Goal: Complete application form: Complete application form

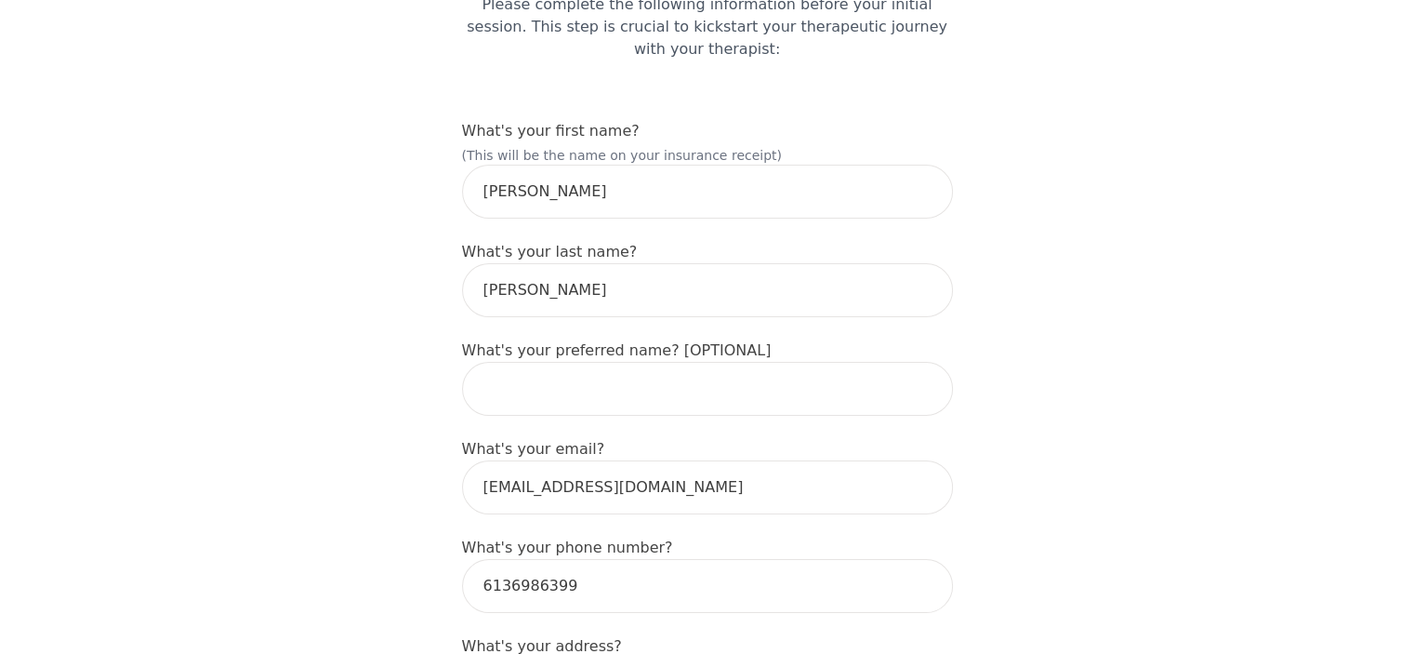
scroll to position [217, 0]
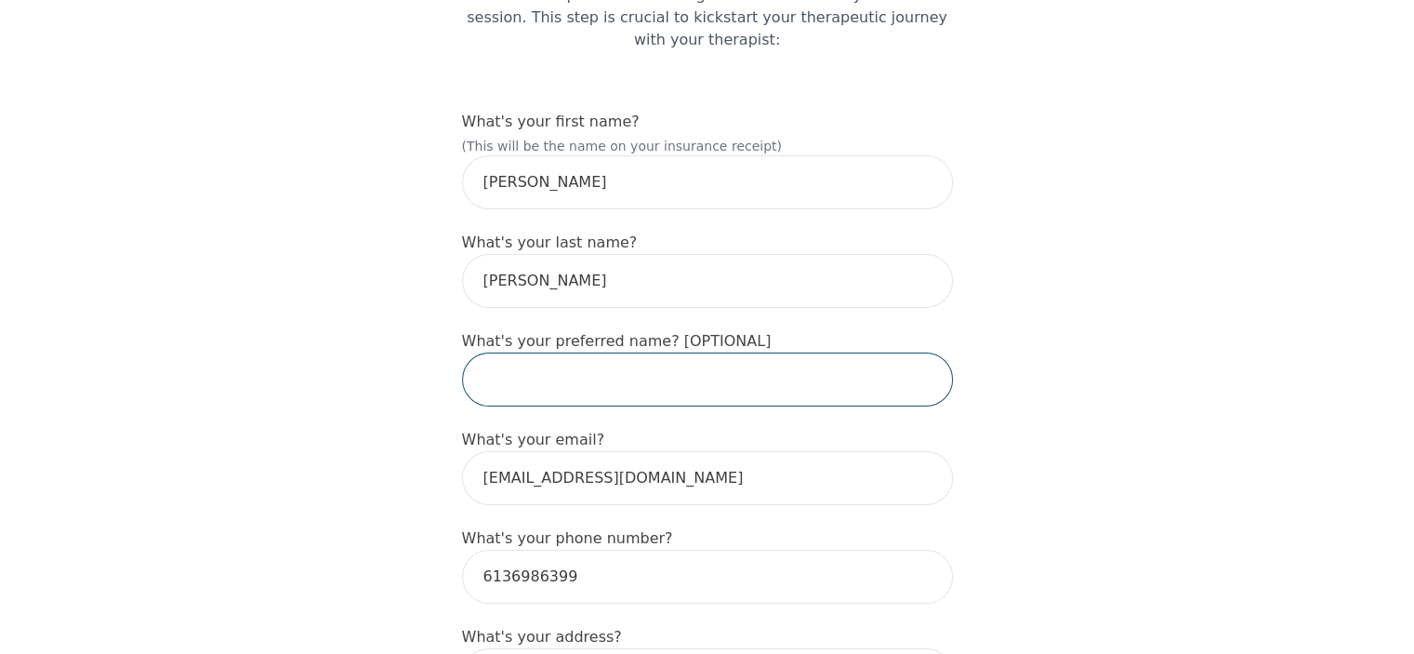
click at [594, 352] on input "text" at bounding box center [707, 379] width 491 height 54
type input "[PERSON_NAME]"
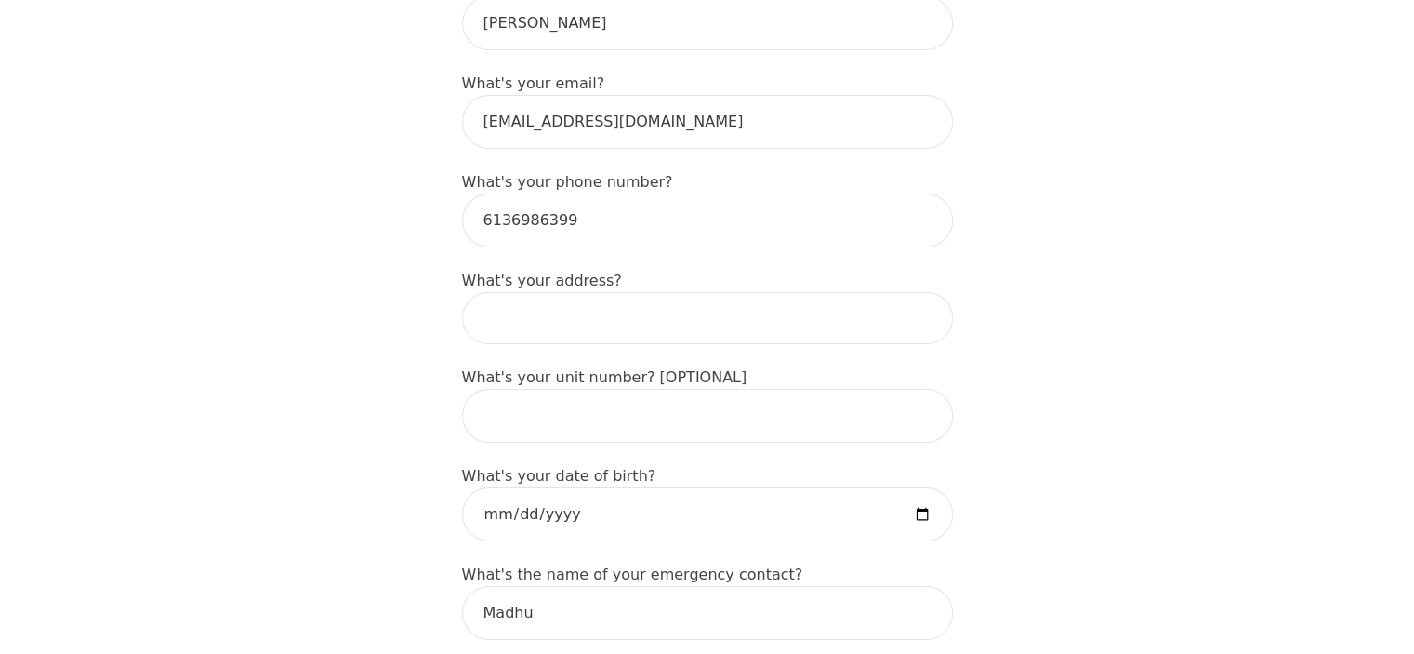
scroll to position [589, 0]
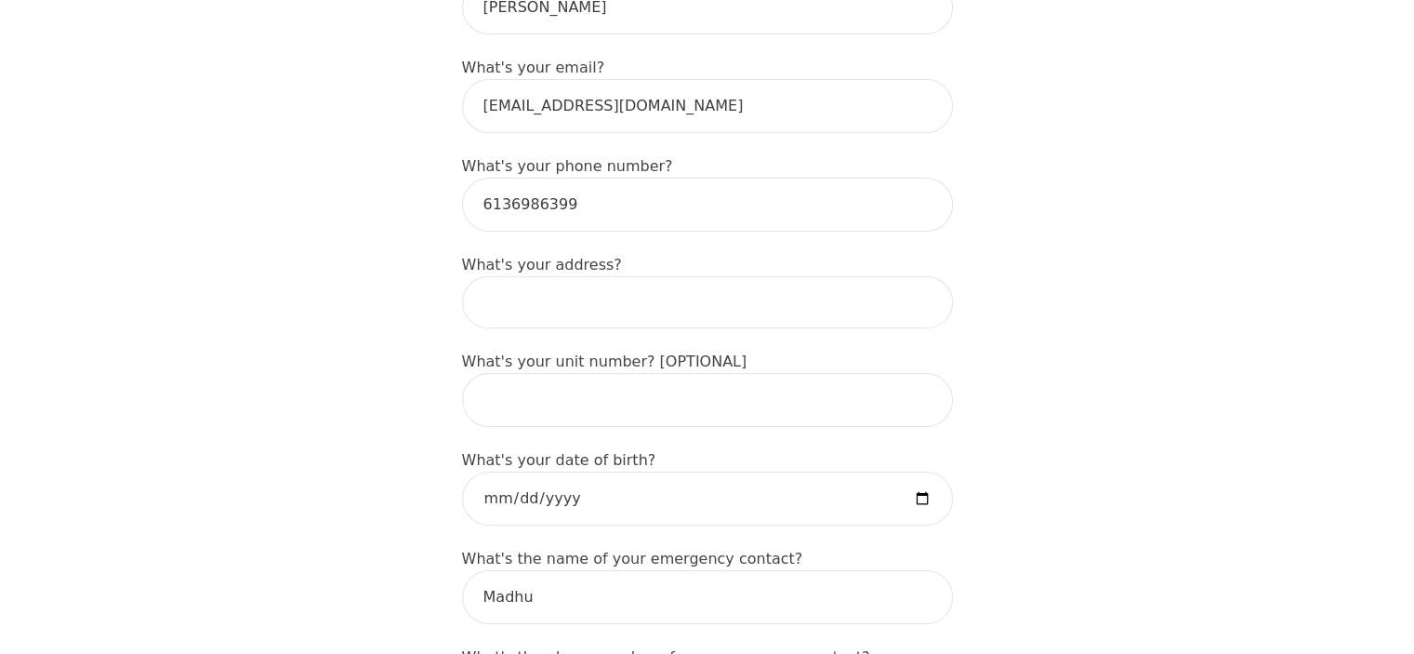
click at [570, 291] on input at bounding box center [707, 302] width 491 height 52
type input "B - 2 Cremona cres"
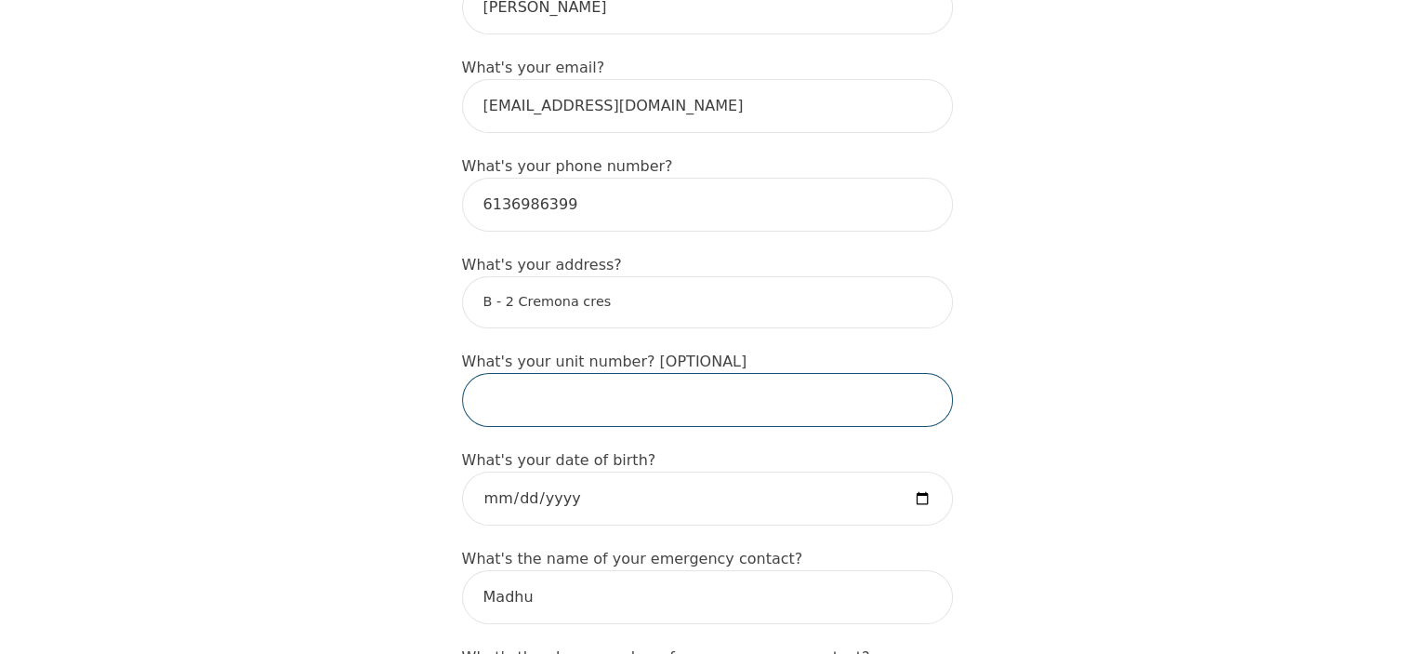
type input "Nepean"
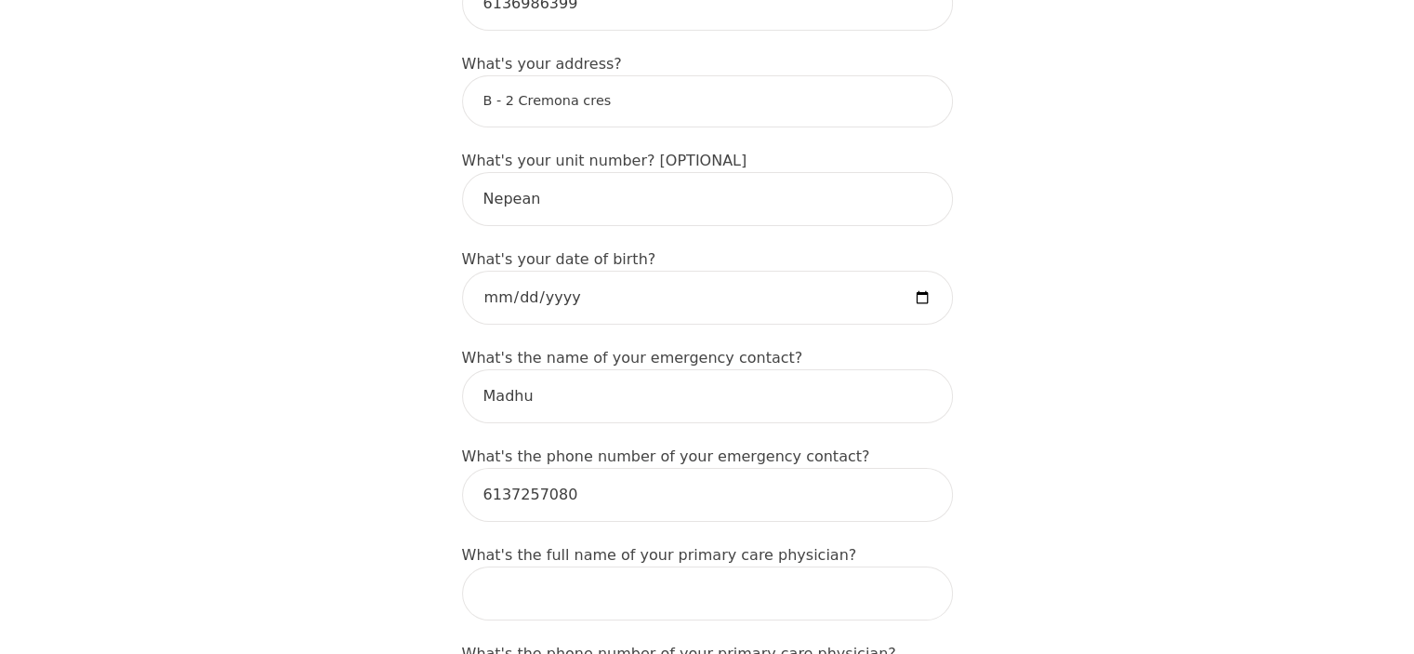
scroll to position [805, 0]
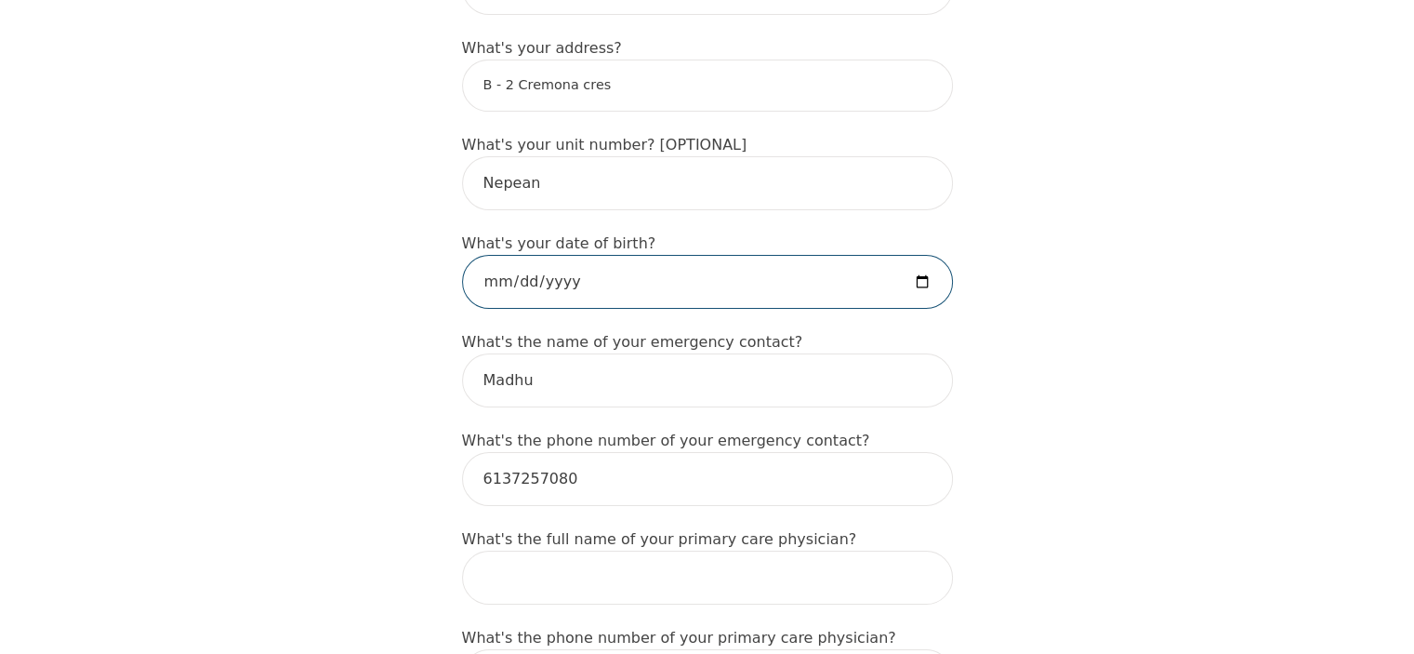
click at [665, 255] on input "date" at bounding box center [707, 282] width 491 height 54
type input "[DATE]"
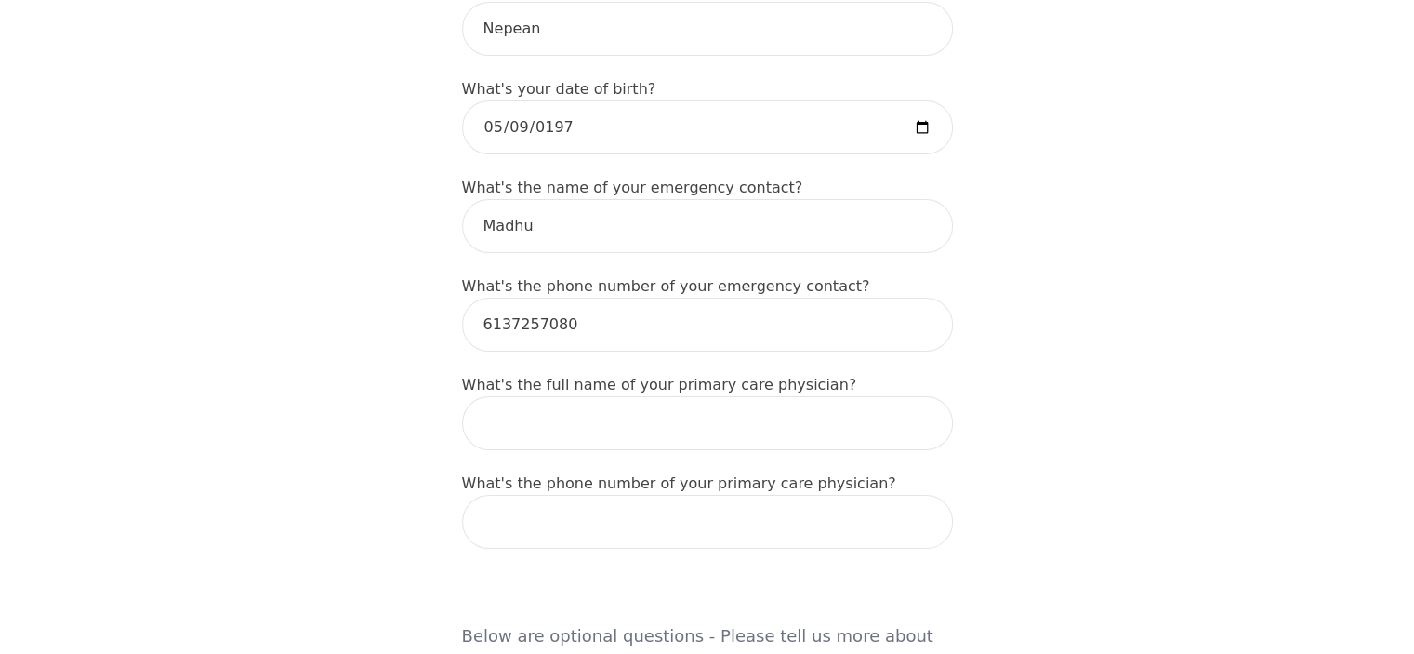
scroll to position [1053, 0]
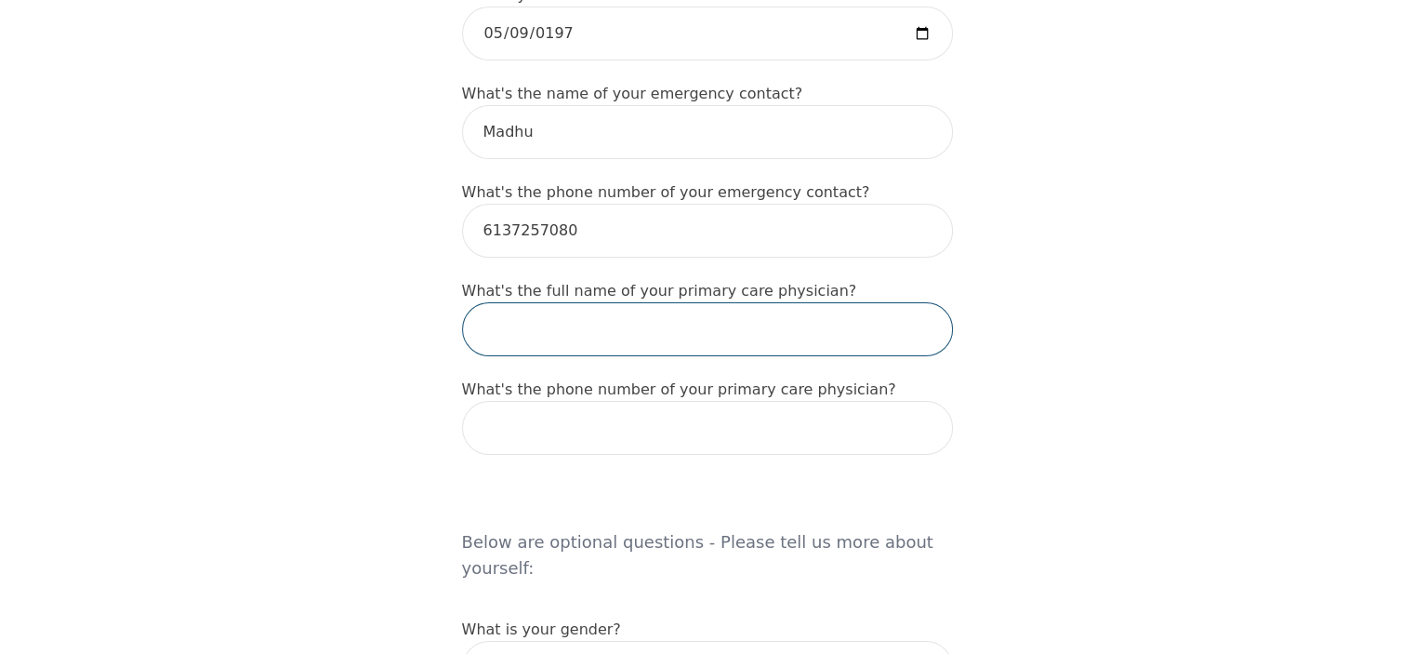
click at [585, 302] on input "text" at bounding box center [707, 329] width 491 height 54
click at [324, 336] on div "Intake Assessment for [PERSON_NAME] Part 1 of 2: Tell Us About Yourself Please …" at bounding box center [707, 424] width 1414 height 2806
click at [582, 302] on input "text" at bounding box center [707, 329] width 491 height 54
click at [309, 355] on div "Intake Assessment for [PERSON_NAME] Part 1 of 2: Tell Us About Yourself Please …" at bounding box center [707, 424] width 1414 height 2806
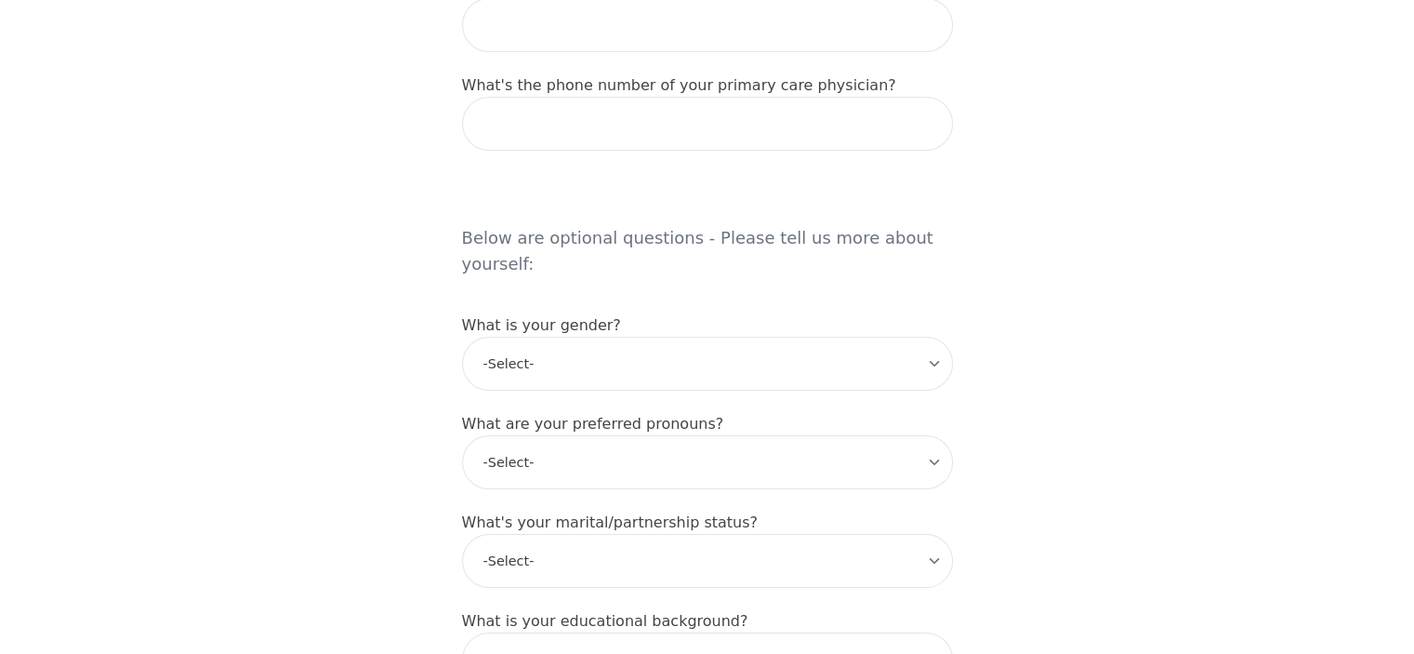
scroll to position [1363, 0]
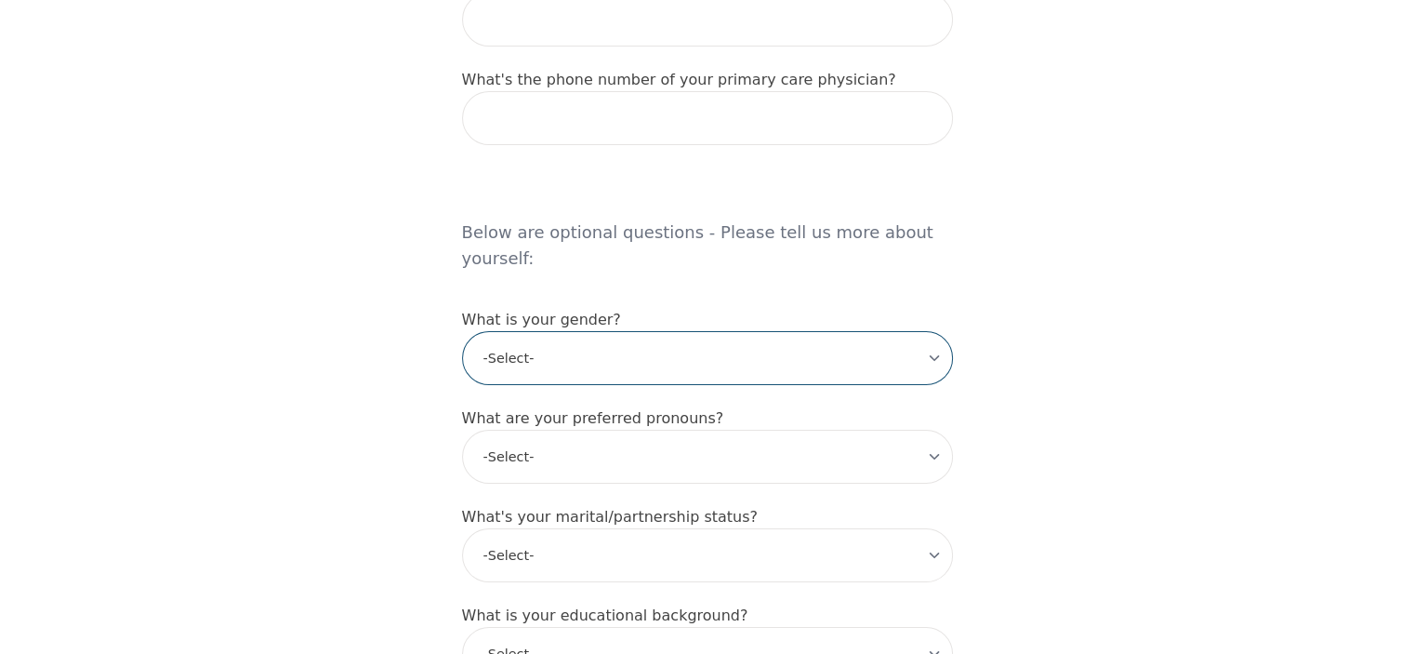
click at [621, 331] on select "-Select- [DEMOGRAPHIC_DATA] [DEMOGRAPHIC_DATA] [DEMOGRAPHIC_DATA] [DEMOGRAPHIC_…" at bounding box center [707, 358] width 491 height 54
select select "[DEMOGRAPHIC_DATA]"
click at [462, 331] on select "-Select- [DEMOGRAPHIC_DATA] [DEMOGRAPHIC_DATA] [DEMOGRAPHIC_DATA] [DEMOGRAPHIC_…" at bounding box center [707, 358] width 491 height 54
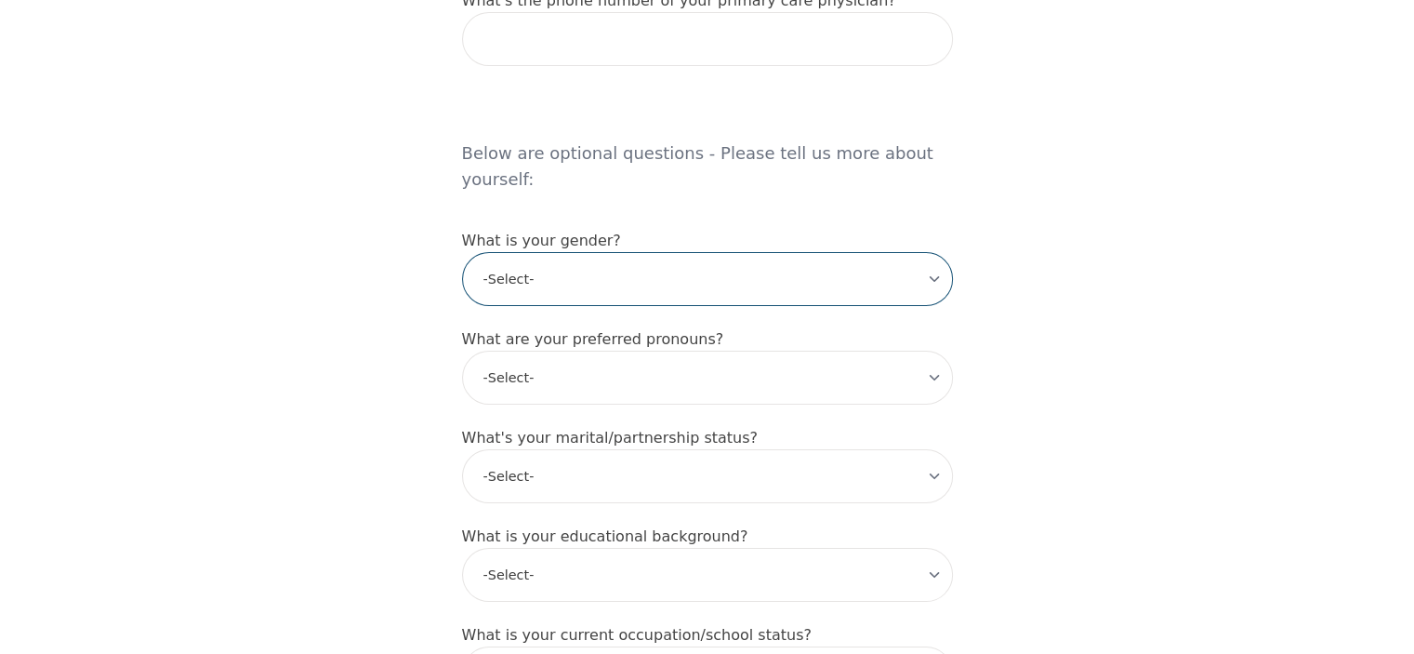
scroll to position [1456, 0]
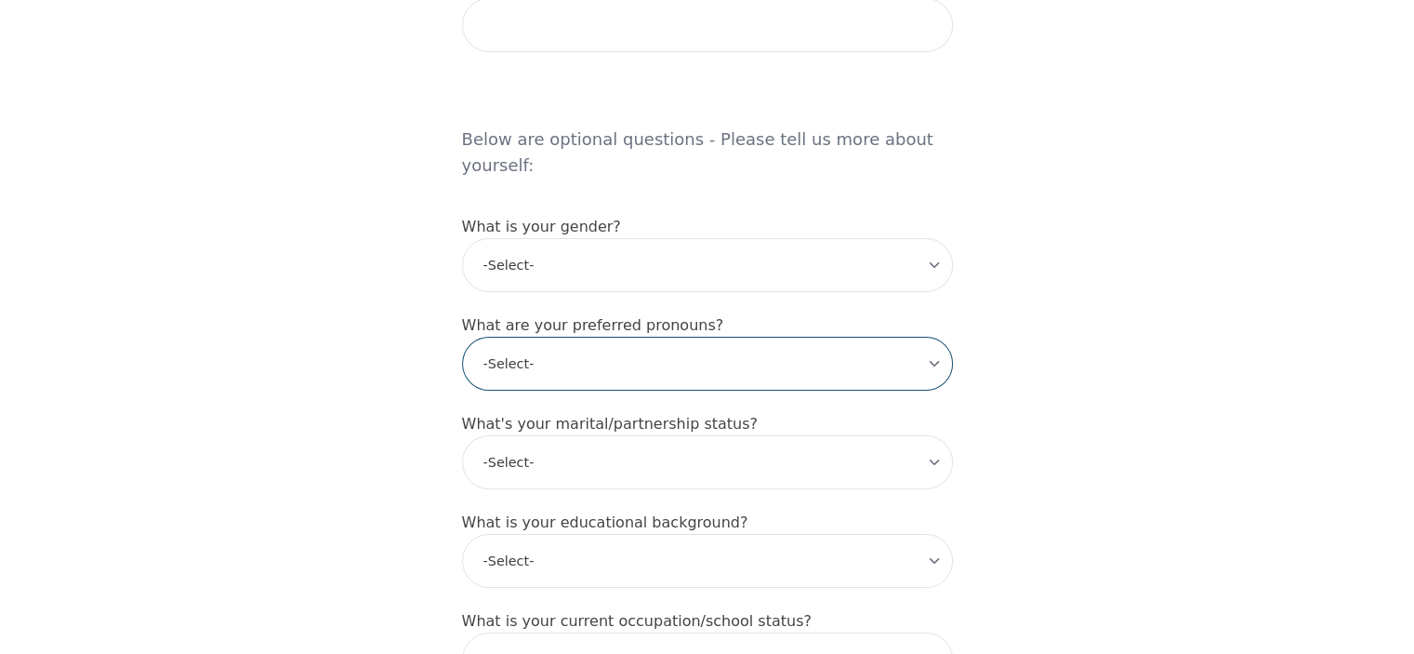
click at [580, 337] on select "-Select- he/him she/her they/them ze/zir xe/xem ey/em ve/ver tey/ter e/e per/pe…" at bounding box center [707, 364] width 491 height 54
select select "he/him"
click at [462, 337] on select "-Select- he/him she/her they/them ze/zir xe/xem ey/em ve/ver tey/ter e/e per/pe…" at bounding box center [707, 364] width 491 height 54
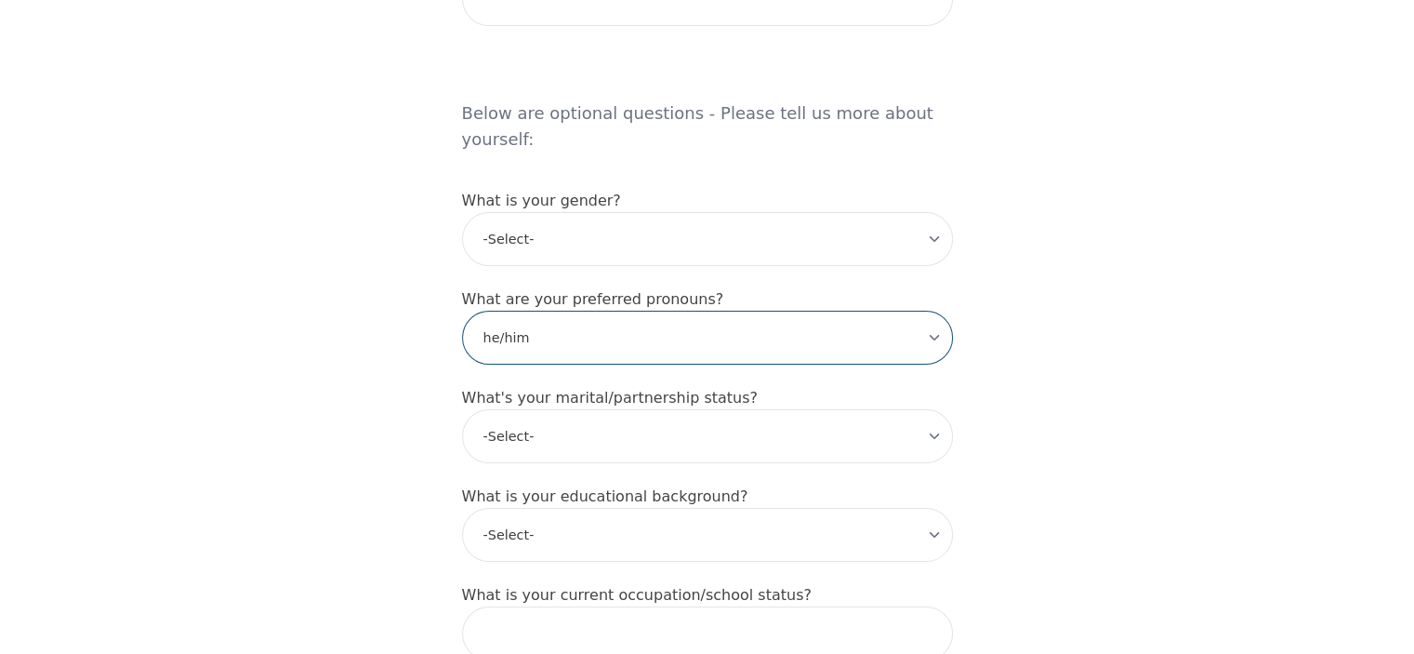
scroll to position [1581, 0]
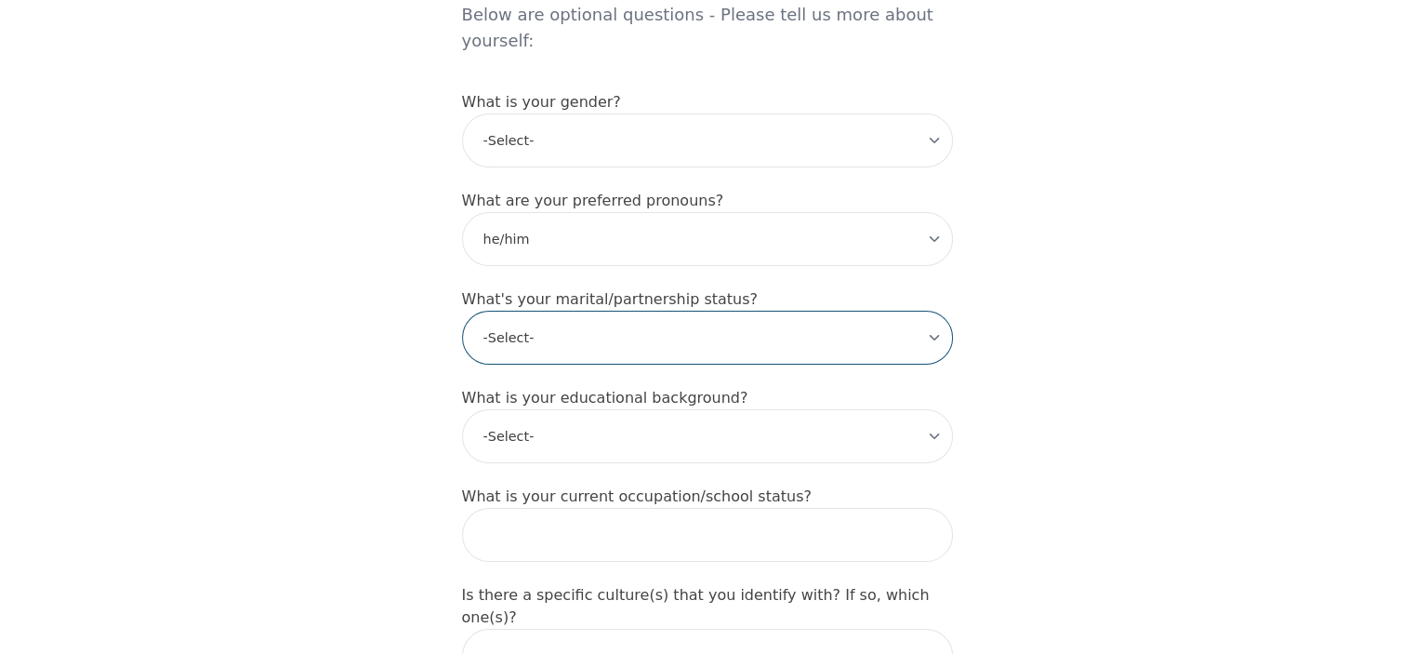
click at [562, 311] on select "-Select- Single Partnered Married Common Law Widowed Separated Divorced" at bounding box center [707, 338] width 491 height 54
select select "Married"
click at [462, 311] on select "-Select- Single Partnered Married Common Law Widowed Separated Divorced" at bounding box center [707, 338] width 491 height 54
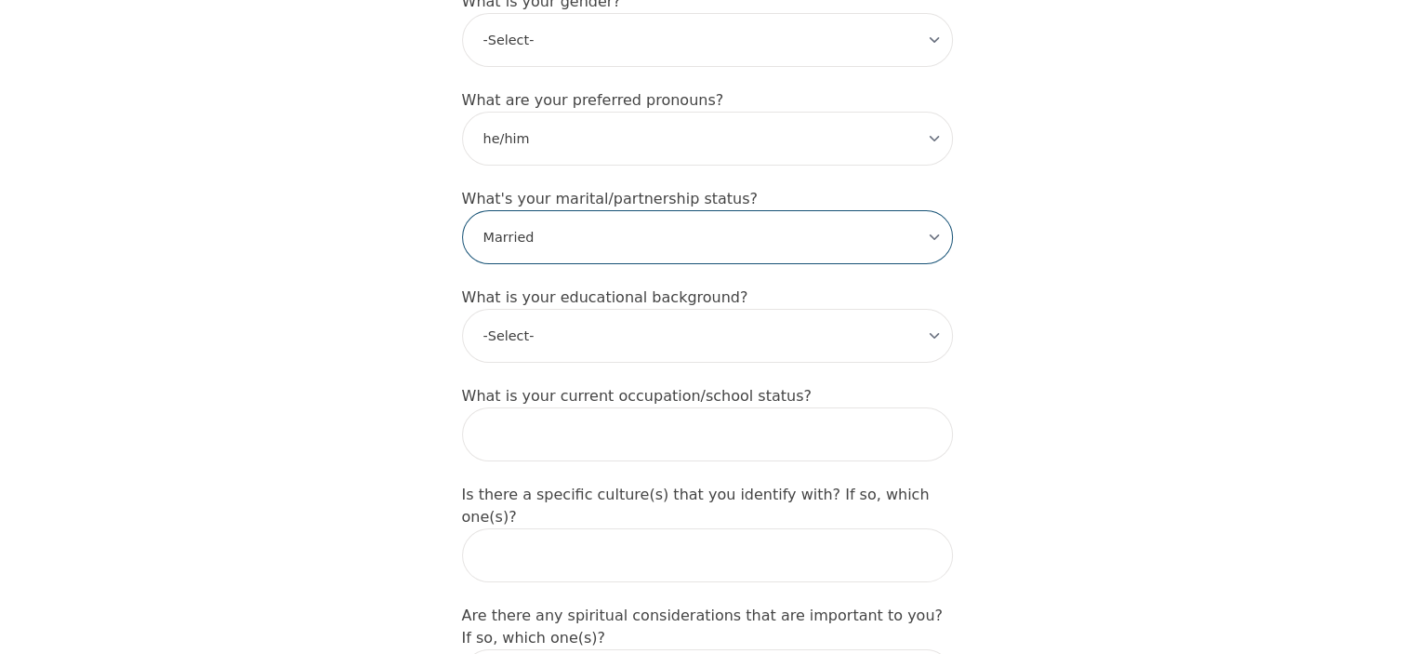
scroll to position [1704, 0]
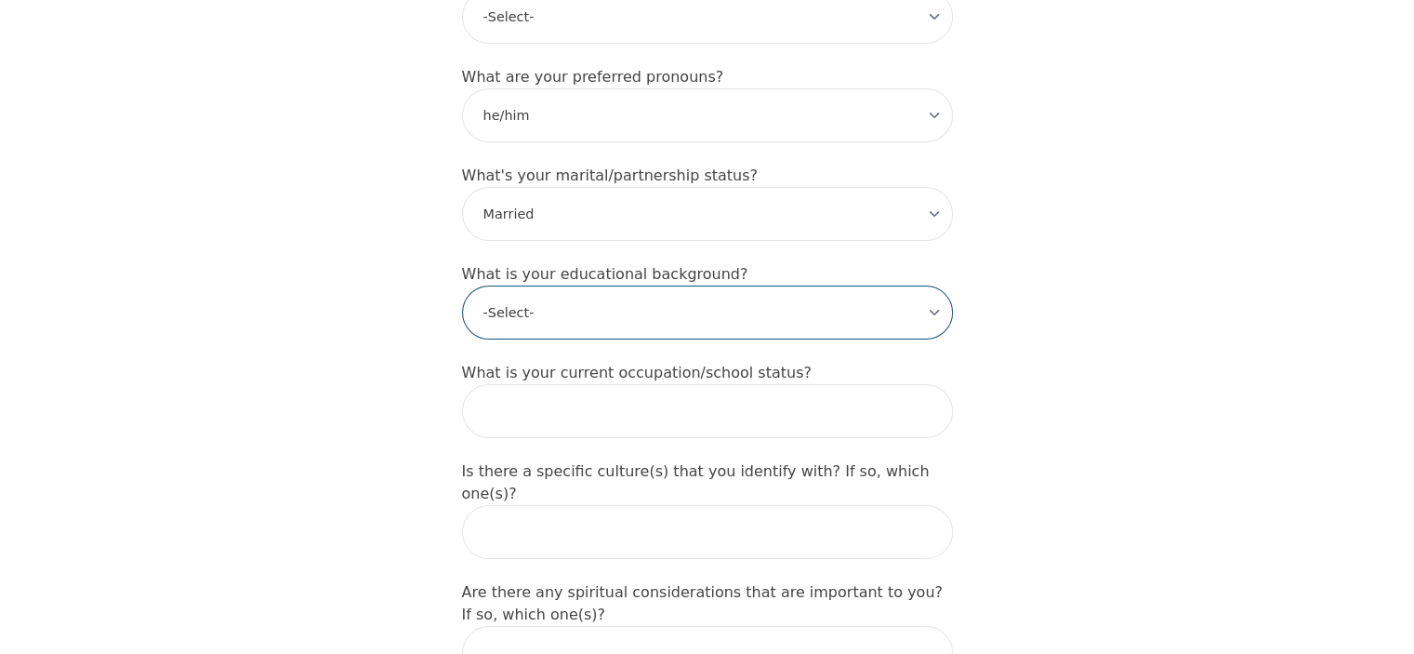
click at [576, 285] on select "-Select- Less than high school High school Associate degree Bachelor degree Mas…" at bounding box center [707, 312] width 491 height 54
select select "High school"
click at [462, 285] on select "-Select- Less than high school High school Associate degree Bachelor degree Mas…" at bounding box center [707, 312] width 491 height 54
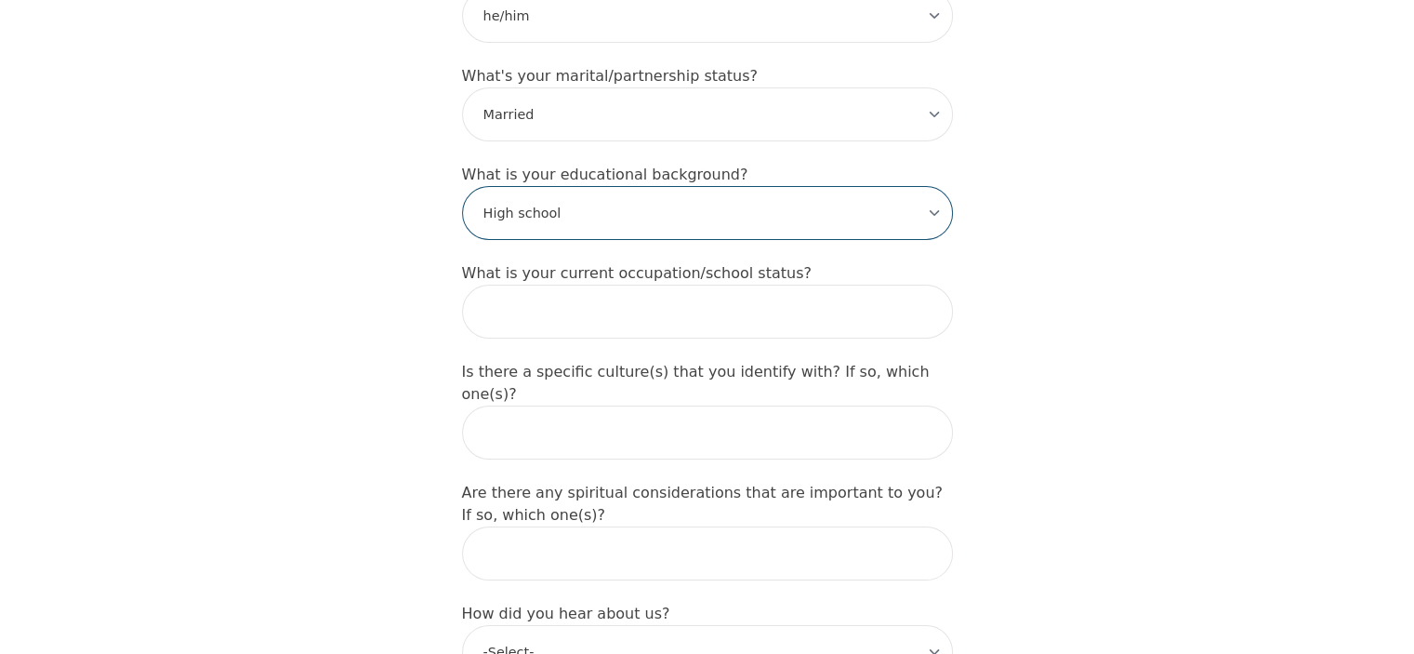
scroll to position [1828, 0]
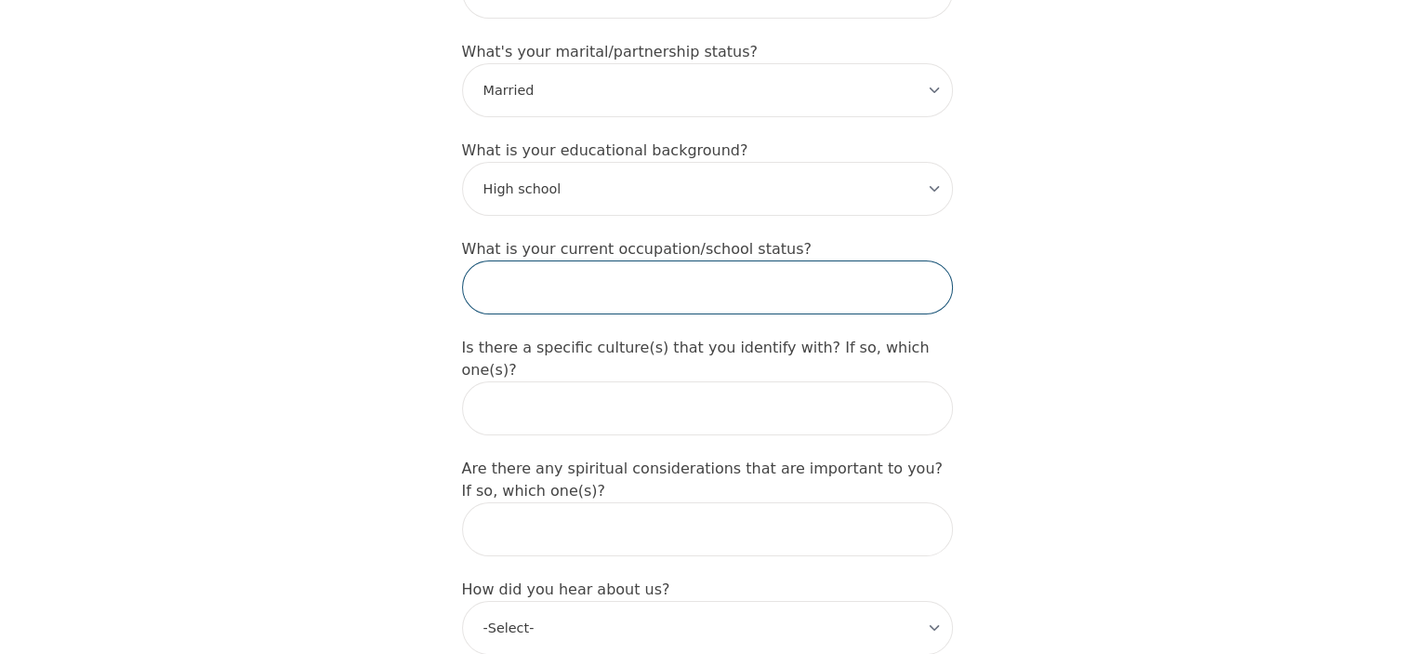
click at [534, 260] on input "text" at bounding box center [707, 287] width 491 height 54
type input "doing job for a construction company"
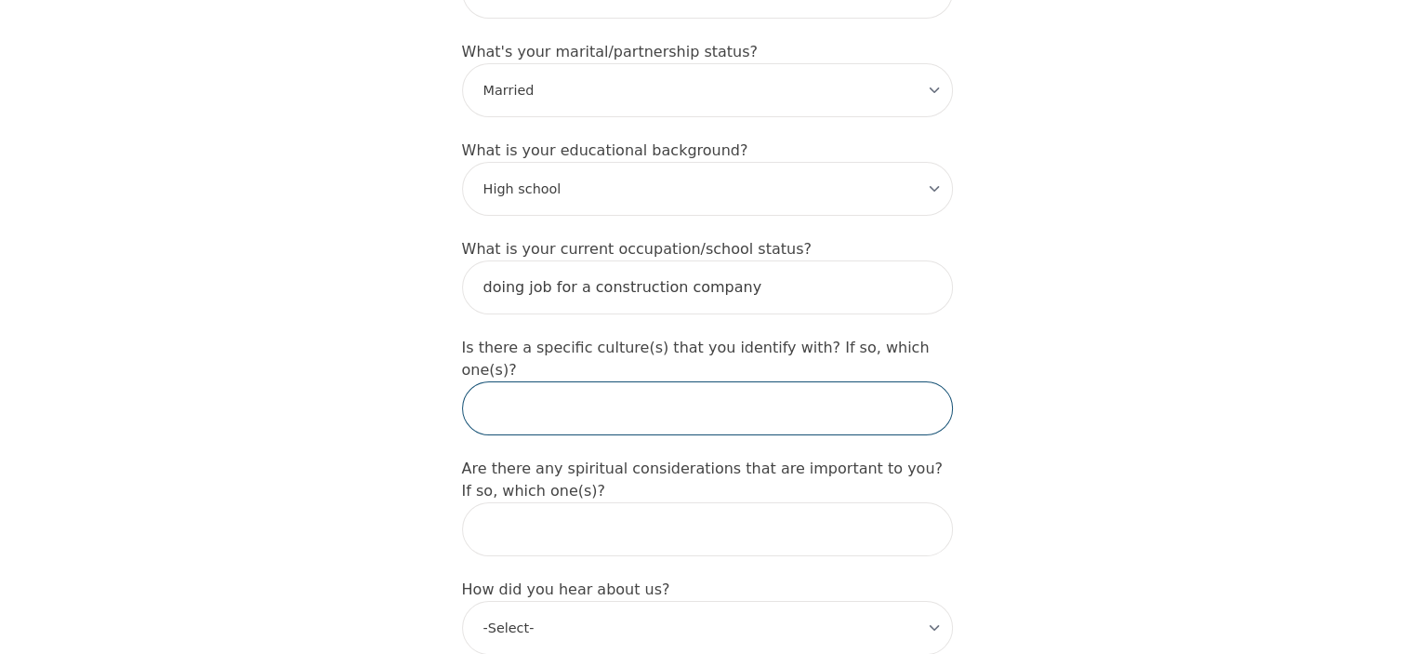
click at [604, 381] on input "text" at bounding box center [707, 408] width 491 height 54
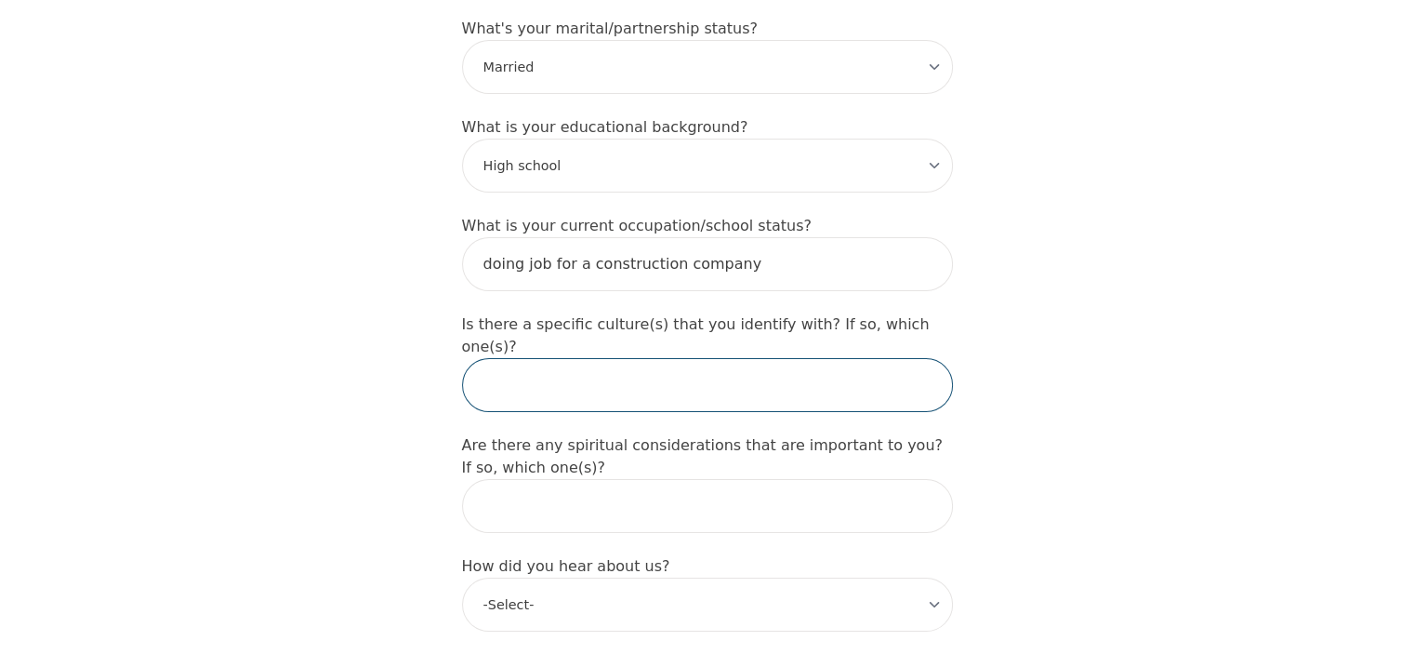
scroll to position [1890, 0]
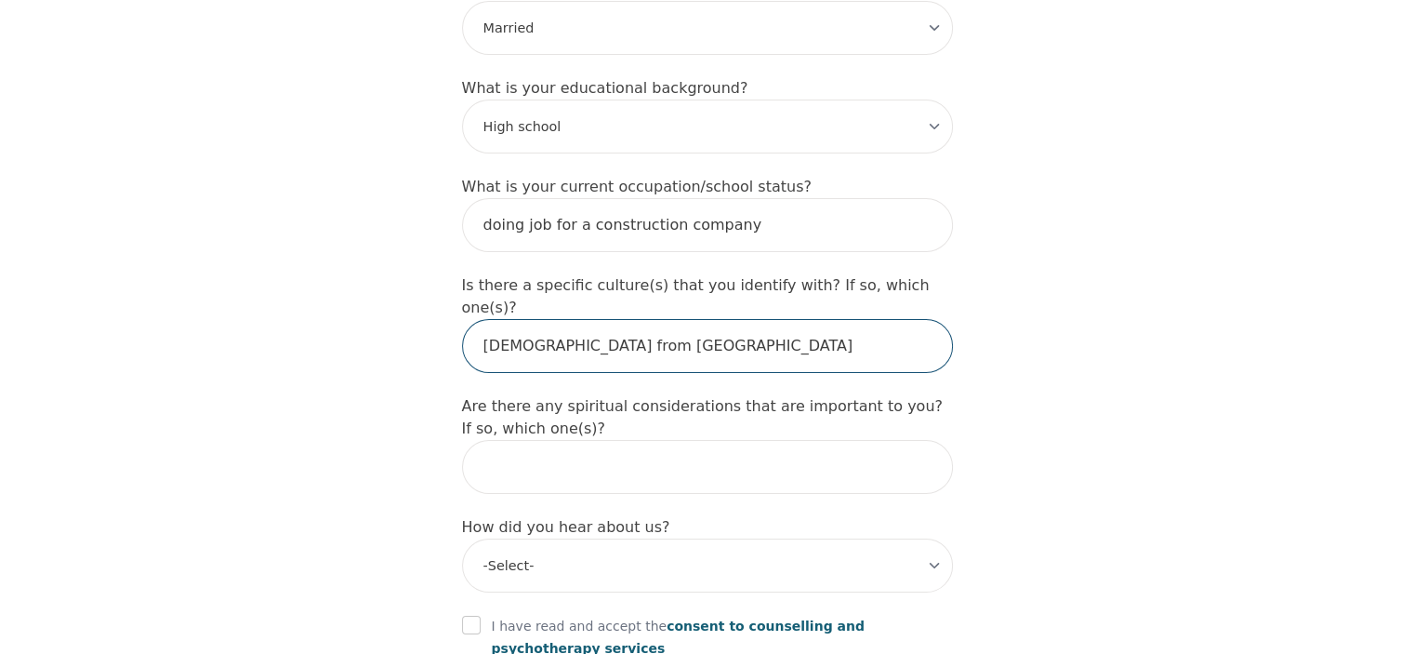
type input "[DEMOGRAPHIC_DATA] from [GEOGRAPHIC_DATA]"
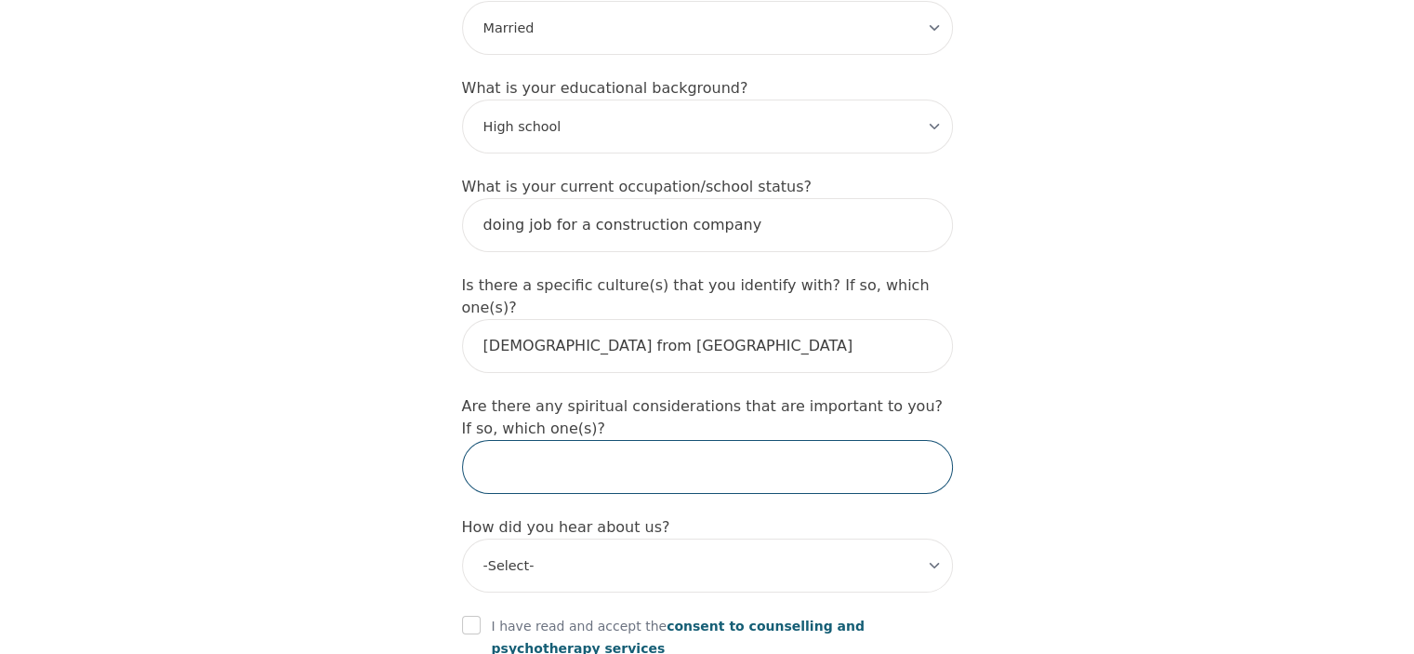
click at [556, 440] on input "text" at bounding box center [707, 467] width 491 height 54
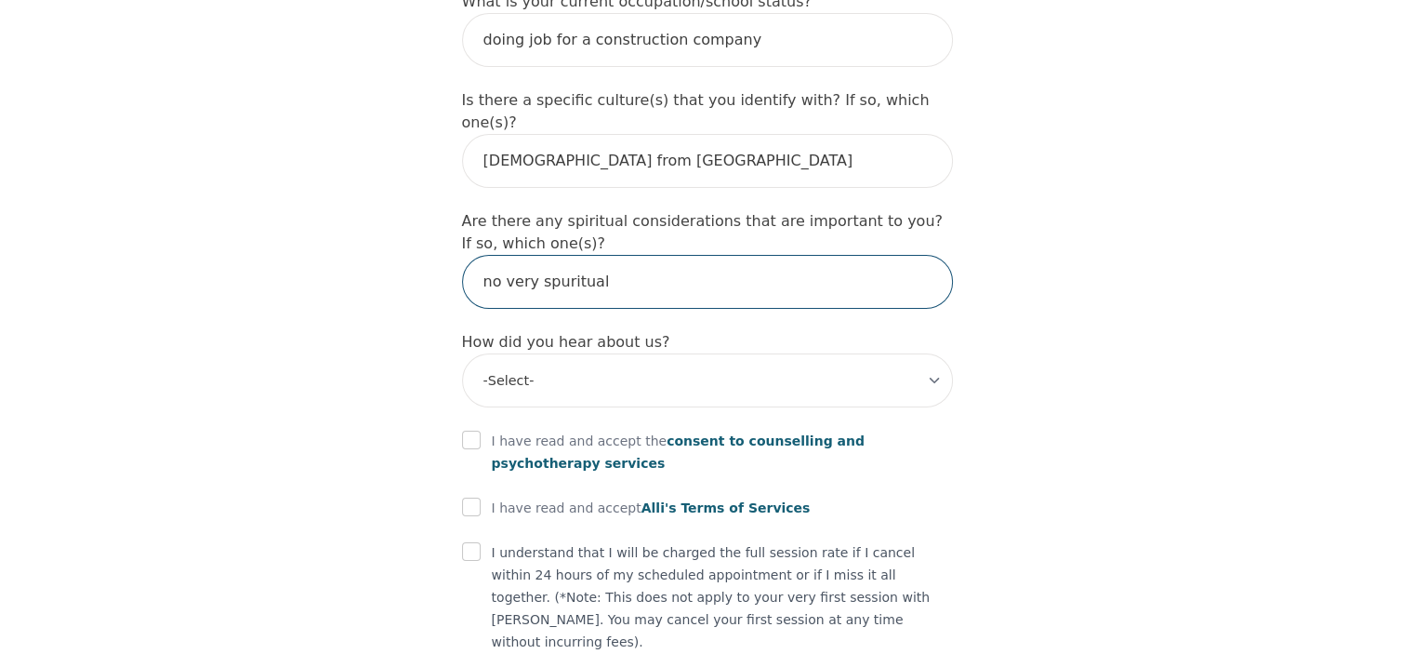
scroll to position [2076, 0]
type input "no very spuritual"
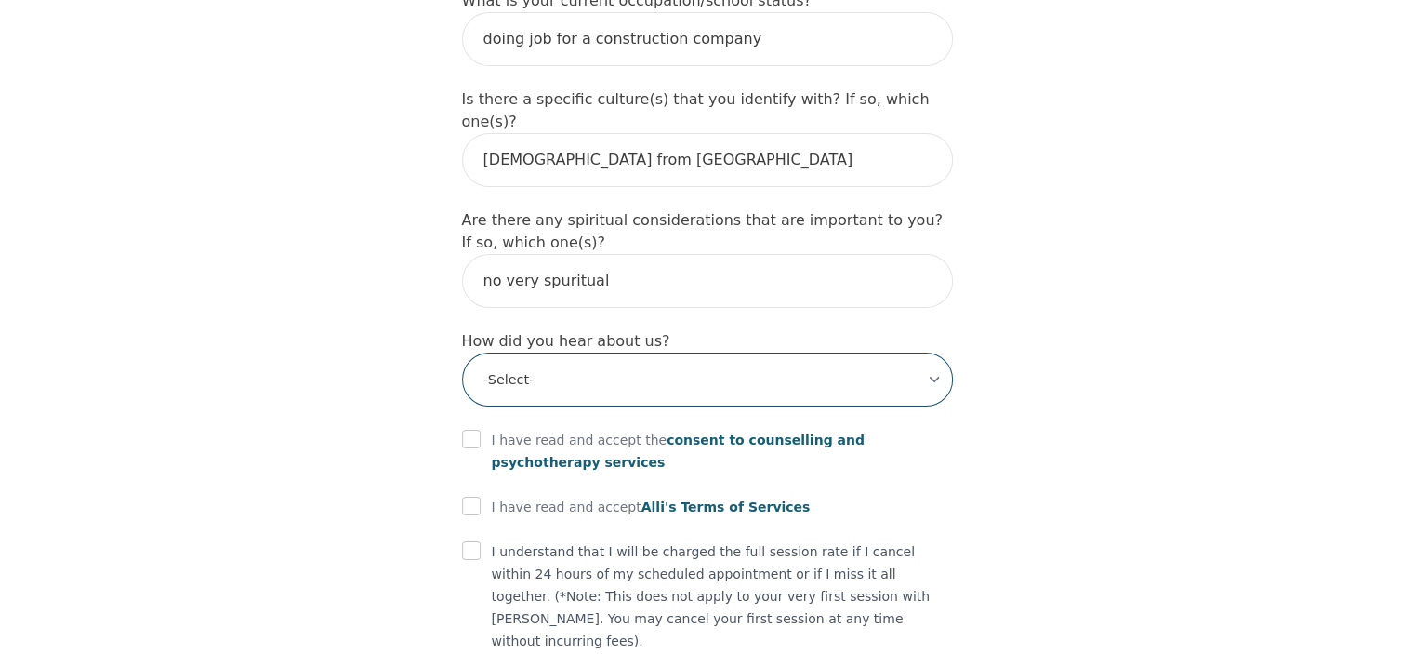
click at [572, 352] on select "-Select- Physician/Specialist Friend Facebook Instagram Google Search Google Ad…" at bounding box center [707, 379] width 491 height 54
select select "Facebook"
click at [462, 352] on select "-Select- Physician/Specialist Friend Facebook Instagram Google Search Google Ad…" at bounding box center [707, 379] width 491 height 54
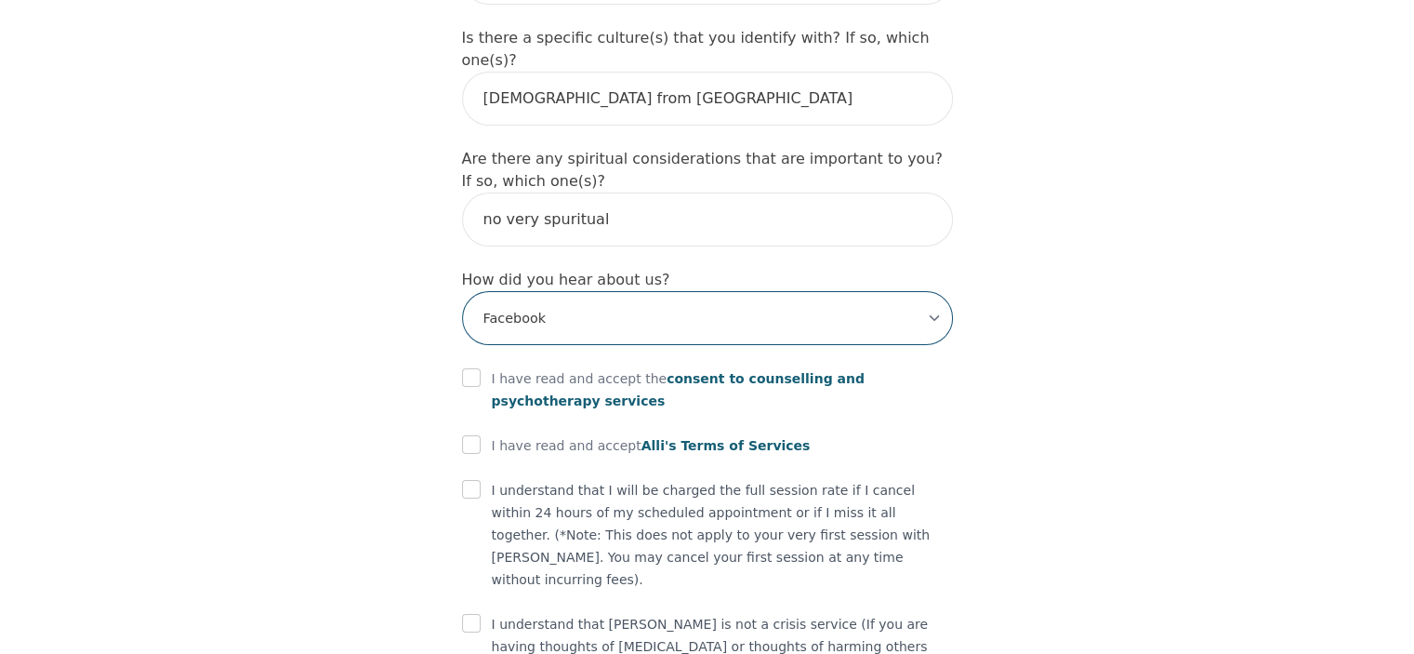
scroll to position [2155, 0]
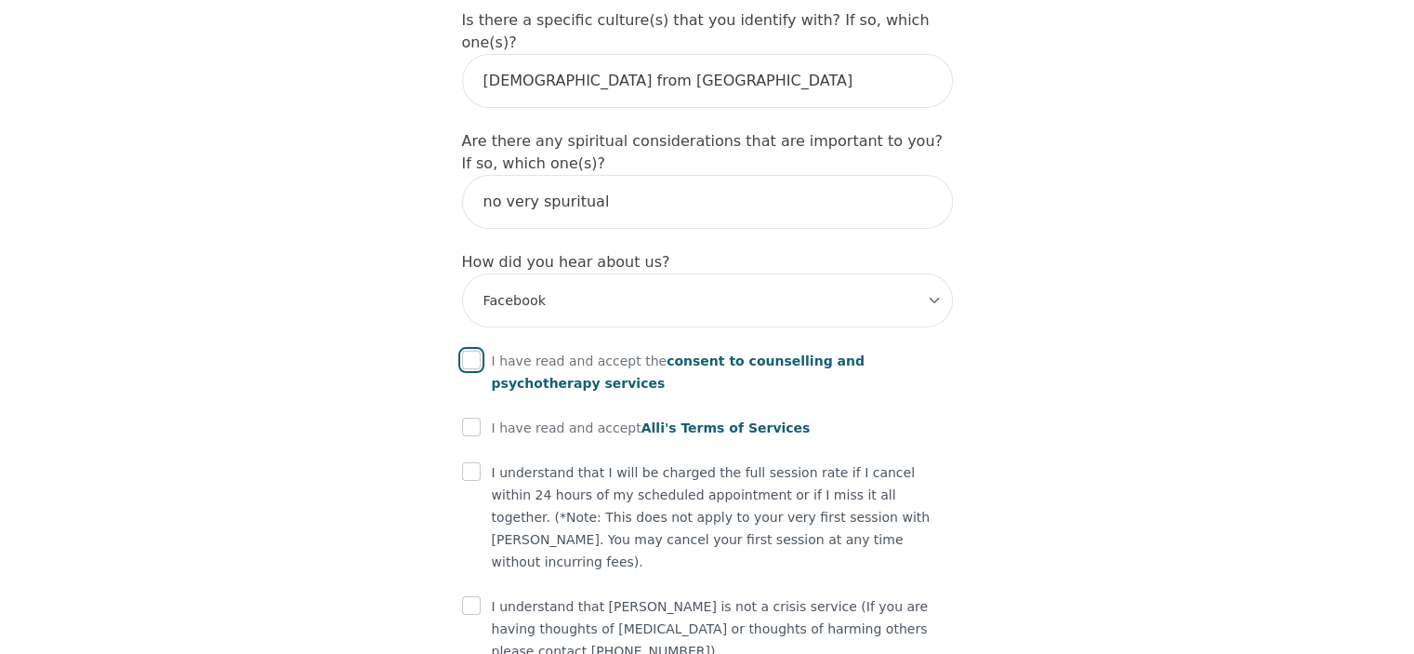
click at [465, 351] on input "checkbox" at bounding box center [471, 360] width 19 height 19
checkbox input "true"
click at [471, 417] on input "checkbox" at bounding box center [471, 426] width 19 height 19
checkbox input "true"
click at [469, 462] on input "checkbox" at bounding box center [471, 471] width 19 height 19
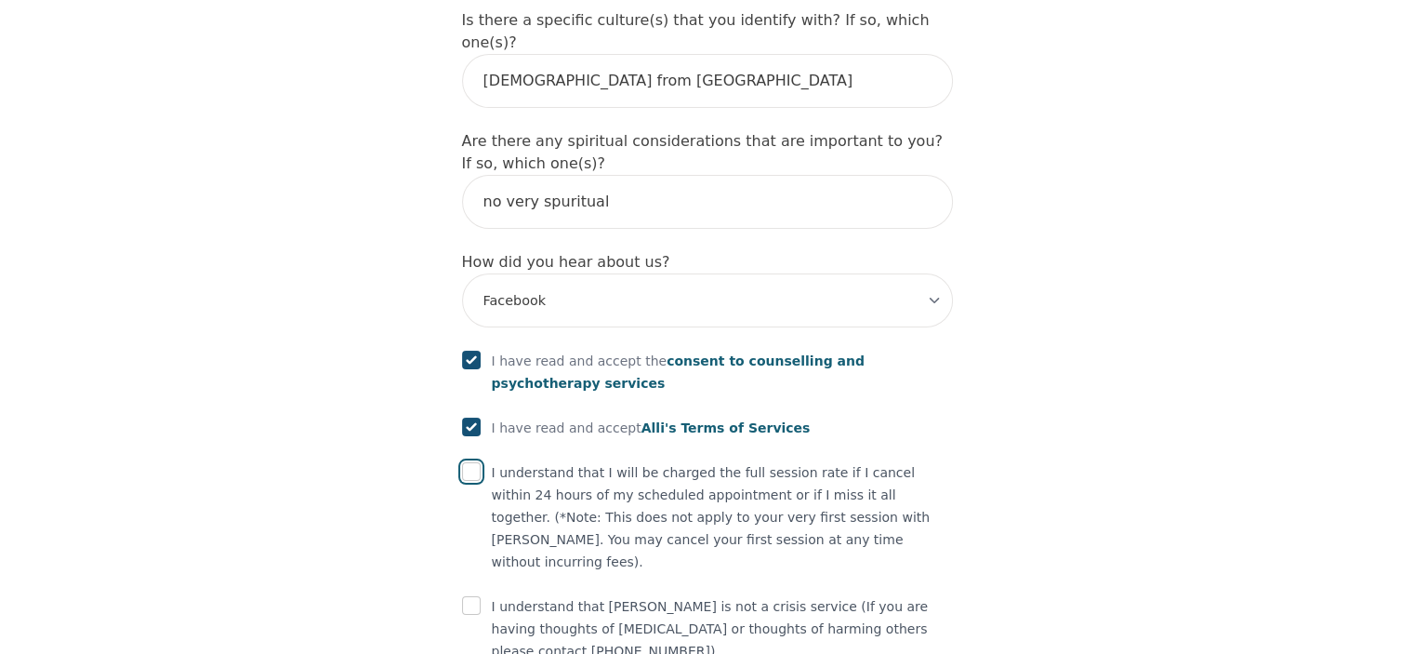
checkbox input "true"
click at [472, 596] on input "checkbox" at bounding box center [471, 605] width 19 height 19
checkbox input "true"
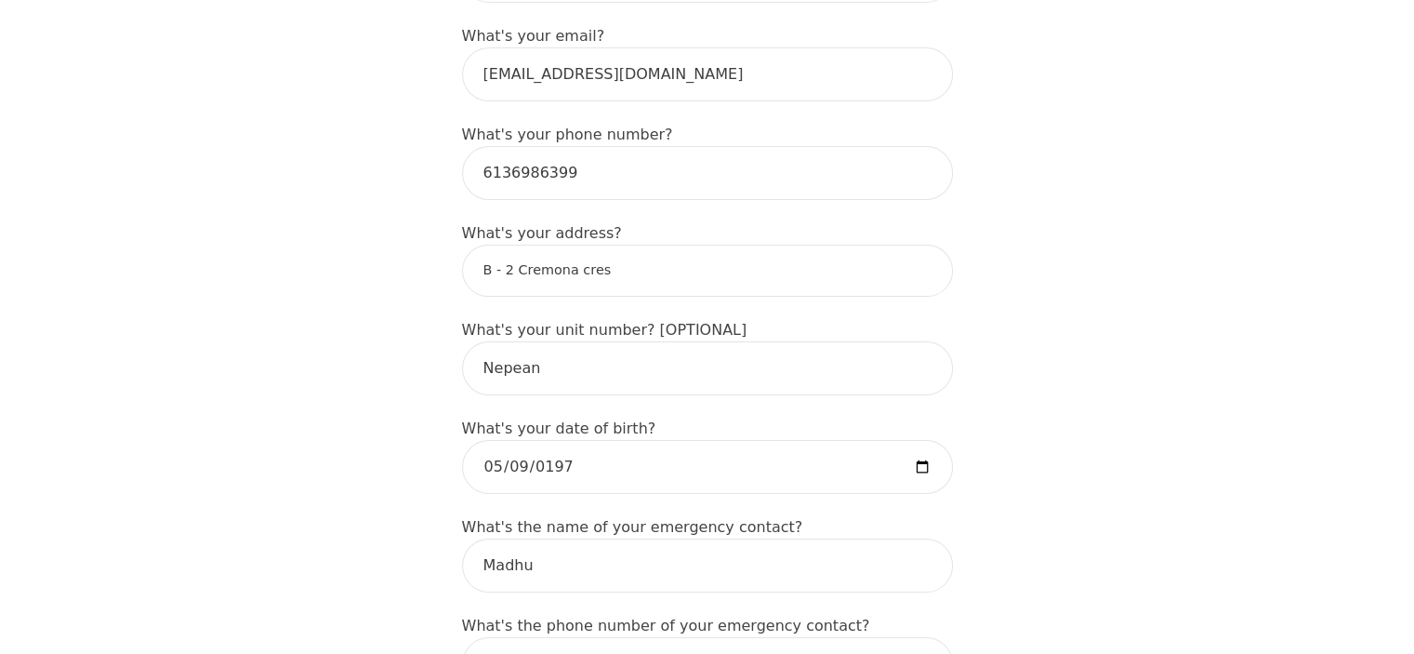
scroll to position [651, 0]
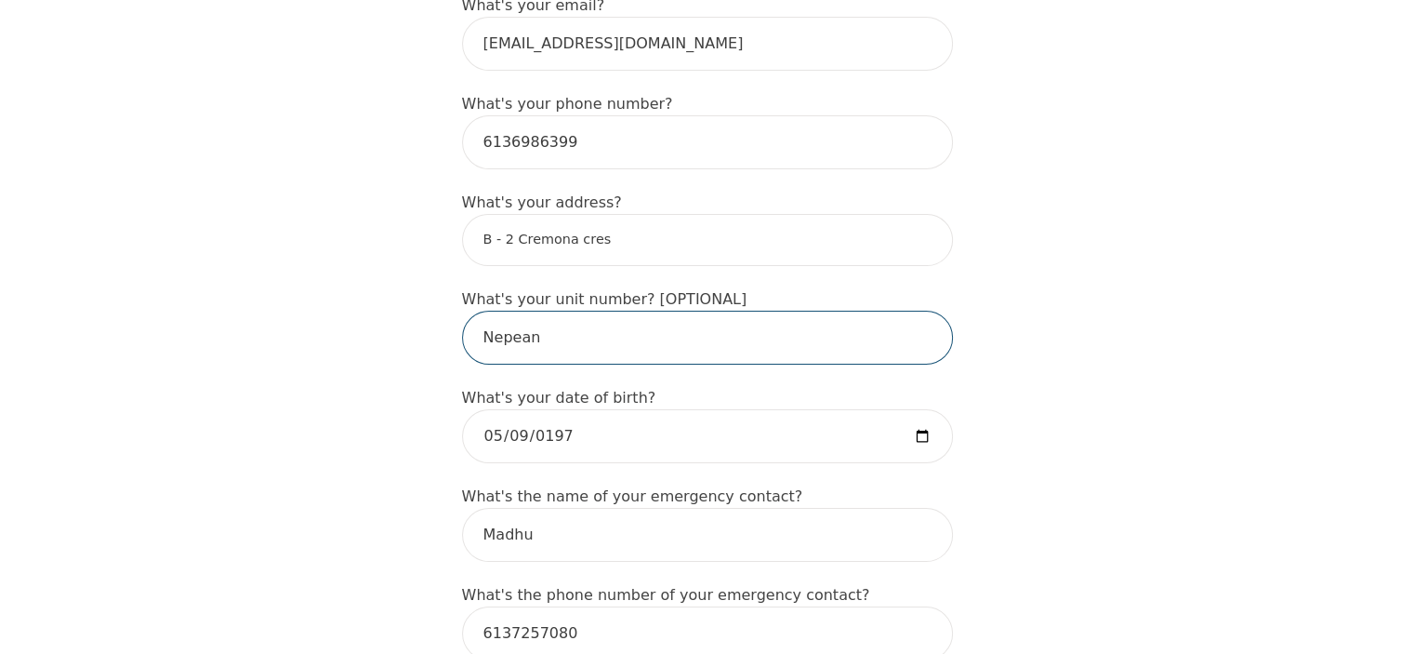
click at [560, 311] on input "Nepean" at bounding box center [707, 338] width 491 height 54
drag, startPoint x: 551, startPoint y: 311, endPoint x: 400, endPoint y: 314, distance: 151.6
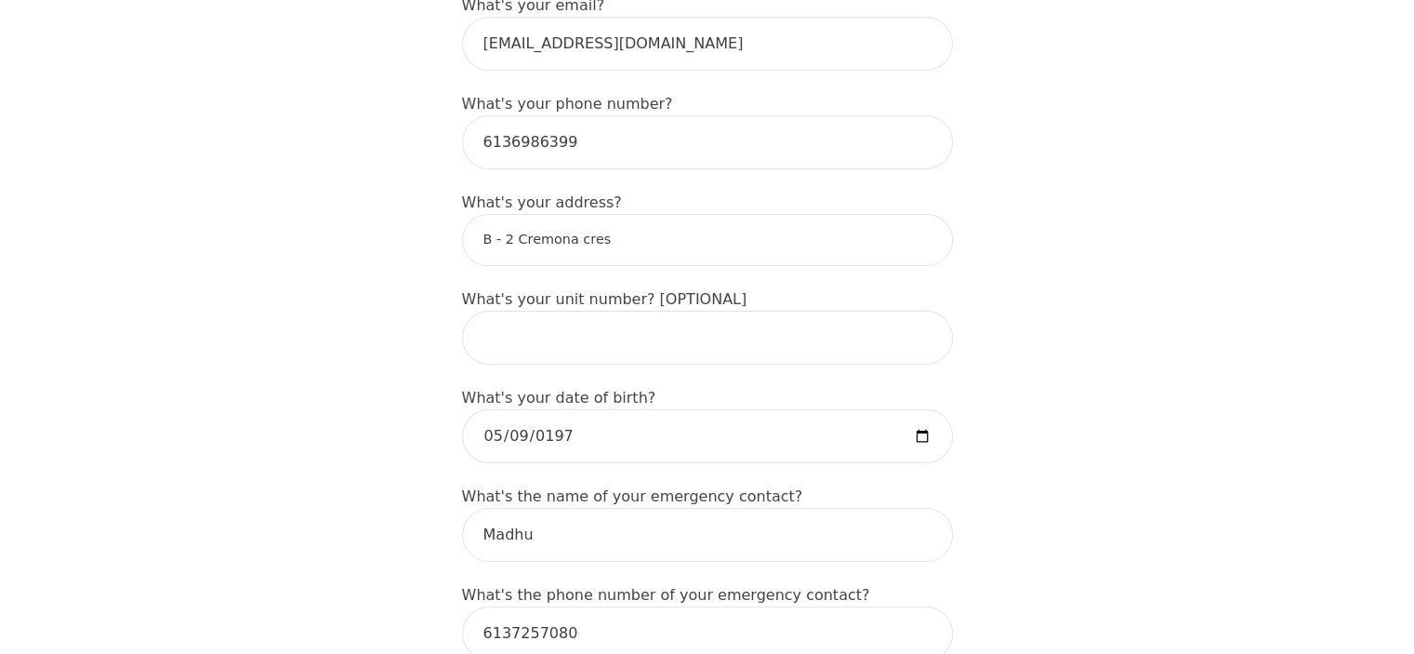
click at [635, 217] on input "B - 2 Cremona cres" at bounding box center [707, 240] width 491 height 52
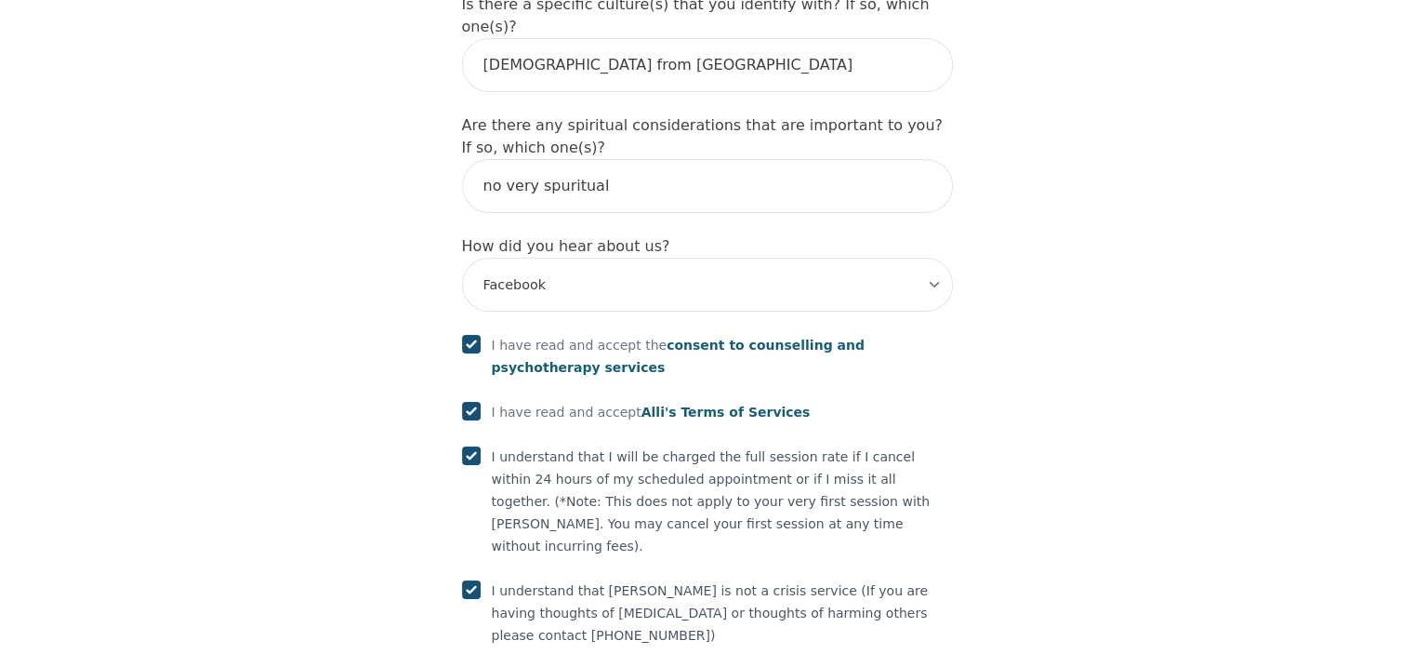
scroll to position [2226, 0]
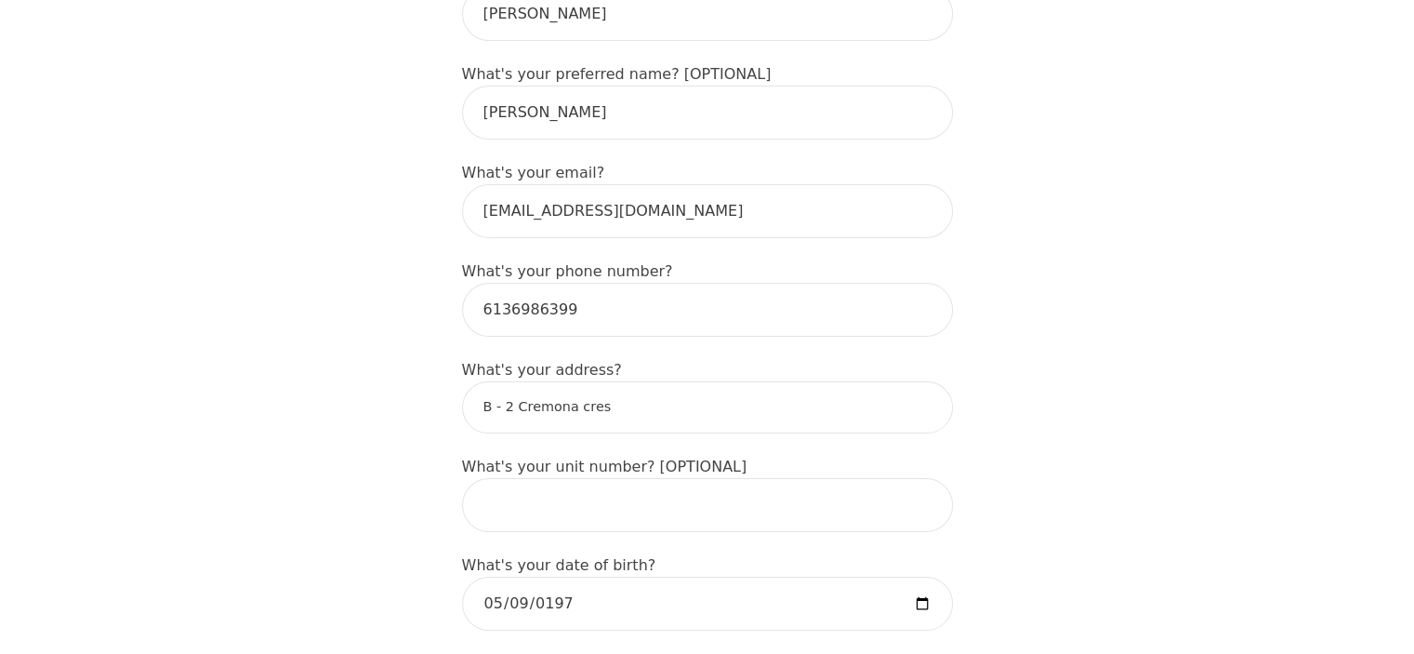
scroll to position [491, 0]
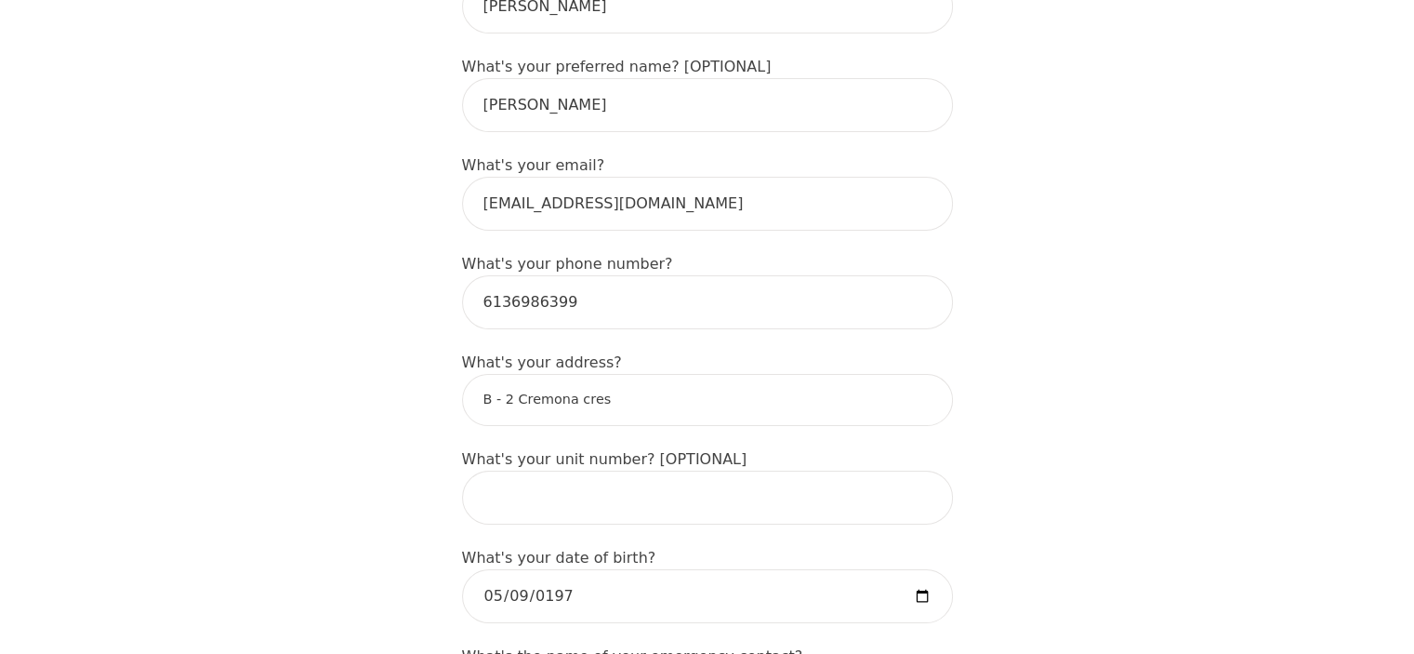
click at [599, 374] on input "B - 2 Cremona cres" at bounding box center [707, 400] width 491 height 52
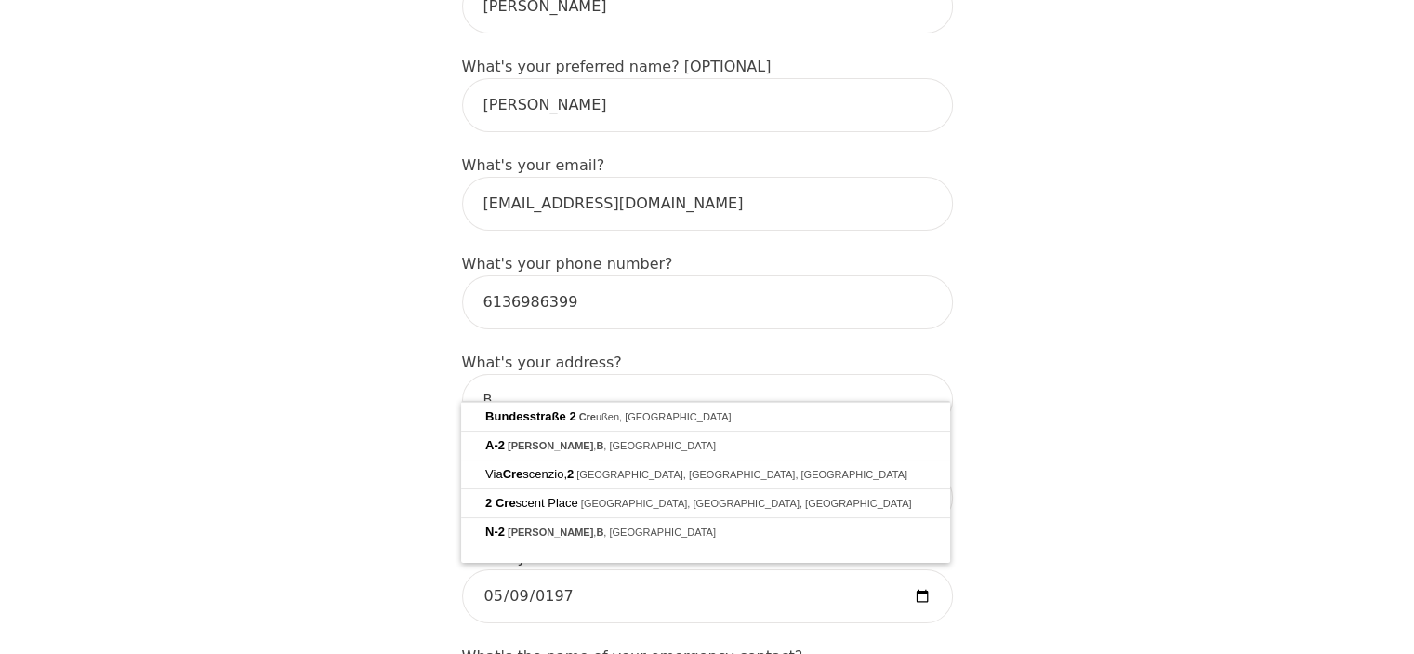
type input "B"
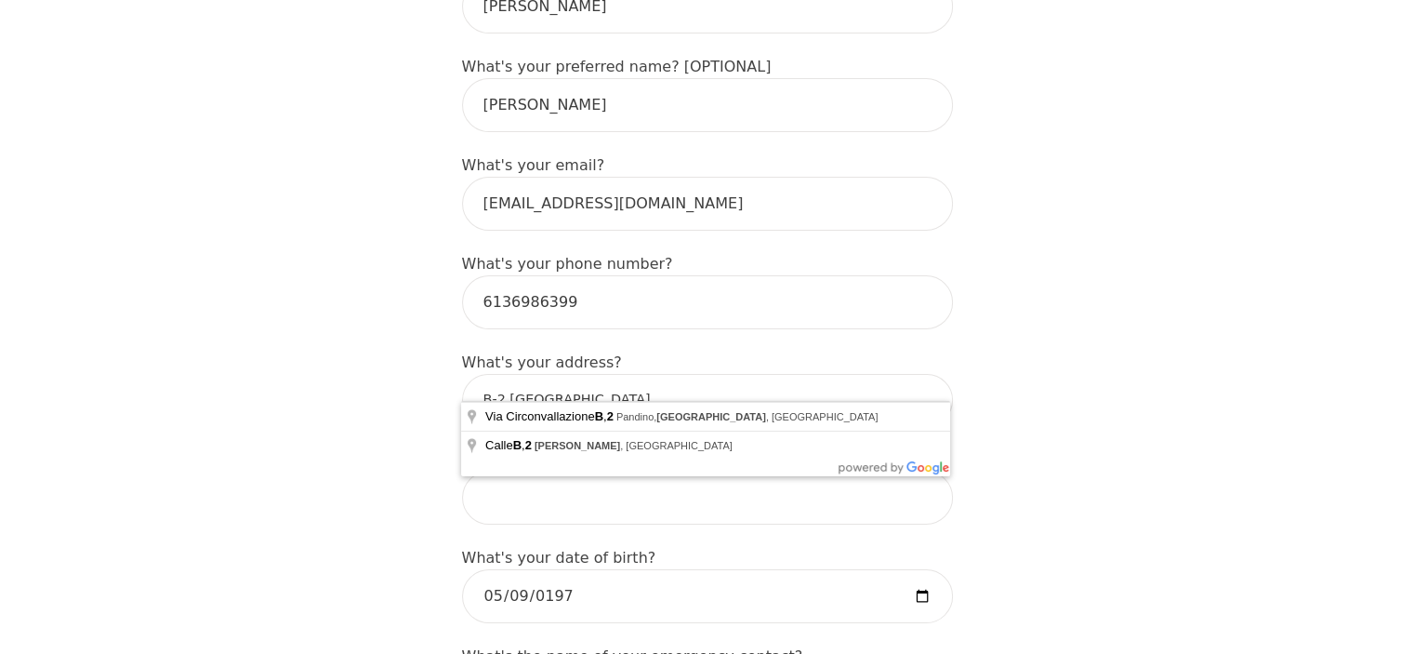
drag, startPoint x: 496, startPoint y: 367, endPoint x: 443, endPoint y: 367, distance: 53.0
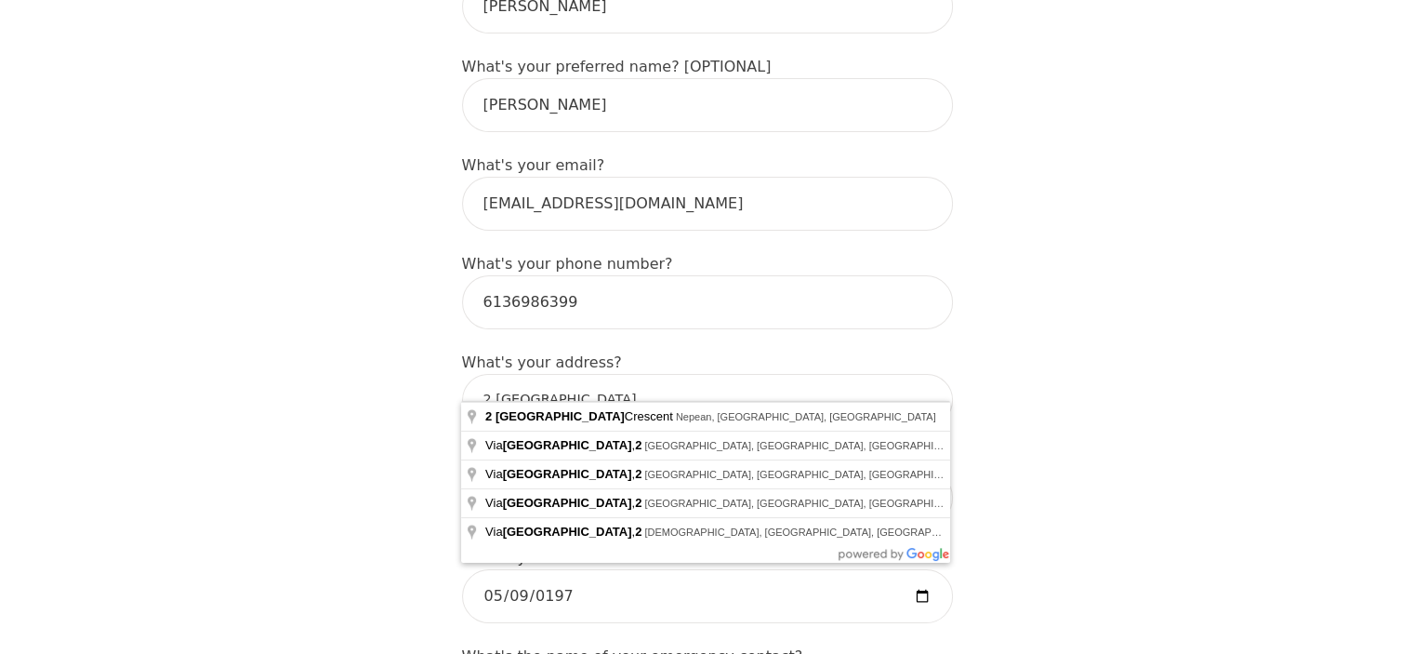
click at [625, 376] on input "2 [GEOGRAPHIC_DATA]" at bounding box center [707, 400] width 491 height 52
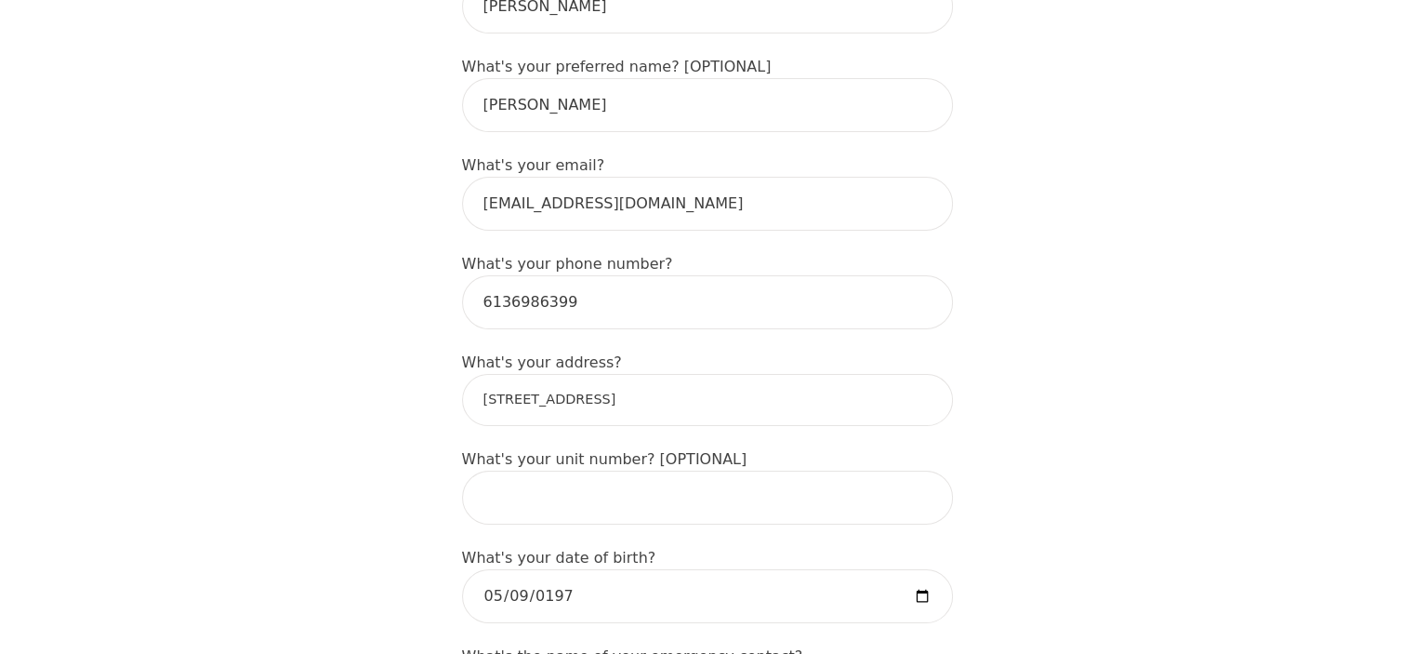
type input "[STREET_ADDRESS]"
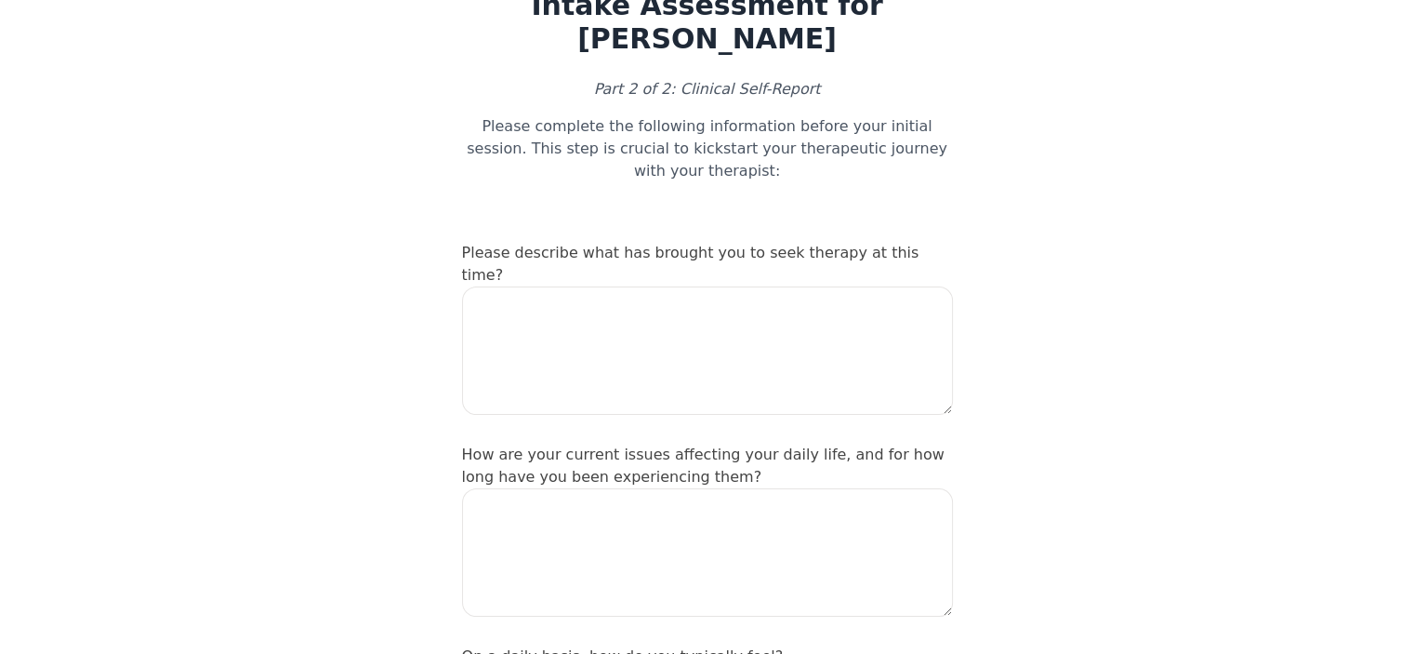
scroll to position [93, 0]
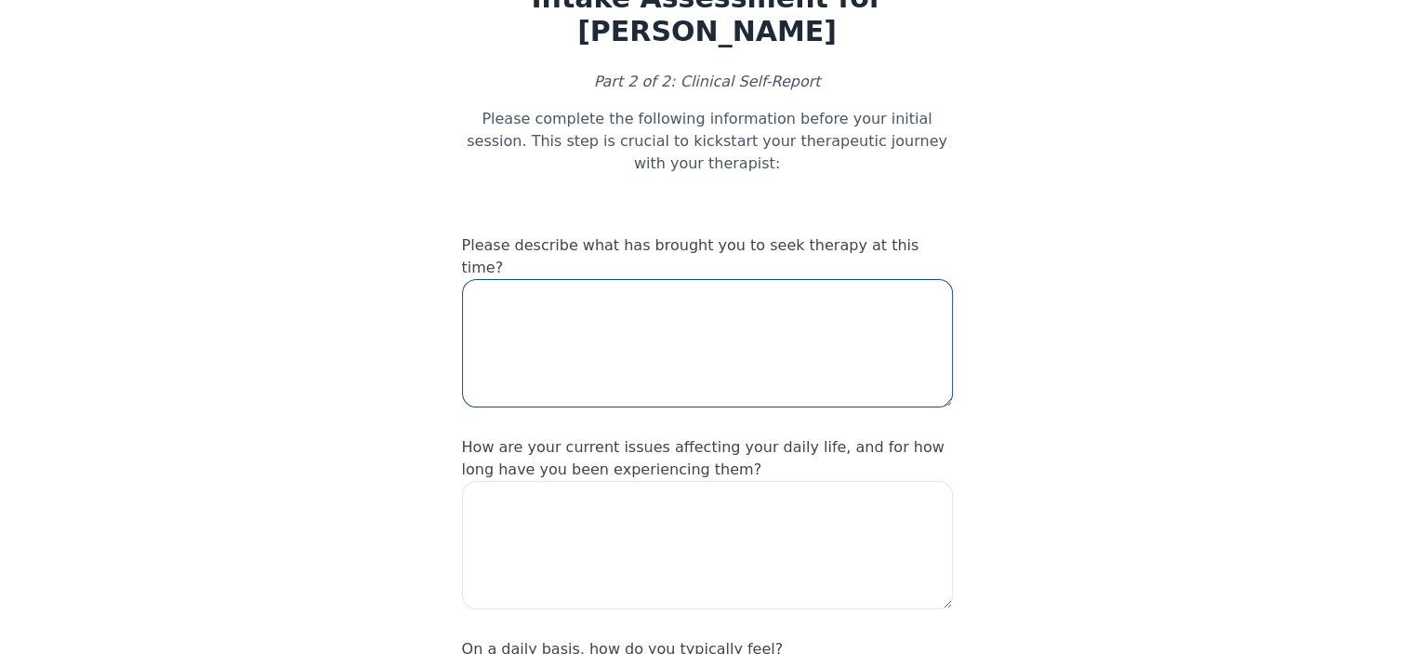
click at [557, 283] on textarea at bounding box center [707, 343] width 491 height 128
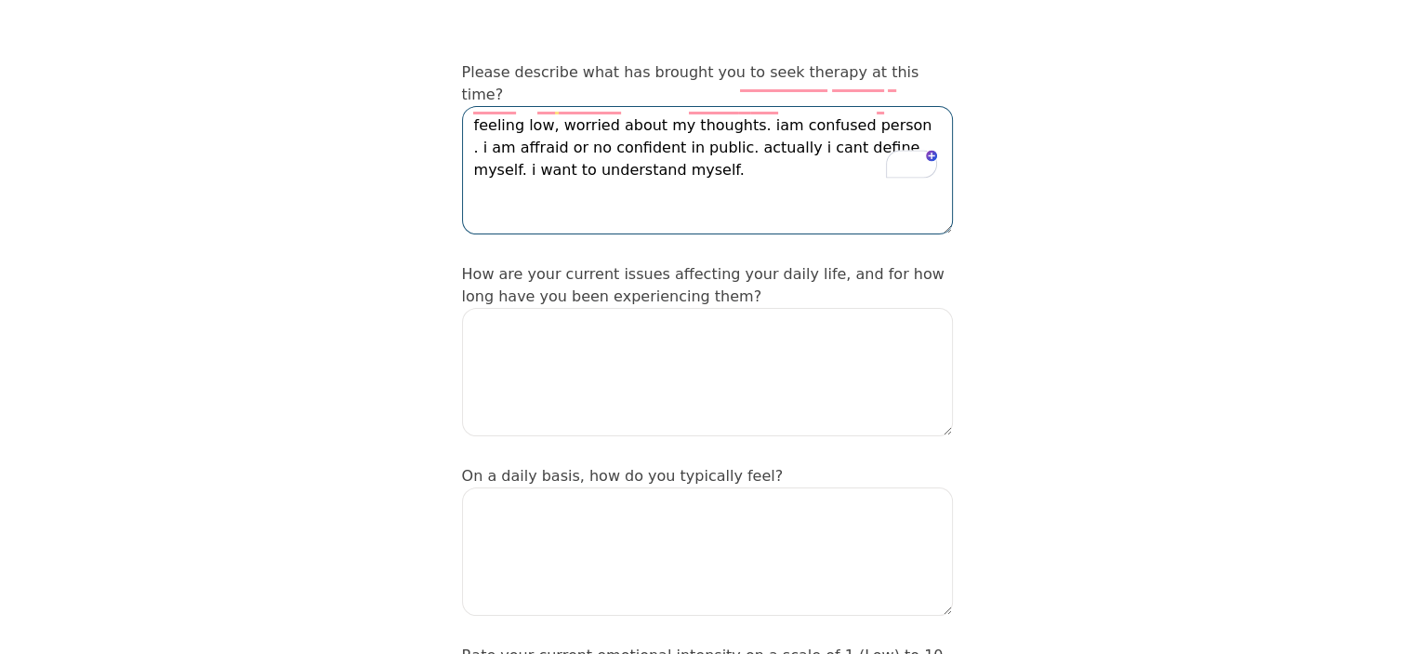
scroll to position [279, 0]
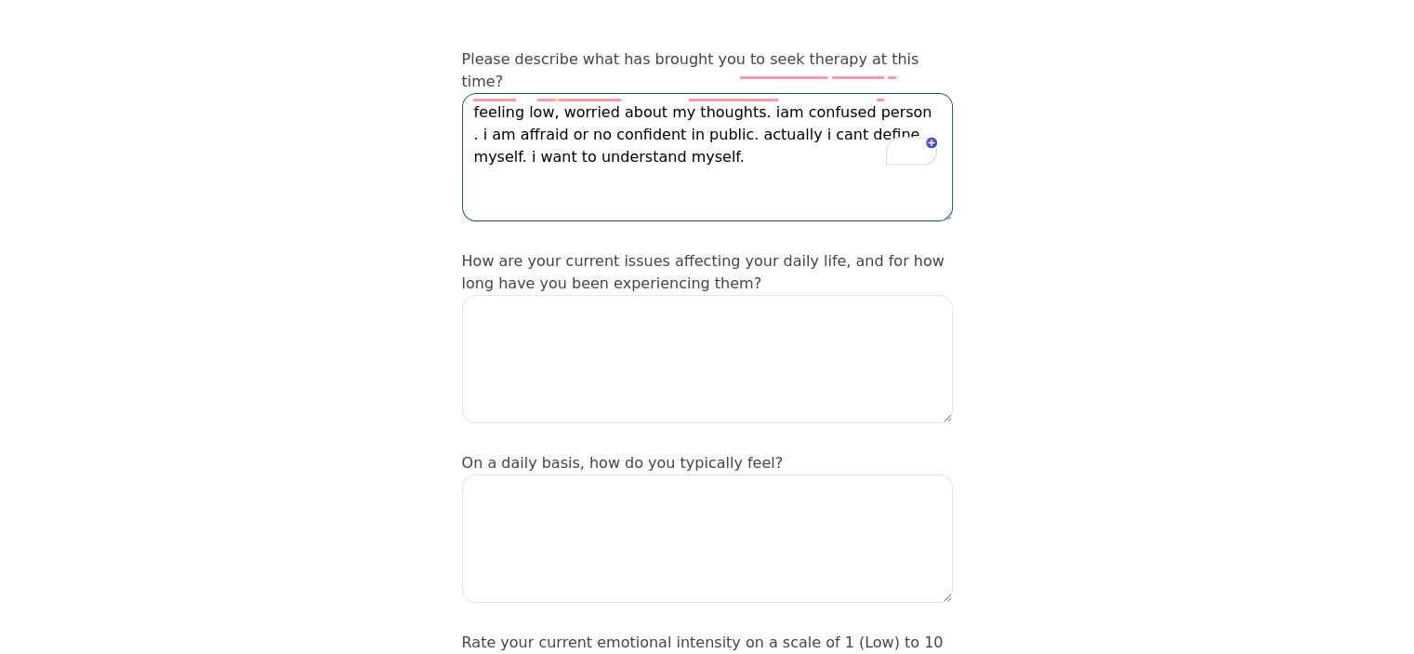
type textarea "feeling low, worried about my thoughts. iam confused person . i am affraid or n…"
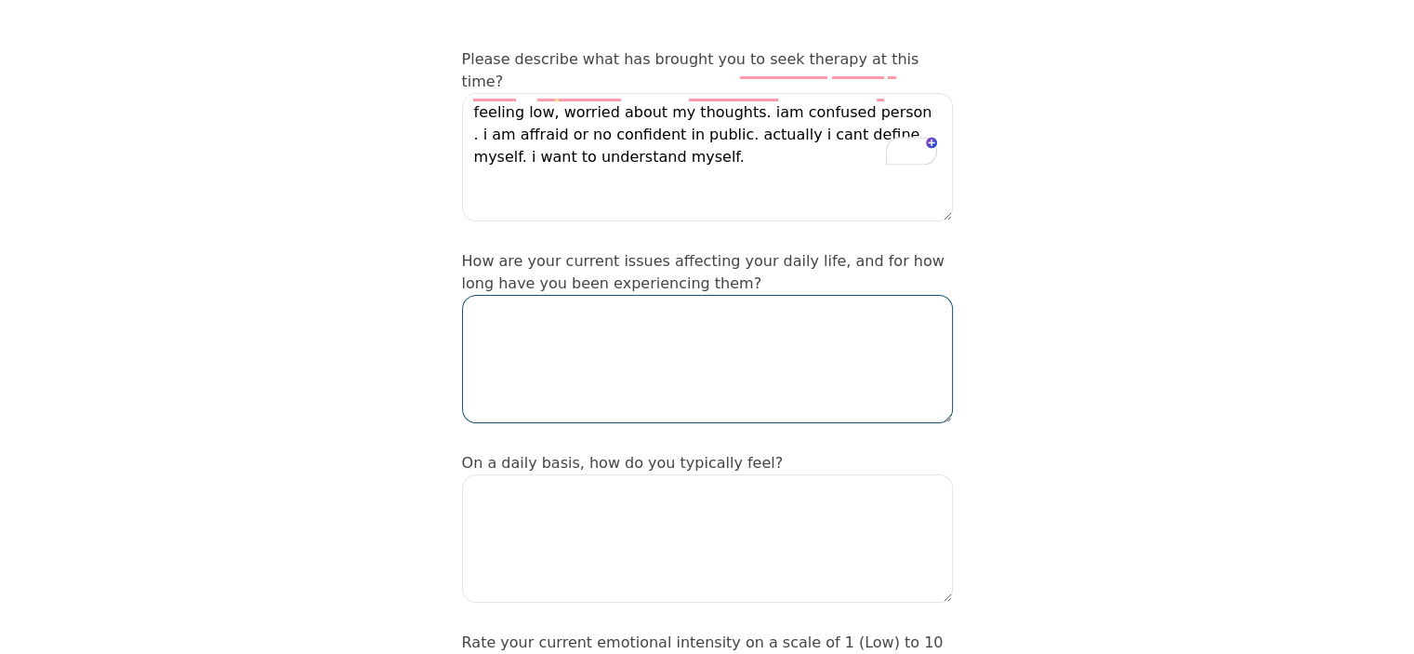
click at [542, 295] on textarea at bounding box center [707, 359] width 491 height 128
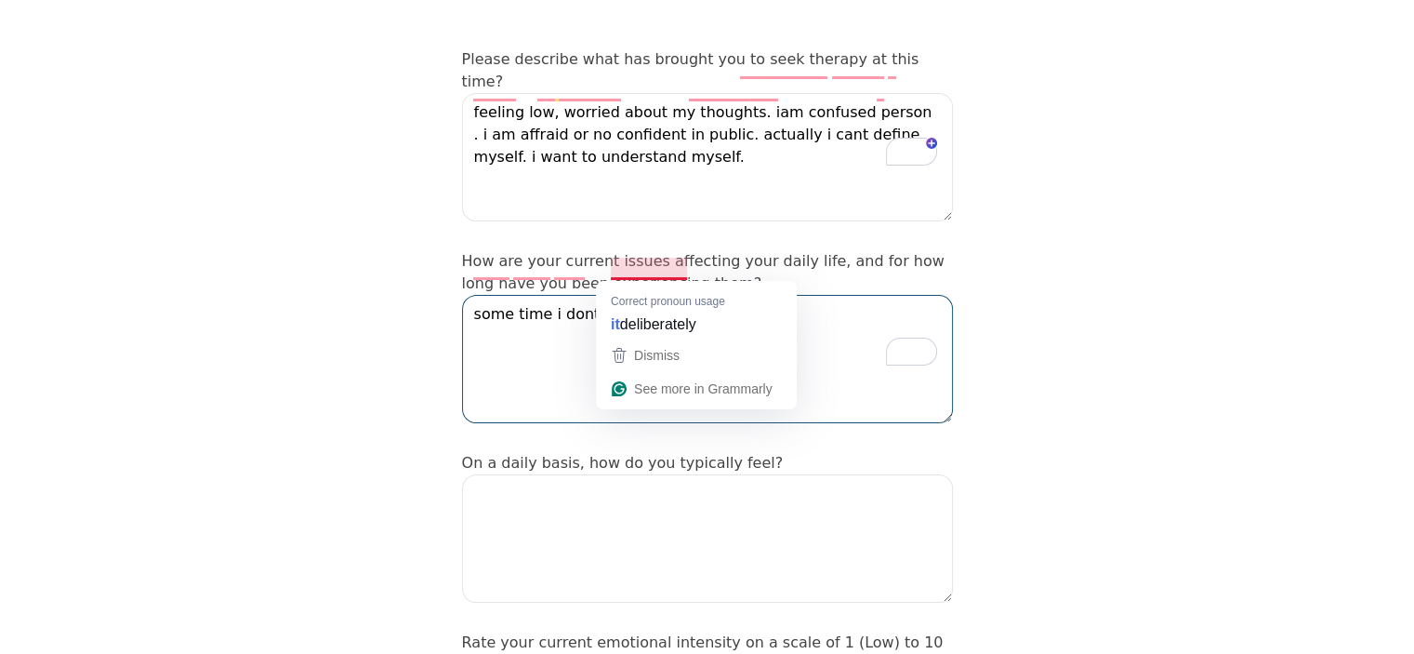
click at [606, 295] on textarea "some time i dont do deliberately" at bounding box center [707, 359] width 491 height 128
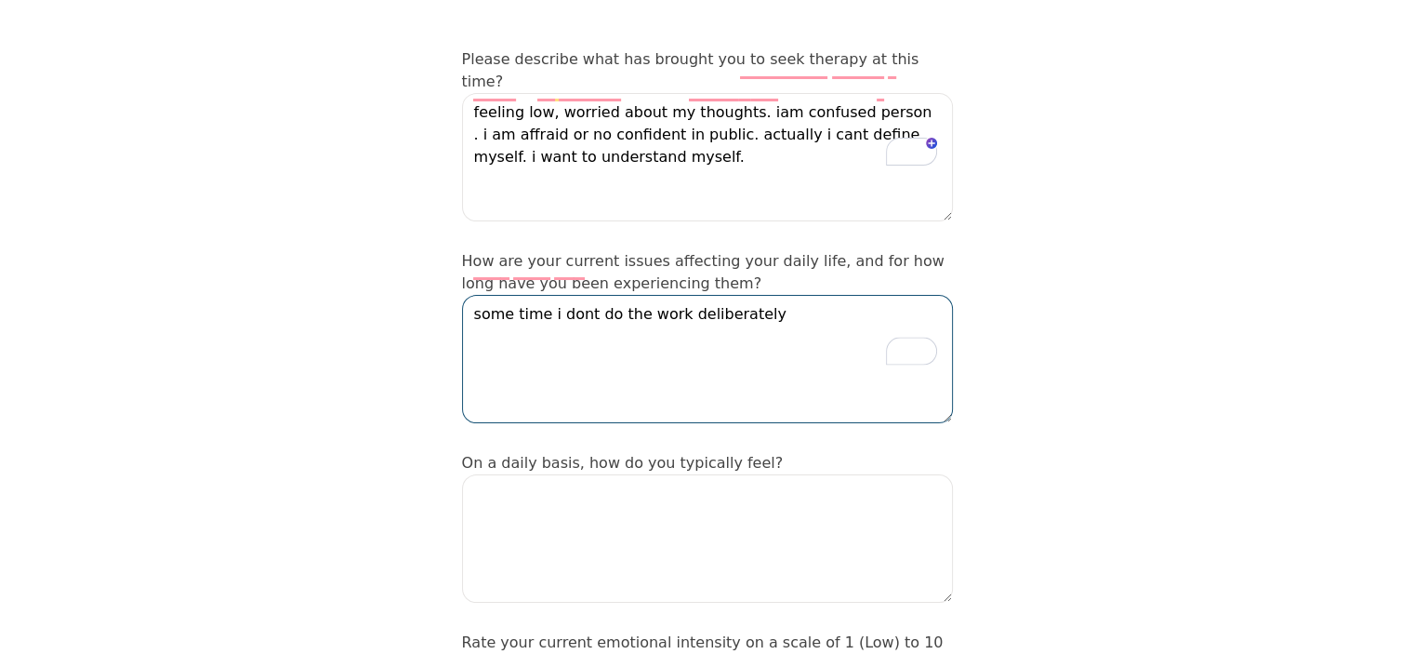
click at [762, 295] on textarea "some time i dont do the work deliberately" at bounding box center [707, 359] width 491 height 128
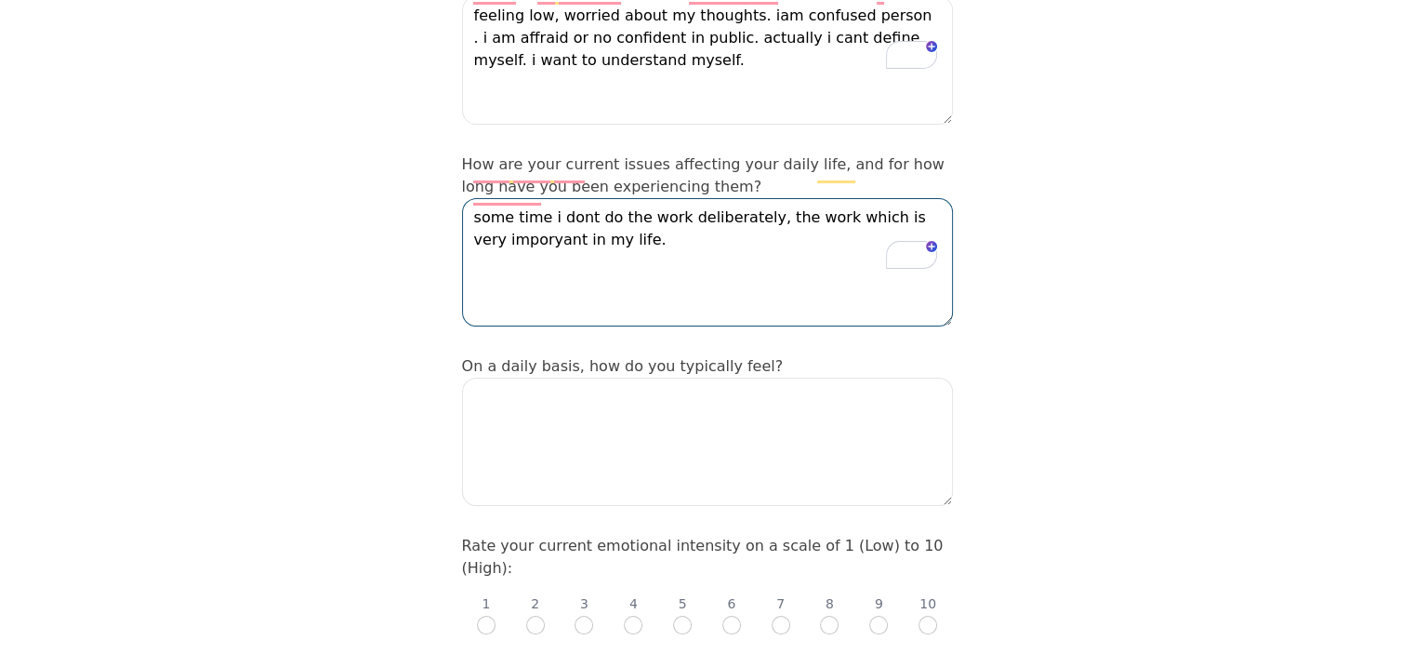
scroll to position [403, 0]
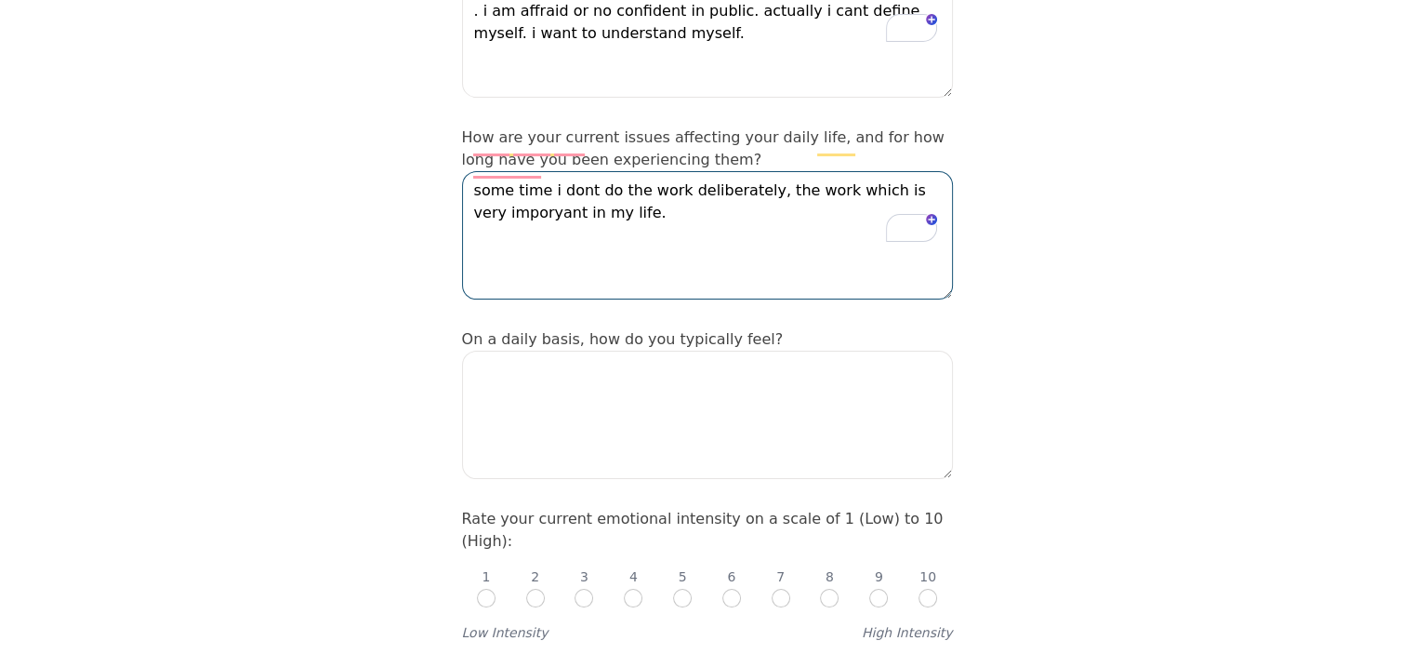
type textarea "some time i dont do the work deliberately, the work which is very imporyant in …"
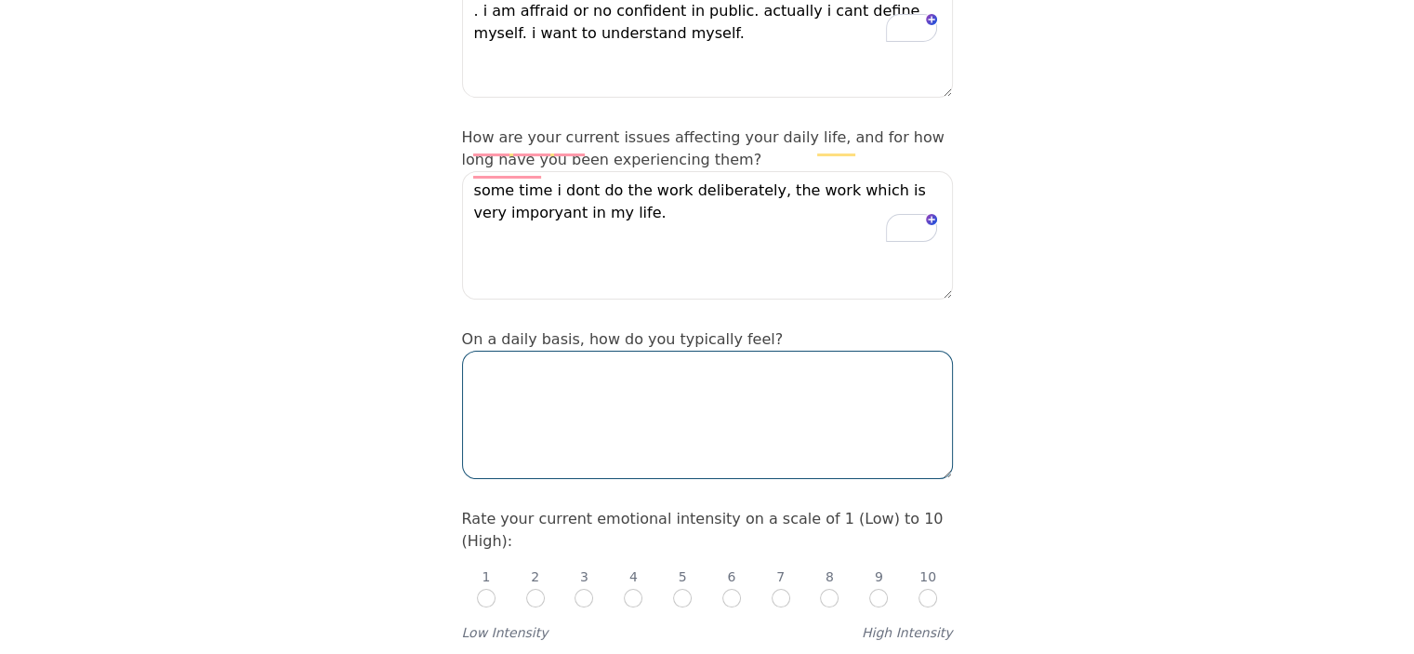
click at [631, 391] on textarea at bounding box center [707, 415] width 491 height 128
click at [655, 352] on textarea "To enrich screen reader interactions, please activate Accessibility in Grammarl…" at bounding box center [707, 415] width 491 height 128
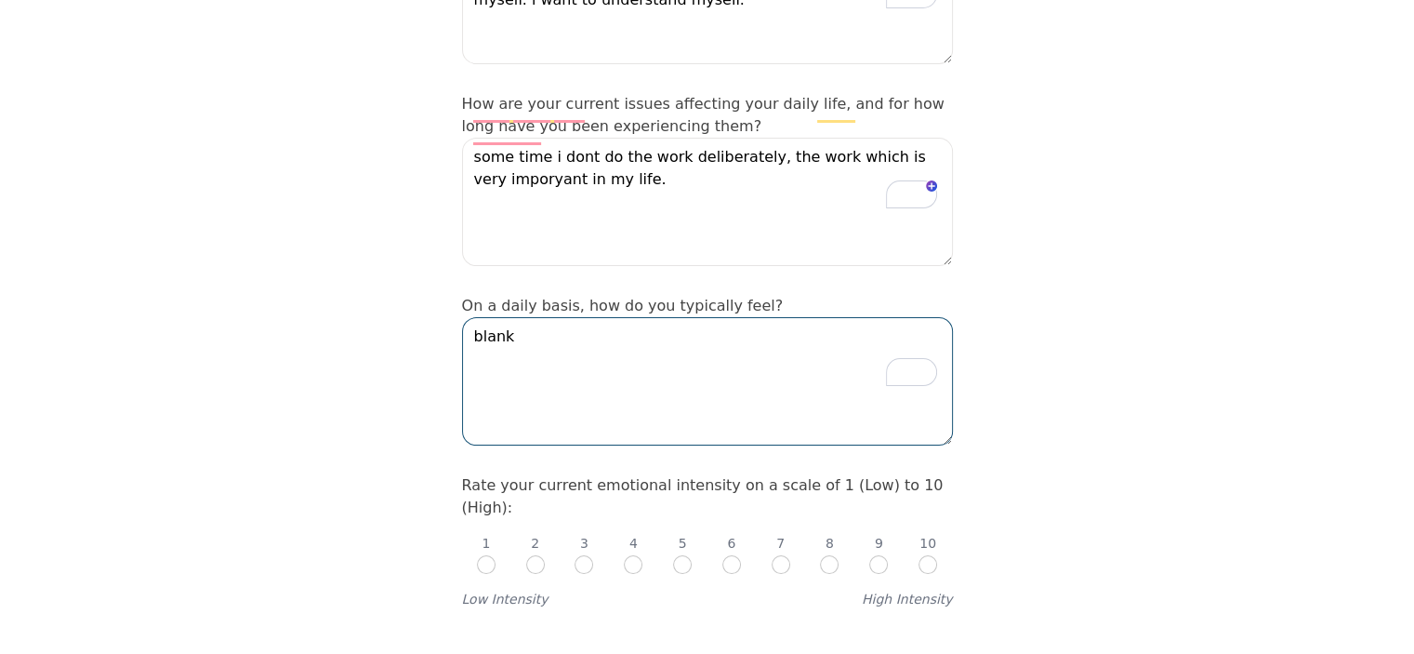
scroll to position [465, 0]
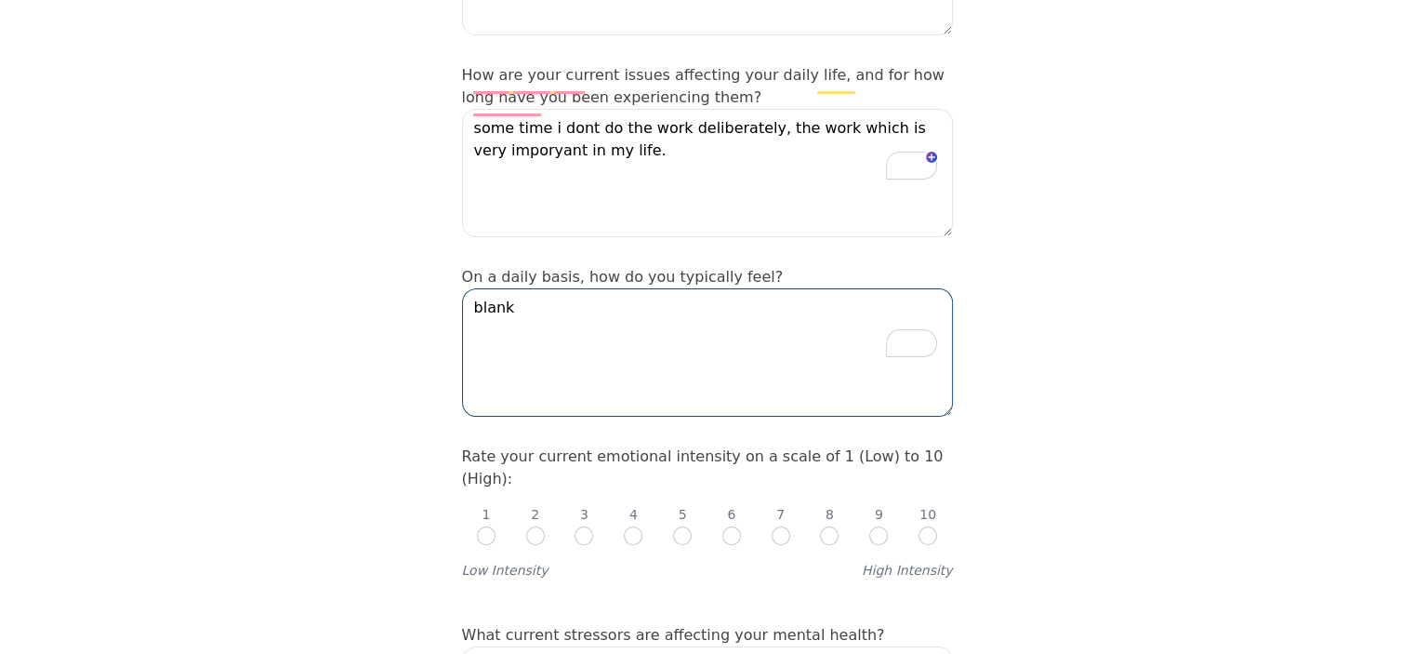
type textarea "blank"
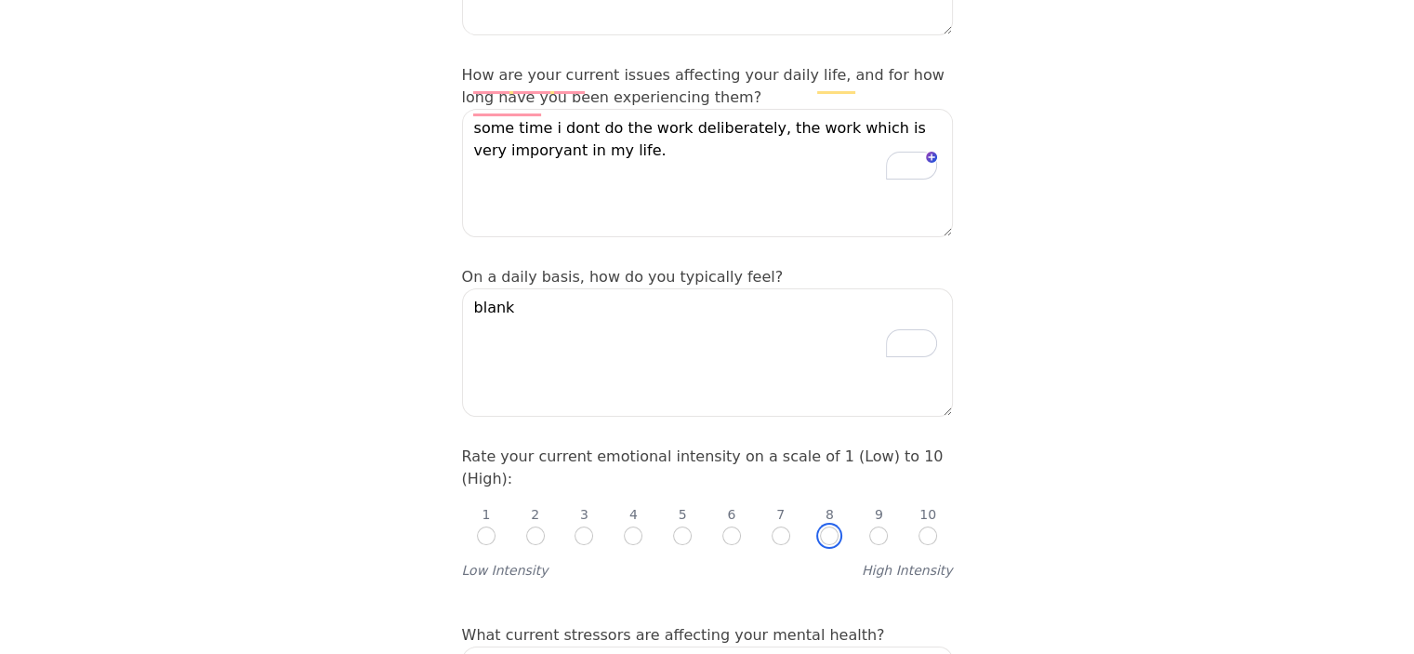
click at [825, 526] on input "radio" at bounding box center [829, 535] width 19 height 19
radio input "true"
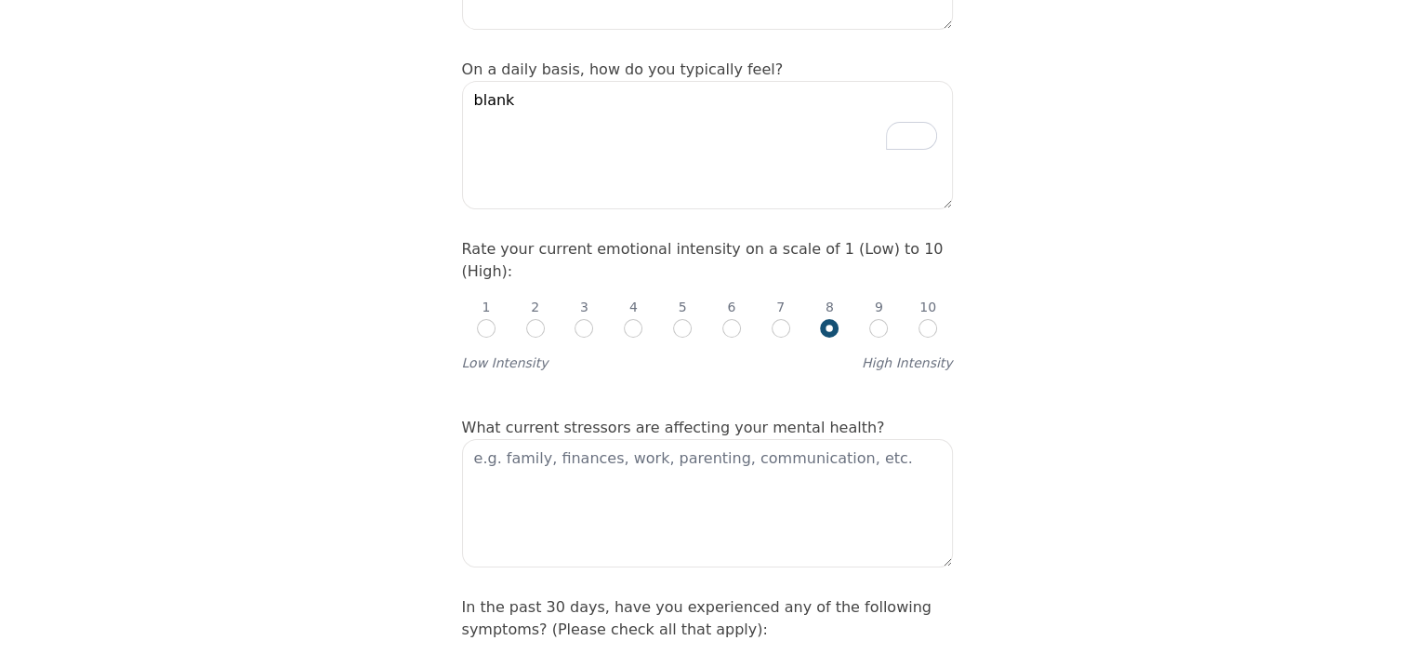
scroll to position [682, 0]
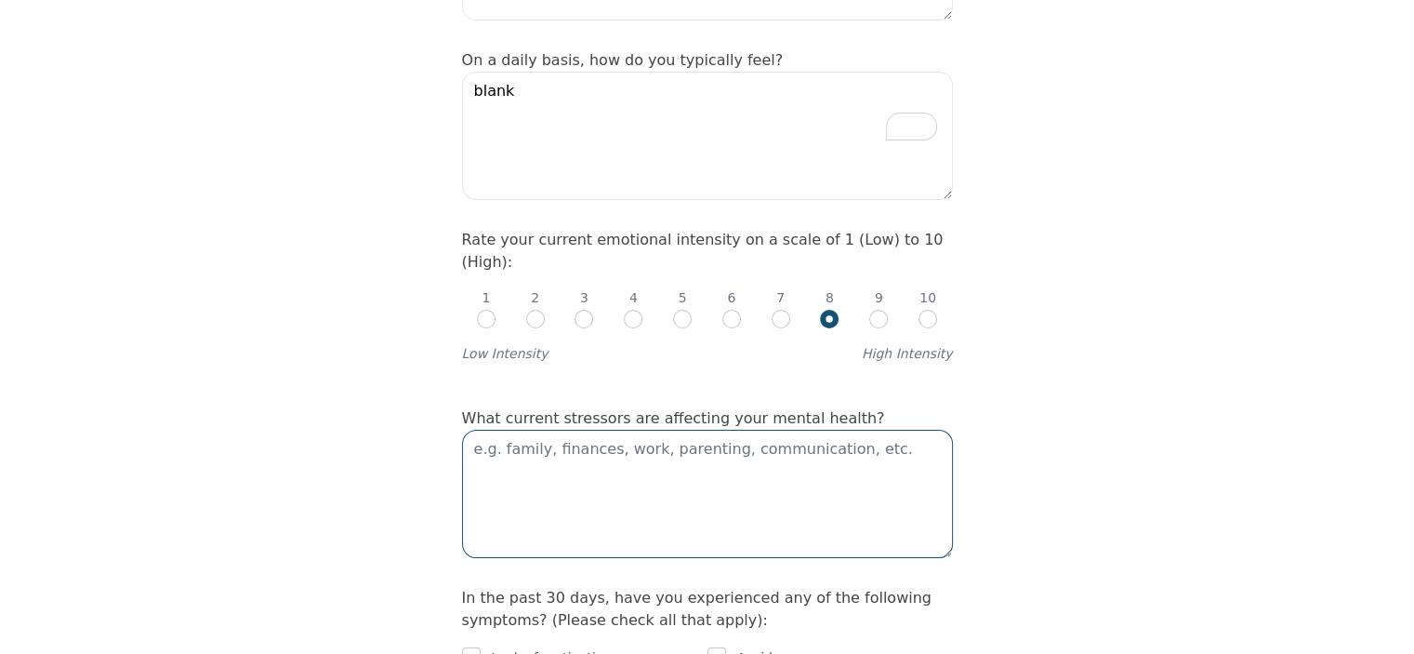
click at [617, 430] on textarea at bounding box center [707, 494] width 491 height 128
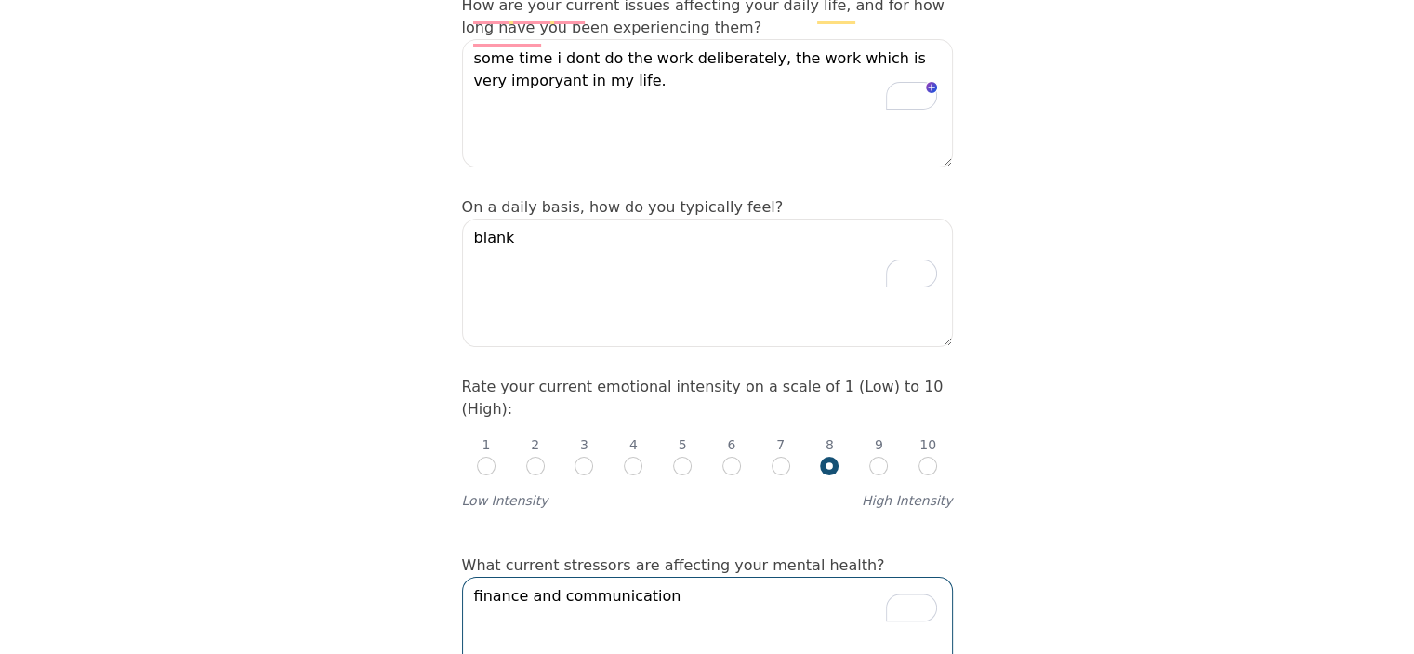
scroll to position [433, 0]
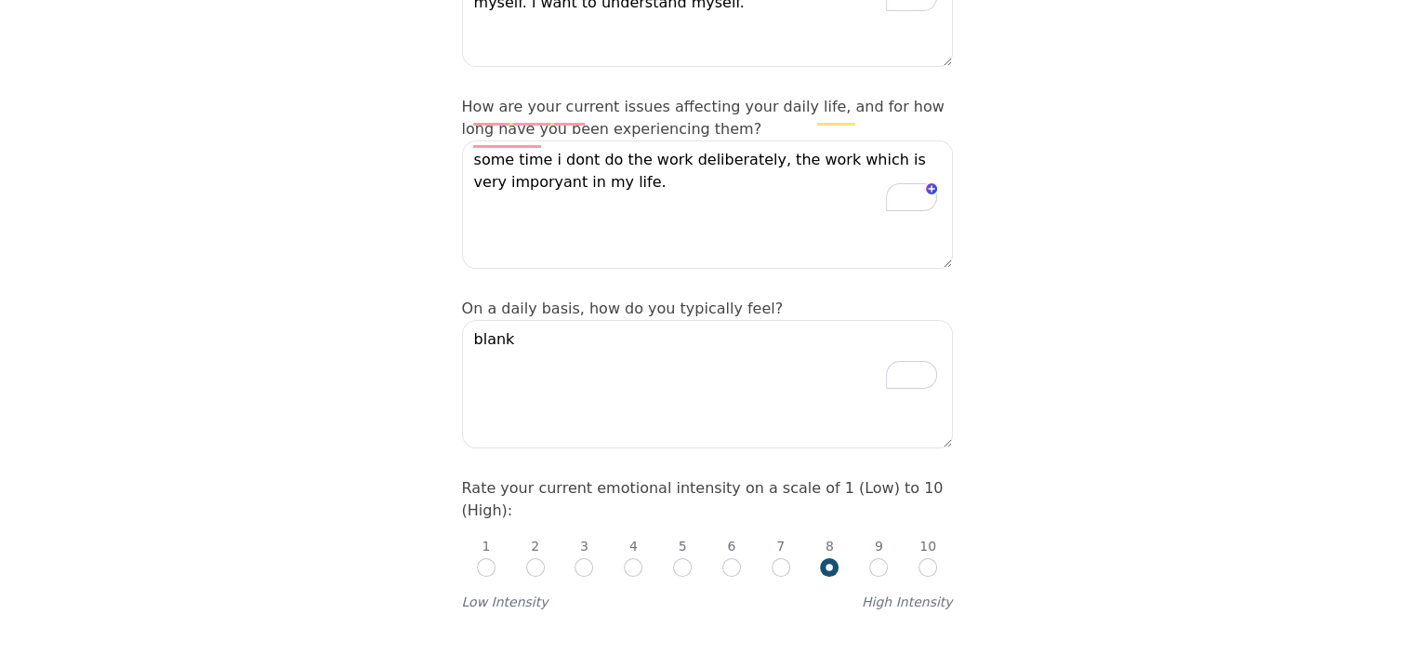
type textarea "finance and communication"
click at [538, 320] on textarea "blank" at bounding box center [707, 384] width 491 height 128
click at [474, 320] on textarea "blank" at bounding box center [707, 384] width 491 height 128
click at [588, 320] on textarea "sometime blank" at bounding box center [707, 384] width 491 height 128
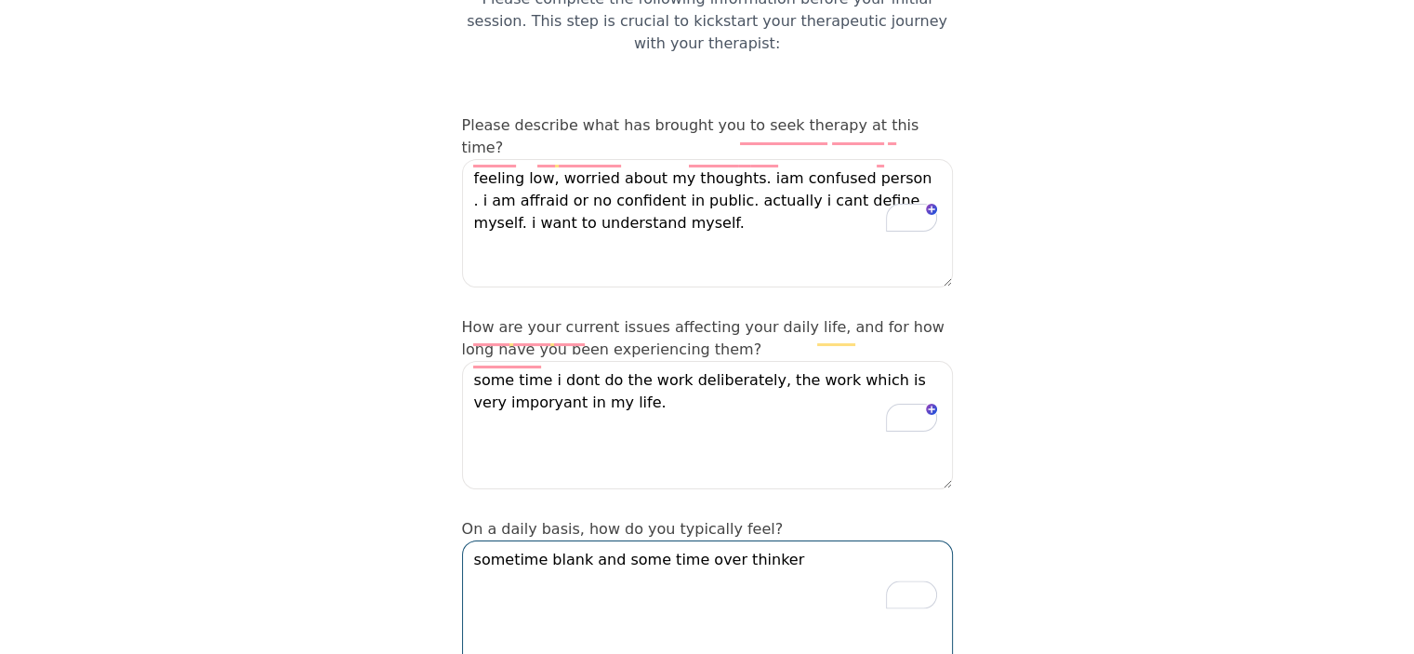
scroll to position [186, 0]
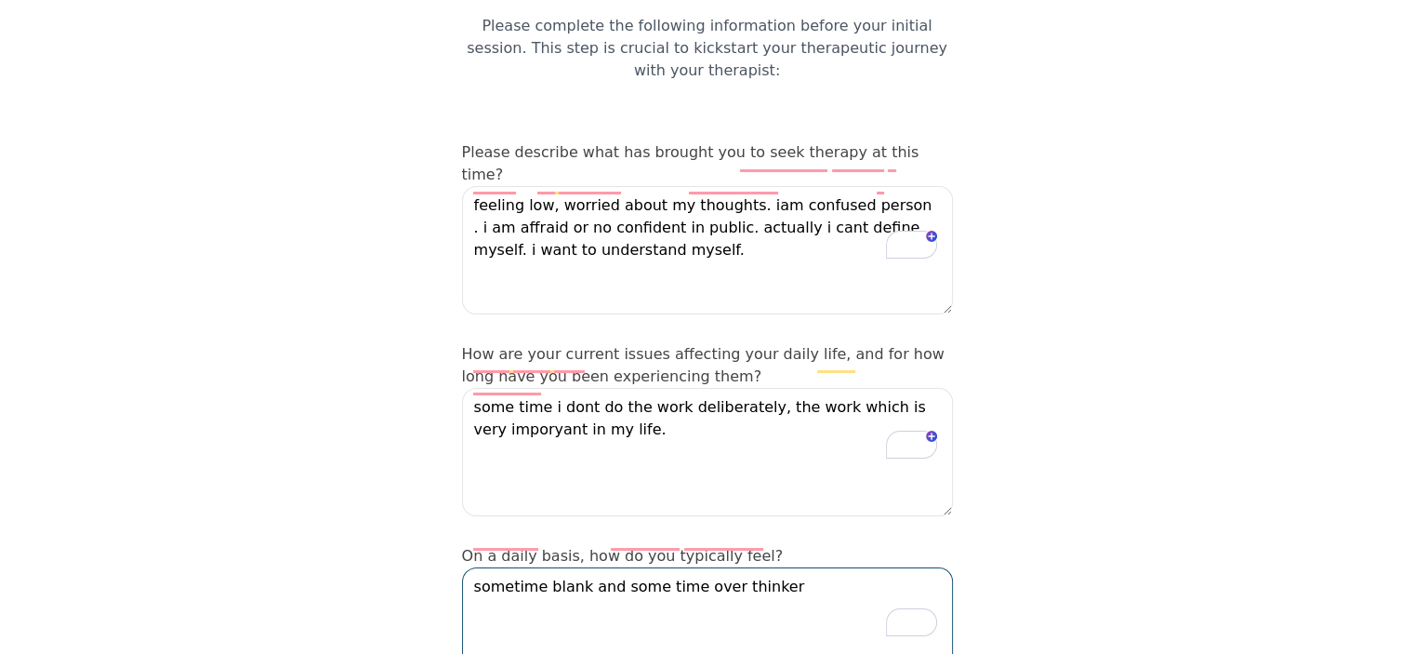
type textarea "sometime blank and some time over thinker"
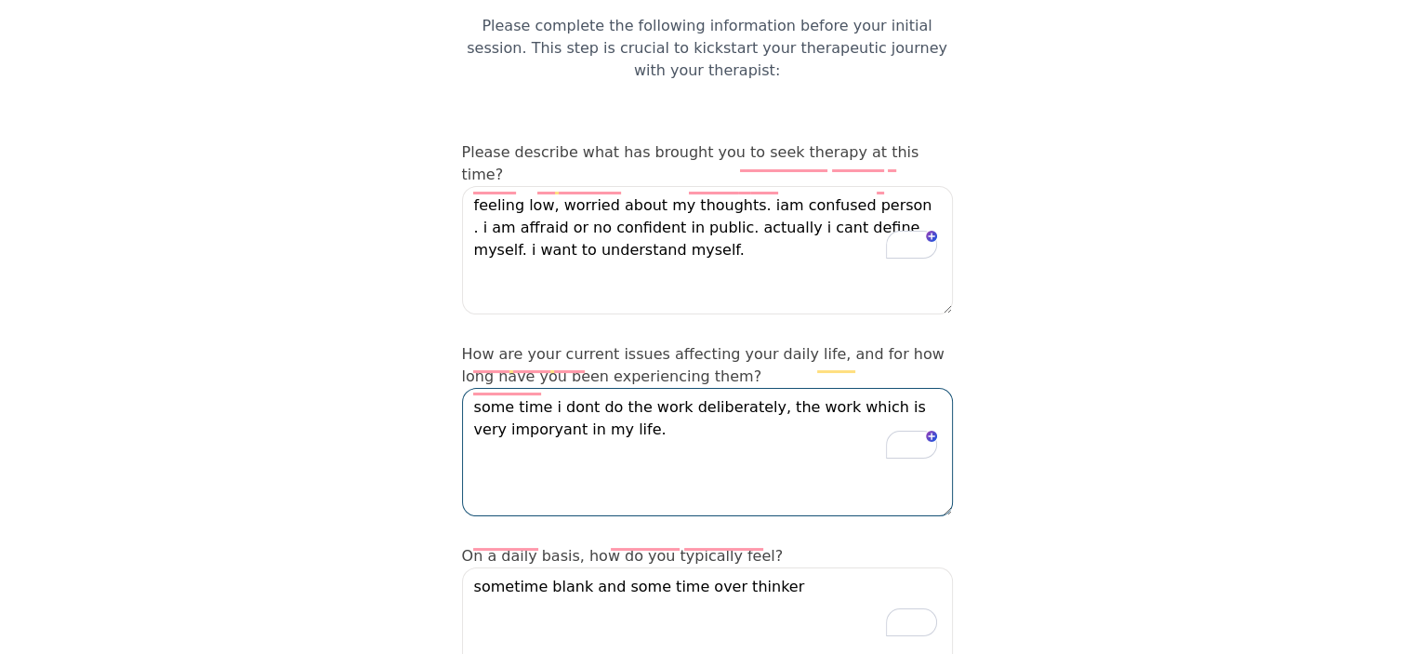
click at [627, 388] on textarea "some time i dont do the work deliberately, the work which is very imporyant in …" at bounding box center [707, 452] width 491 height 128
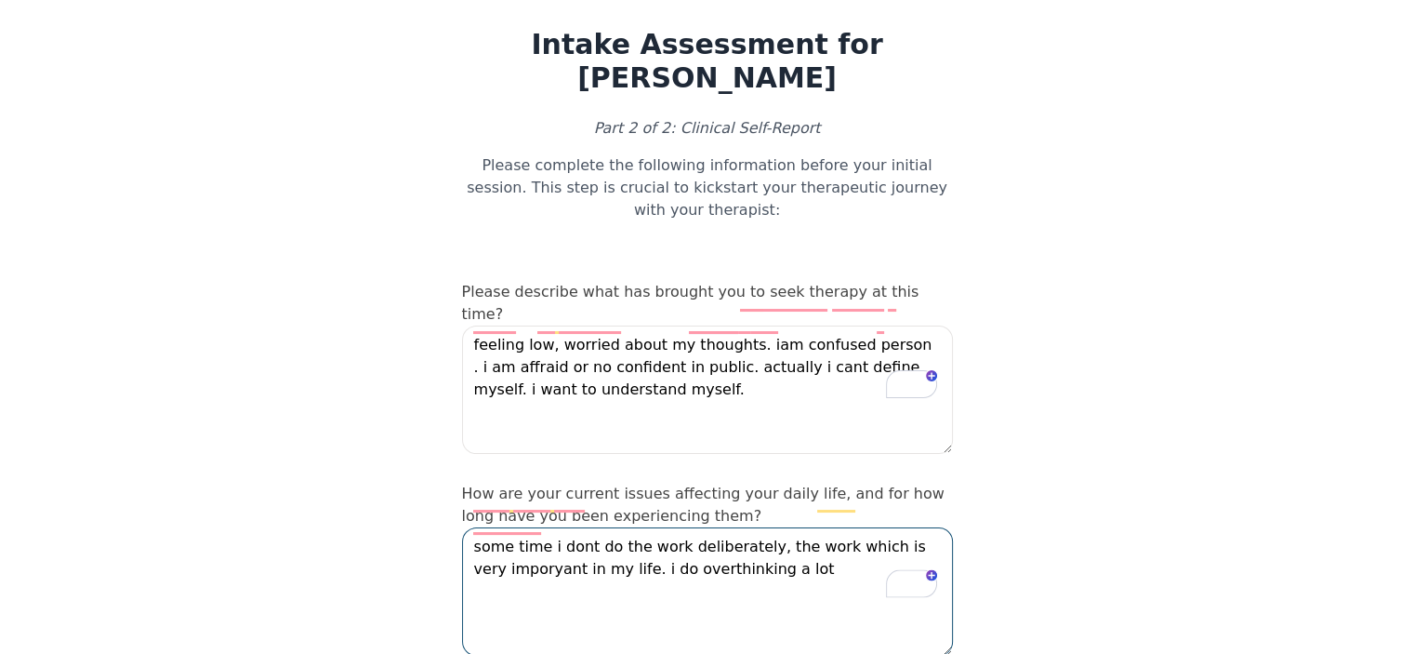
scroll to position [31, 0]
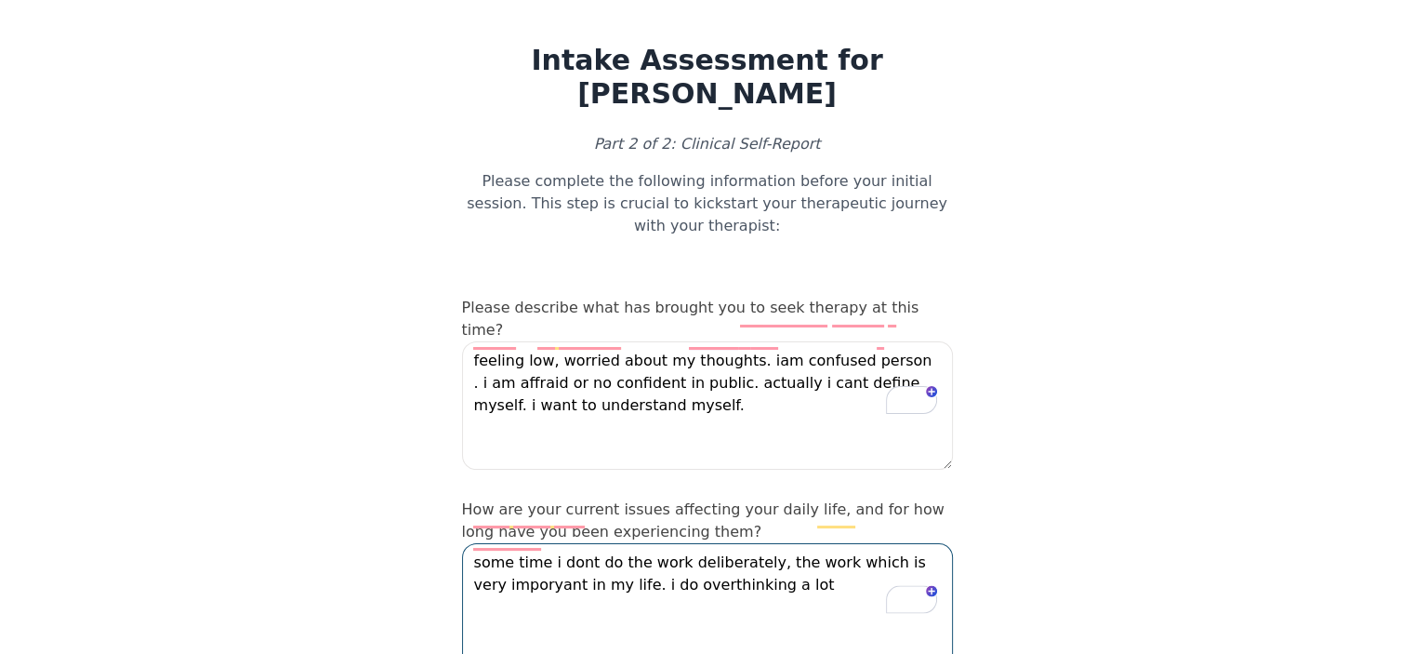
type textarea "some time i dont do the work deliberately, the work which is very imporyant in …"
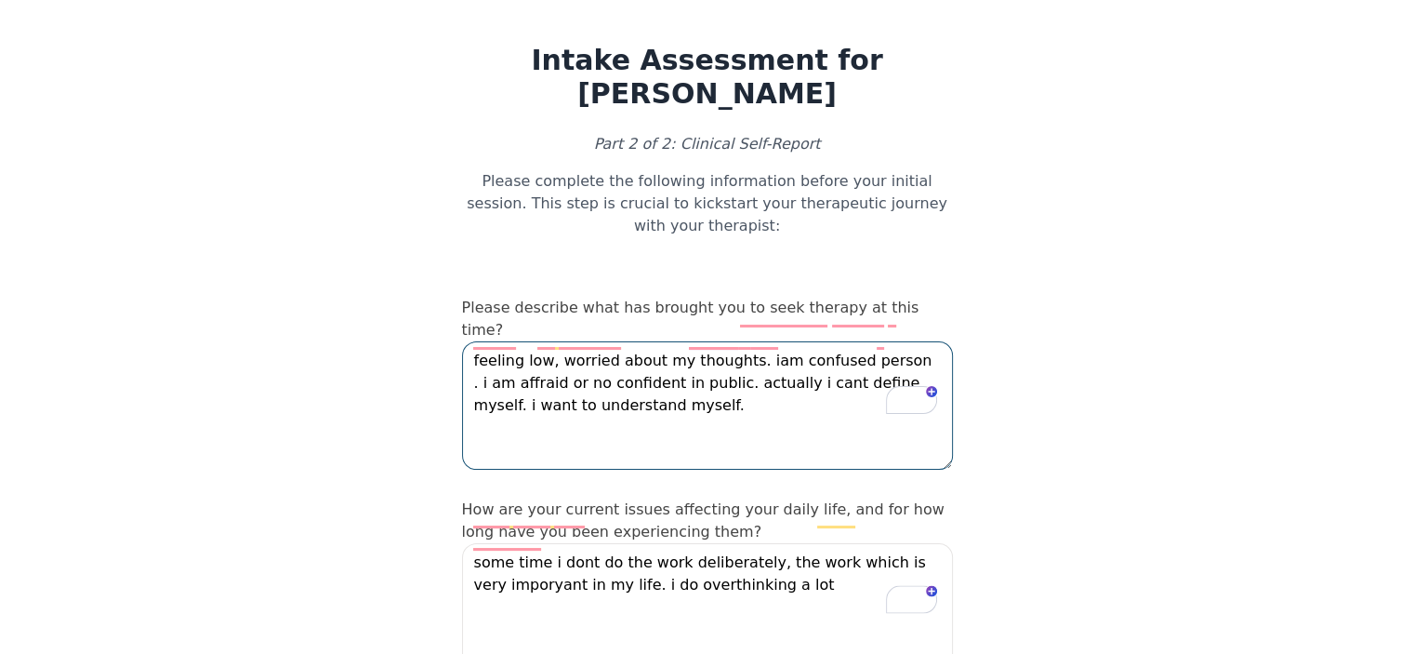
click at [620, 349] on textarea "feeling low, worried about my thoughts. iam confused person . i am affraid or n…" at bounding box center [707, 405] width 491 height 128
click at [603, 364] on textarea "feeling low, worried about my thoughts. iam confused person . i am affraid or n…" at bounding box center [707, 405] width 491 height 128
click at [775, 360] on textarea "feeling low, worried about my thoughts. iam confused person . i am affraid or n…" at bounding box center [707, 405] width 491 height 128
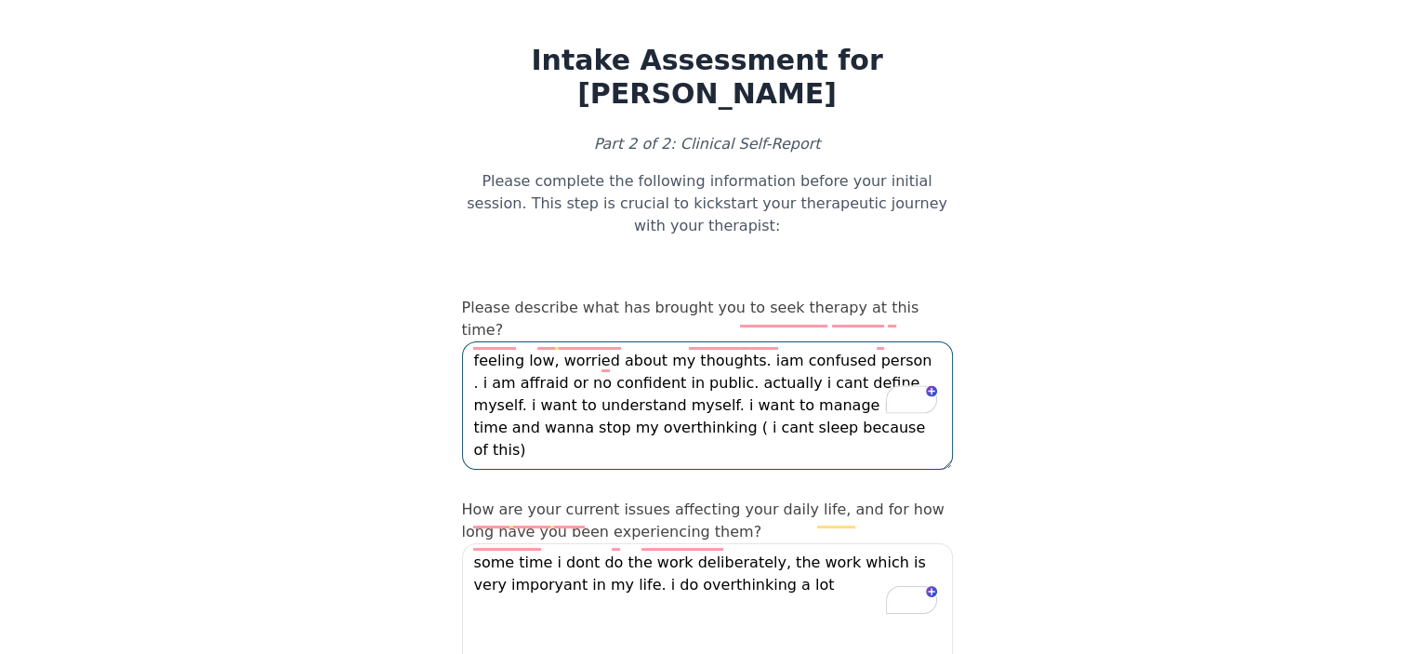
type textarea "feeling low, worried about my thoughts. iam confused person . i am affraid or n…"
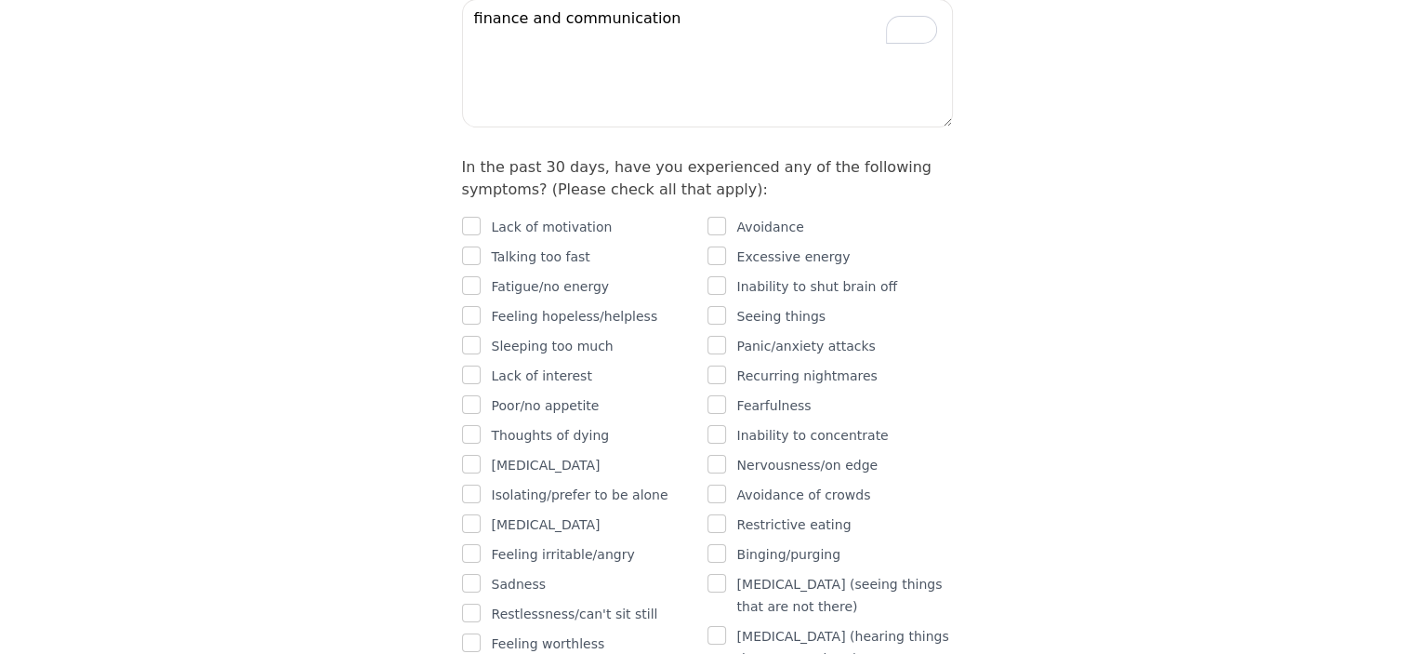
scroll to position [1116, 0]
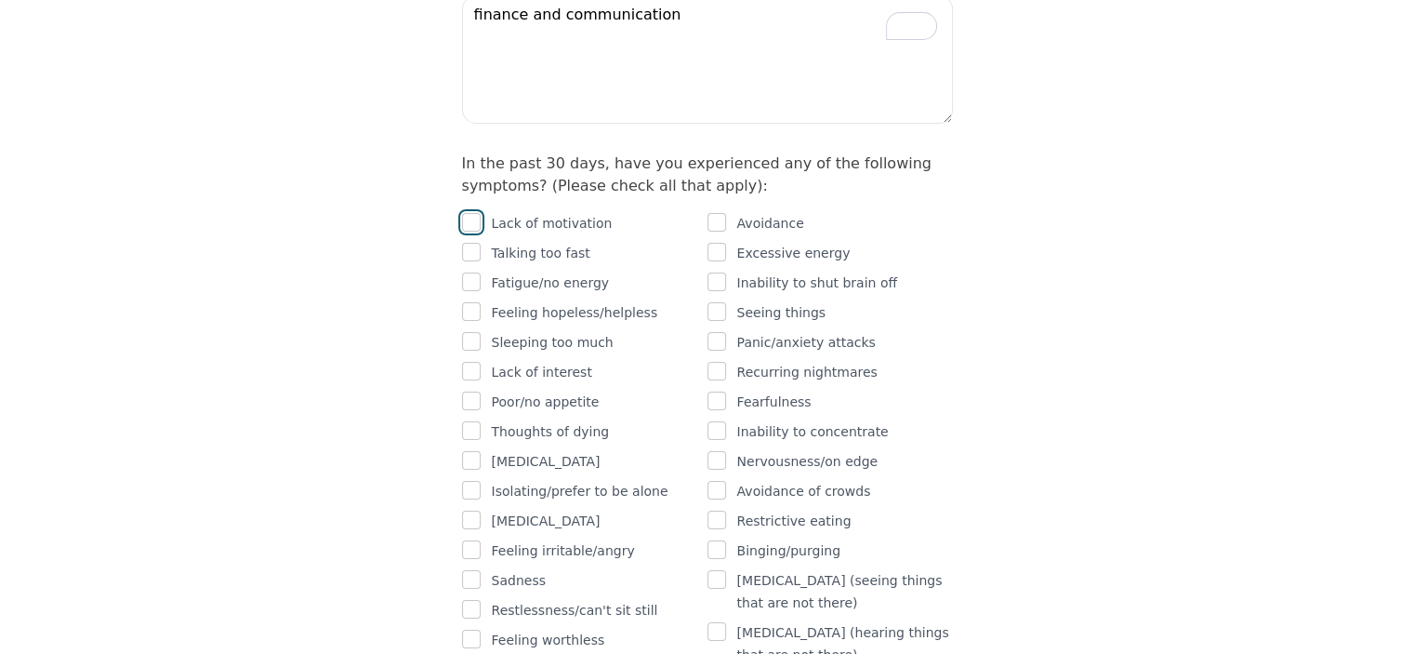
click at [465, 213] on input "checkbox" at bounding box center [471, 222] width 19 height 19
checkbox input "true"
click at [468, 272] on input "checkbox" at bounding box center [471, 281] width 19 height 19
checkbox input "true"
click at [469, 302] on input "checkbox" at bounding box center [471, 311] width 19 height 19
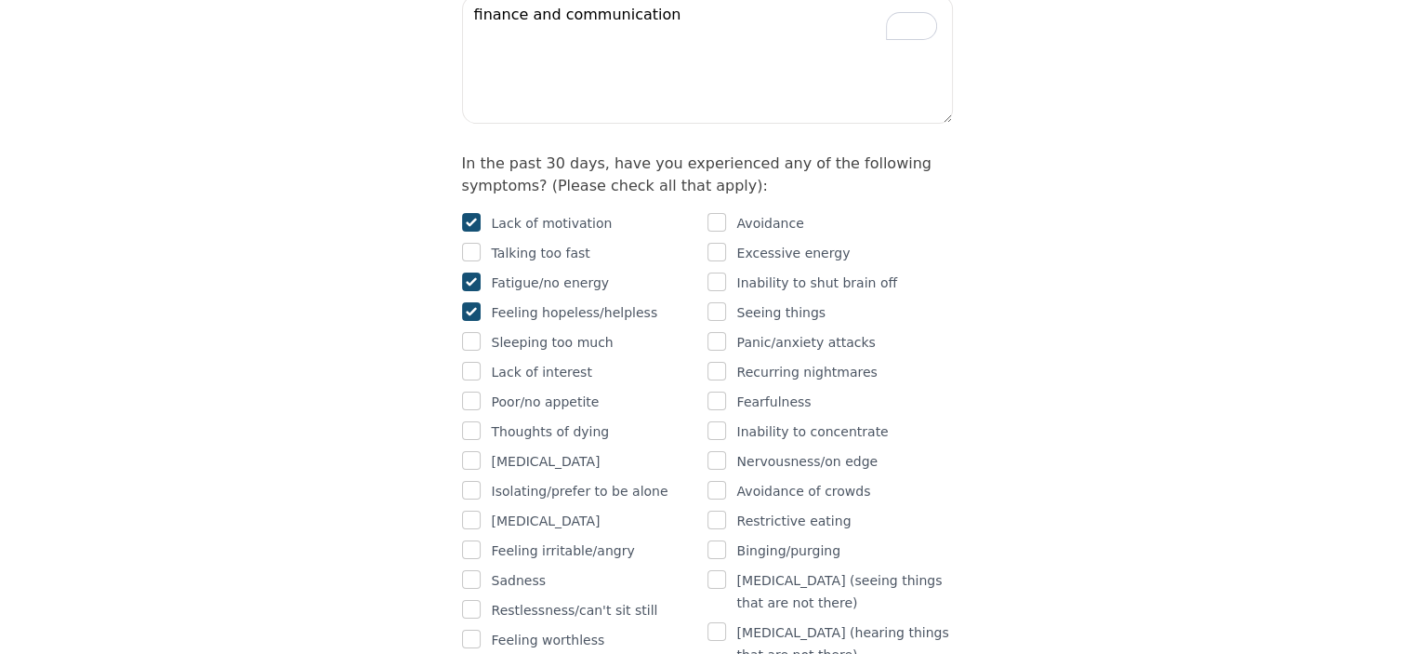
checkbox input "true"
click at [472, 362] on input "checkbox" at bounding box center [471, 371] width 19 height 19
checkbox input "true"
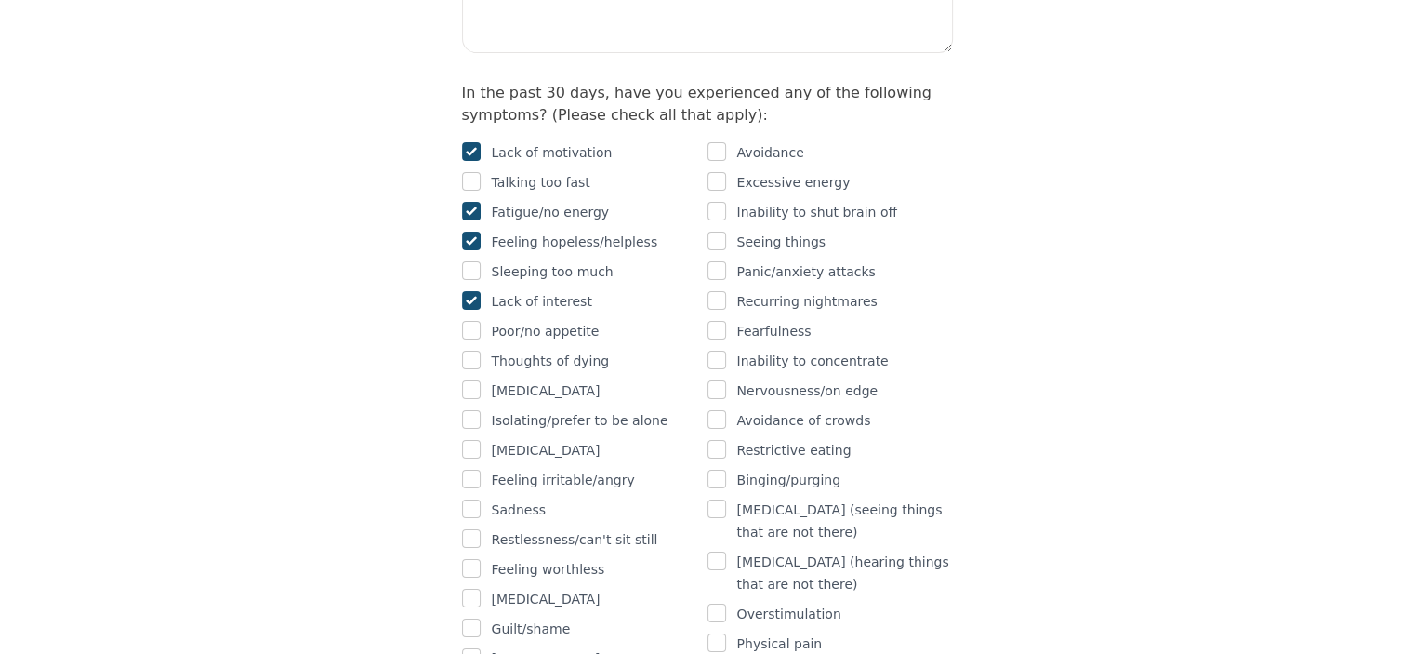
scroll to position [1209, 0]
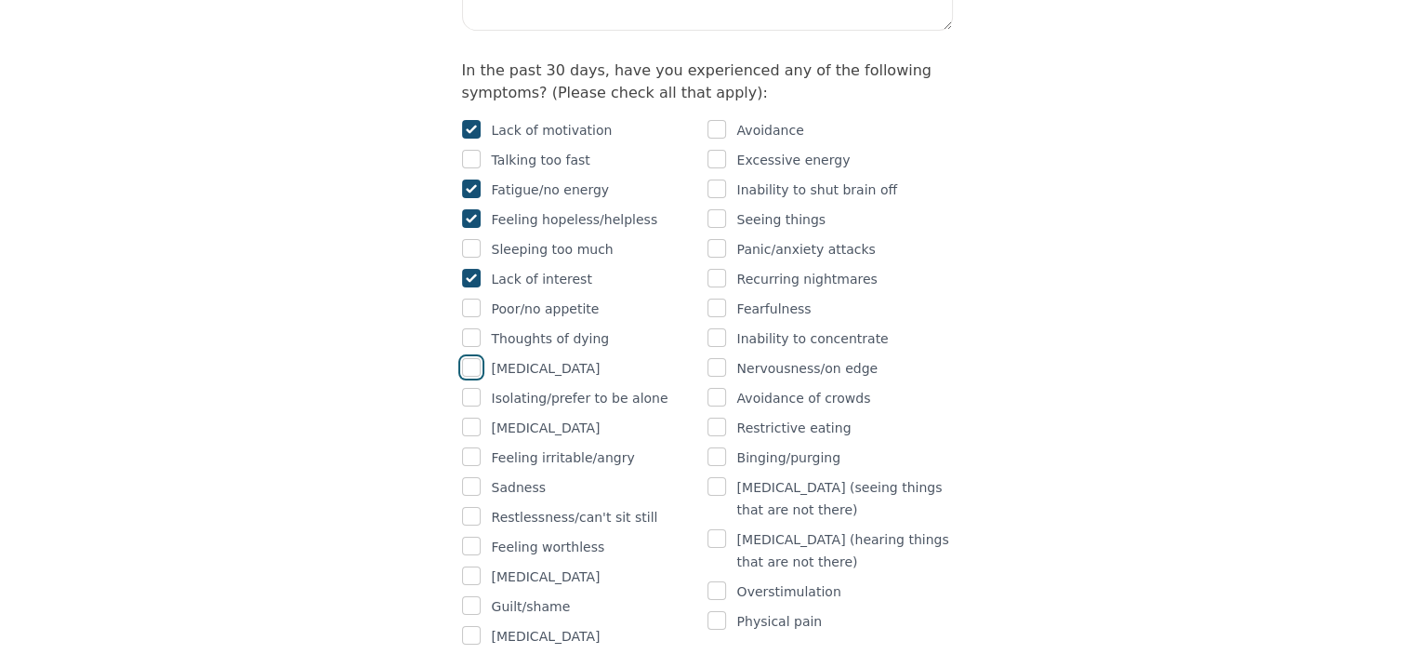
click at [470, 358] on input "checkbox" at bounding box center [471, 367] width 19 height 19
checkbox input "true"
click at [471, 417] on input "checkbox" at bounding box center [471, 426] width 19 height 19
checkbox input "true"
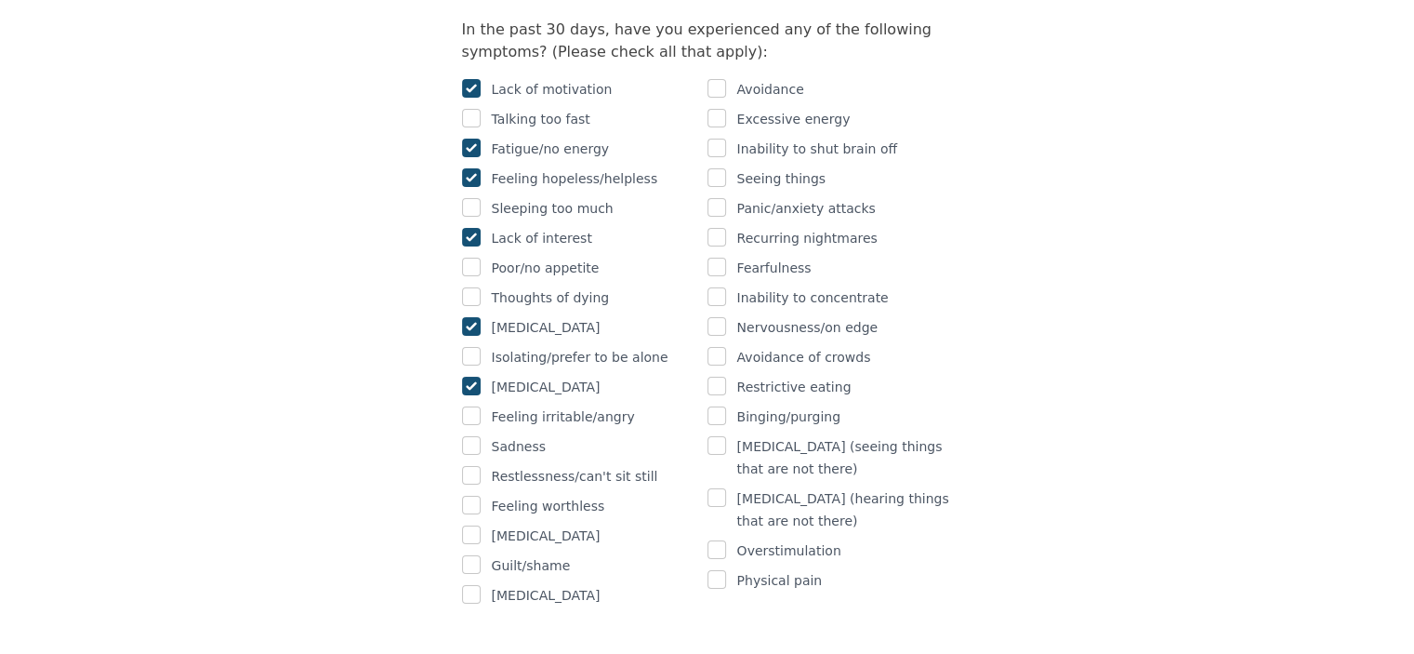
scroll to position [1270, 0]
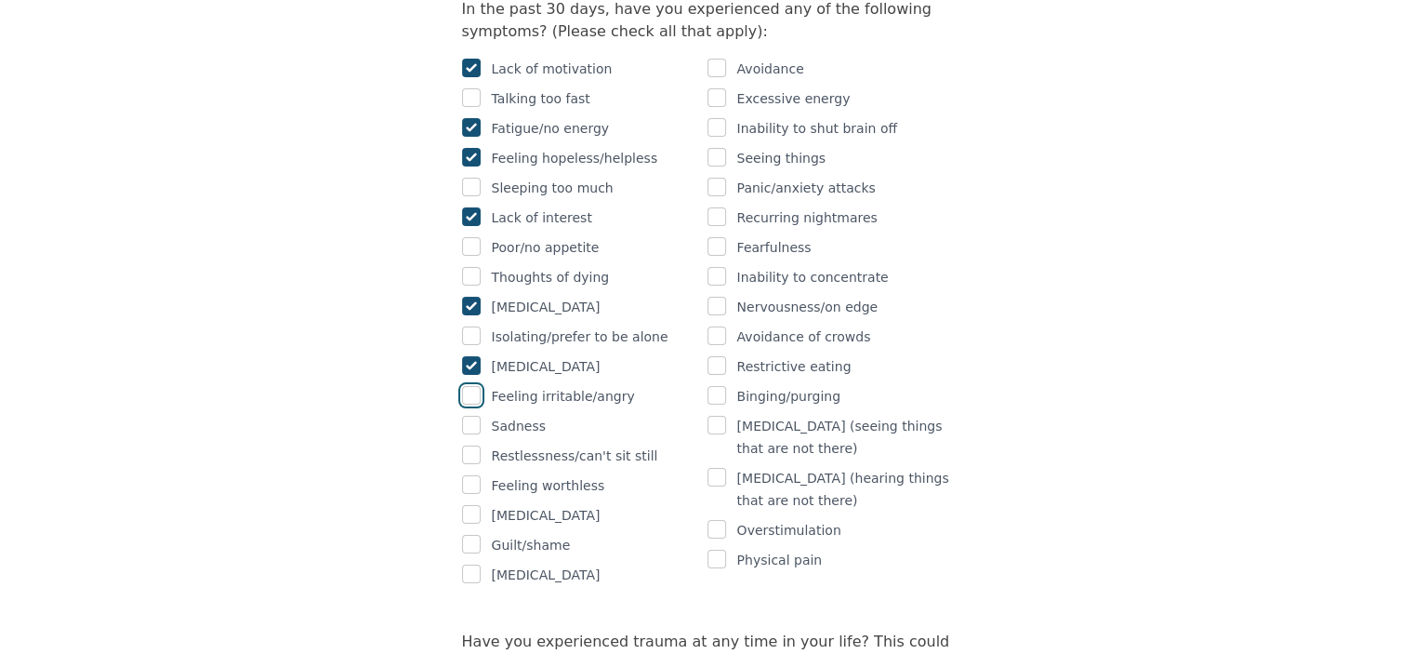
click at [475, 386] on input "checkbox" at bounding box center [471, 395] width 19 height 19
checkbox input "true"
click at [475, 416] on input "checkbox" at bounding box center [471, 425] width 19 height 19
checkbox input "true"
click at [474, 445] on input "checkbox" at bounding box center [471, 454] width 19 height 19
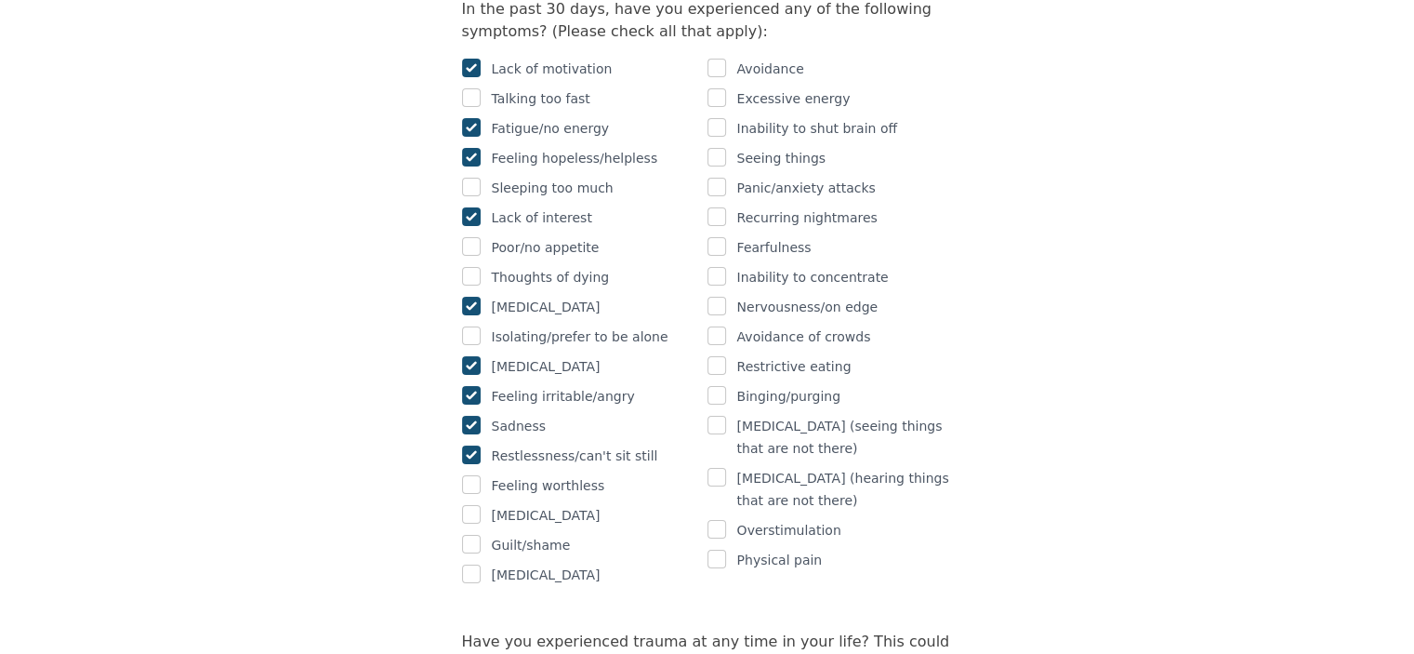
checkbox input "true"
click at [479, 475] on input "checkbox" at bounding box center [471, 484] width 19 height 19
checkbox input "true"
click at [482, 534] on div "Guilt/shame" at bounding box center [584, 545] width 245 height 22
click at [469, 535] on input "checkbox" at bounding box center [471, 544] width 19 height 19
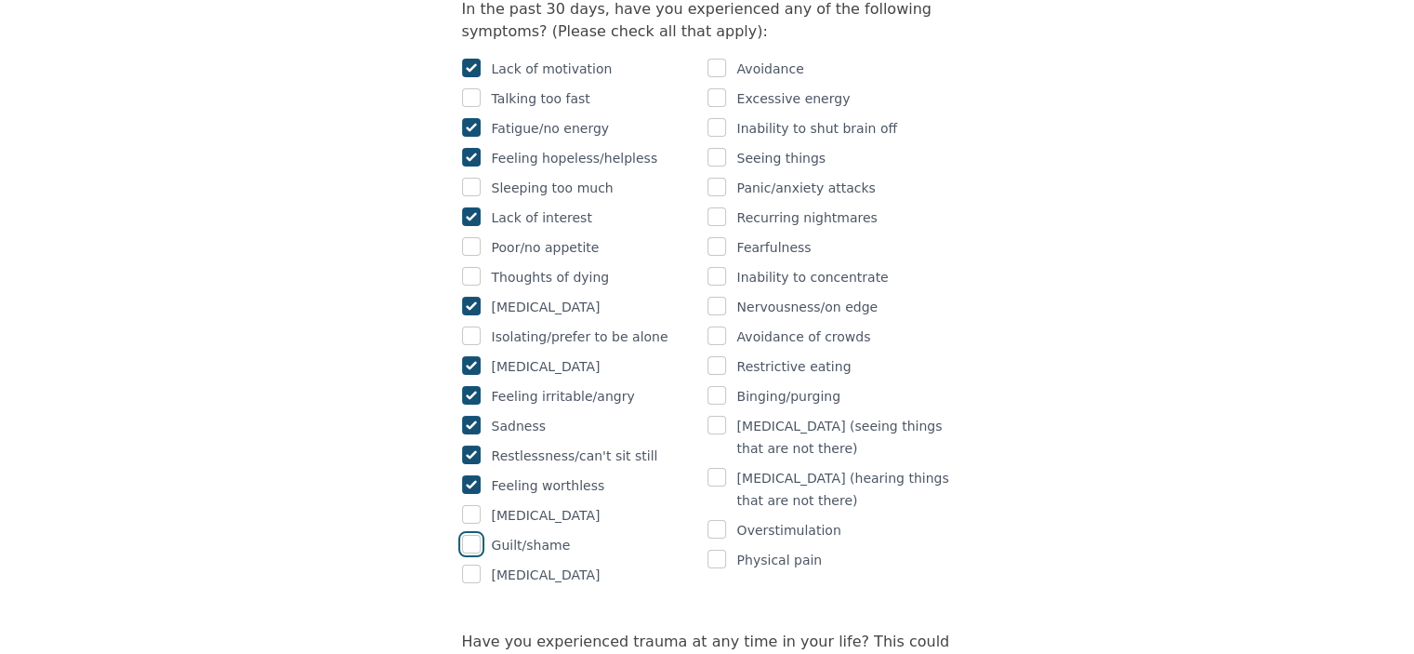
checkbox input "true"
click at [709, 297] on input "checkbox" at bounding box center [717, 306] width 19 height 19
checkbox input "true"
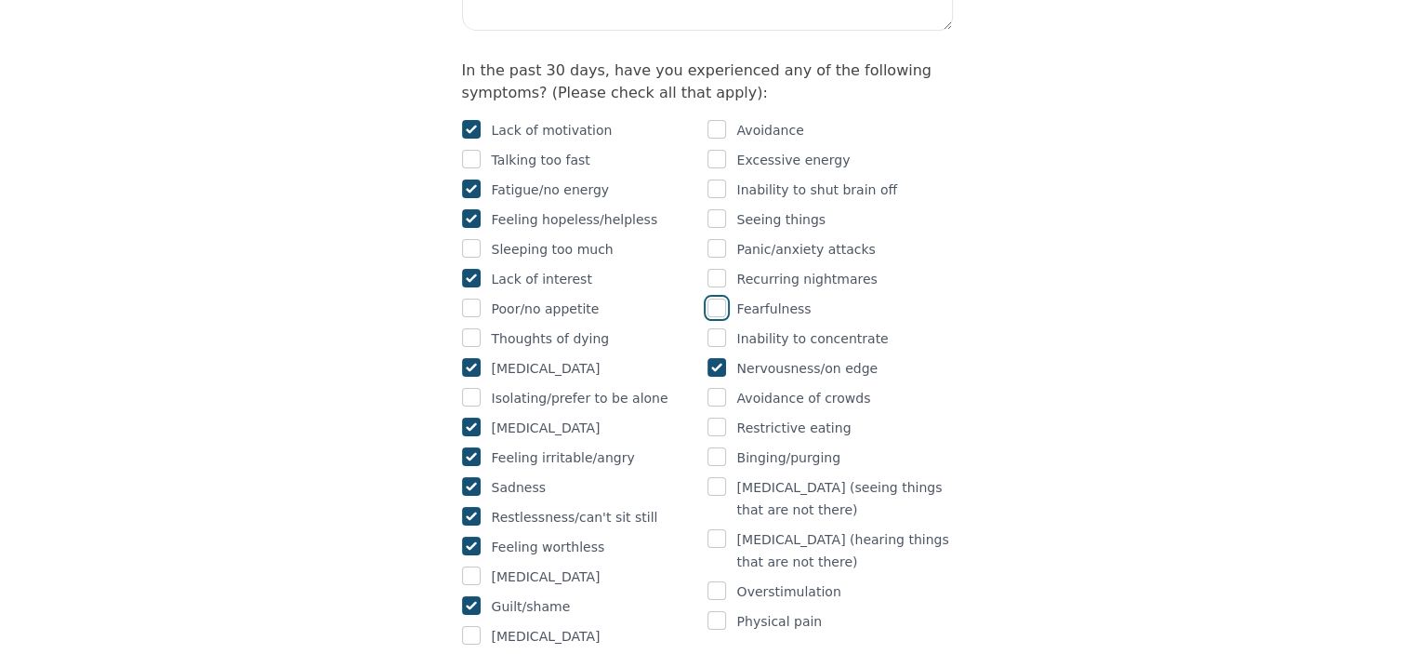
click at [716, 298] on input "checkbox" at bounding box center [717, 307] width 19 height 19
checkbox input "true"
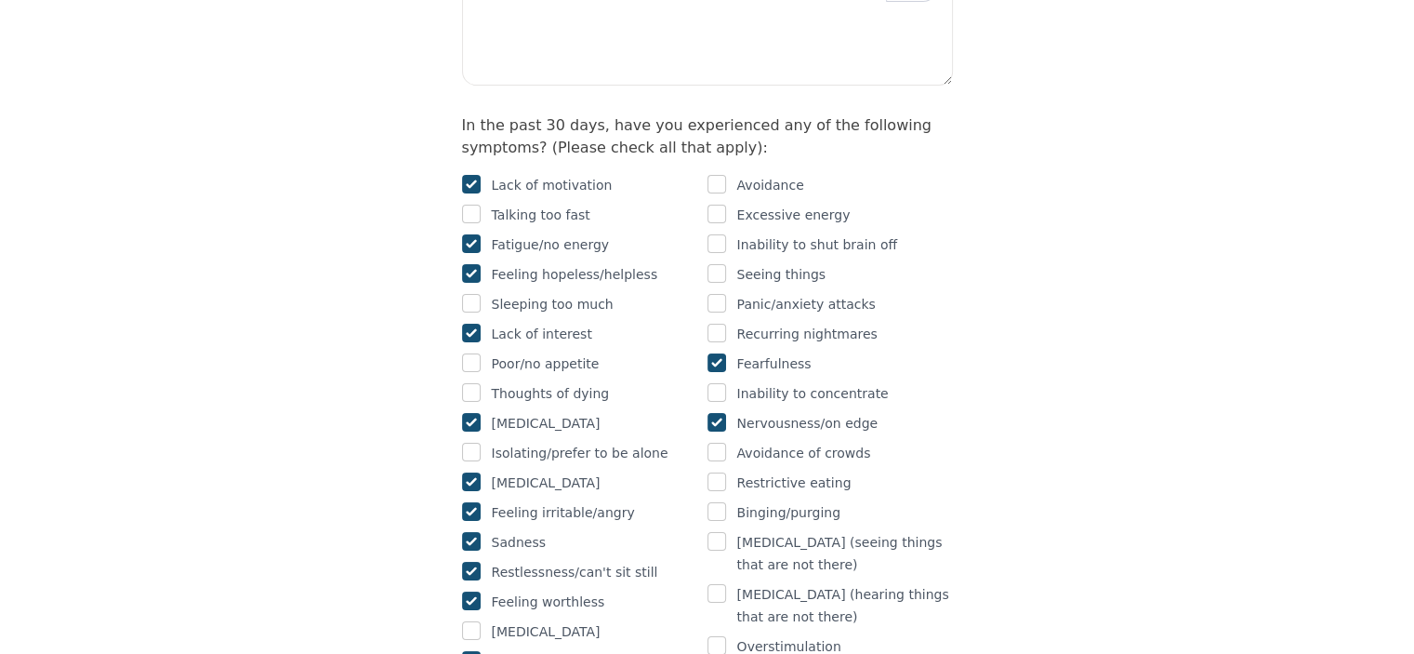
scroll to position [1146, 0]
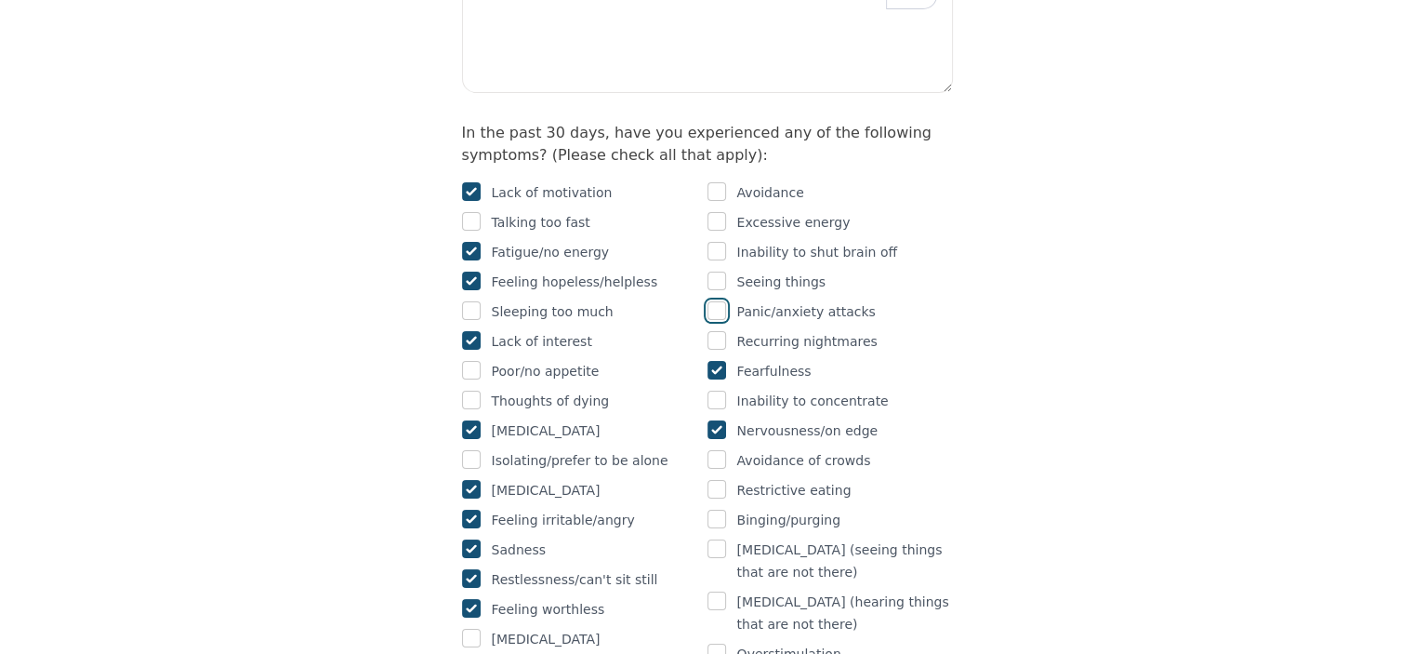
click at [720, 301] on input "checkbox" at bounding box center [717, 310] width 19 height 19
checkbox input "true"
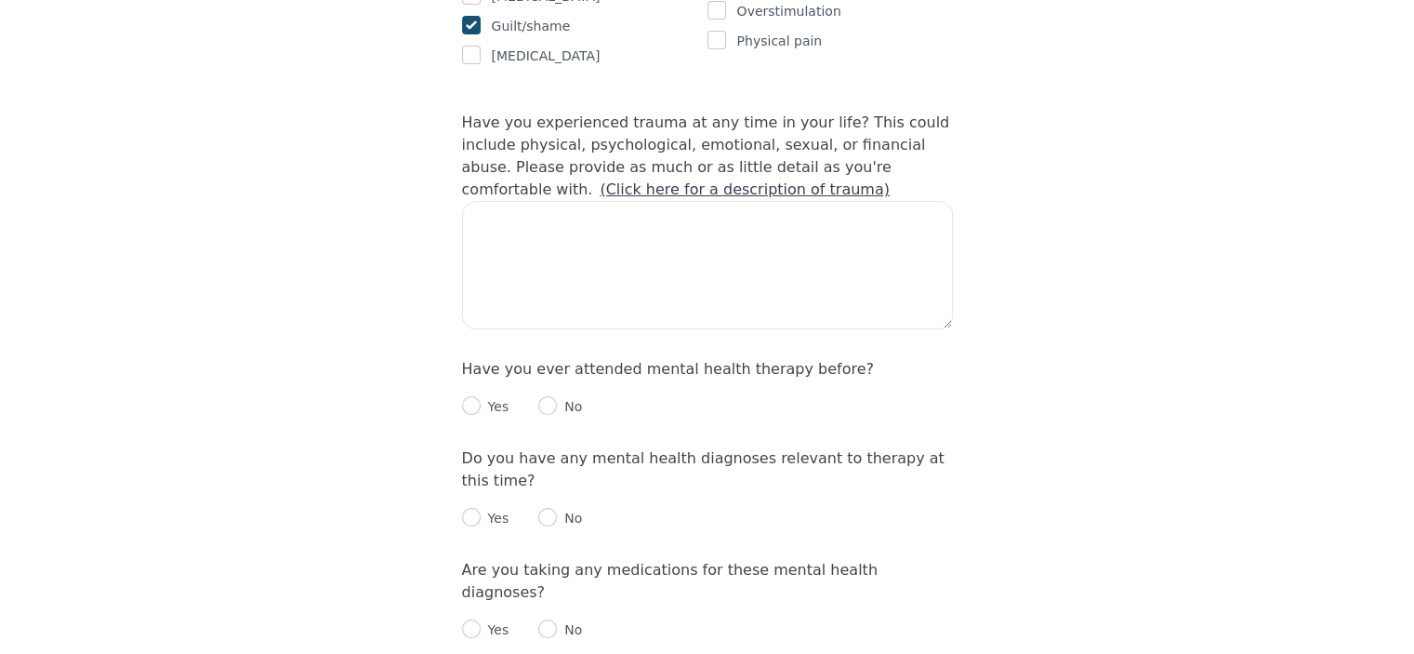
scroll to position [1797, 0]
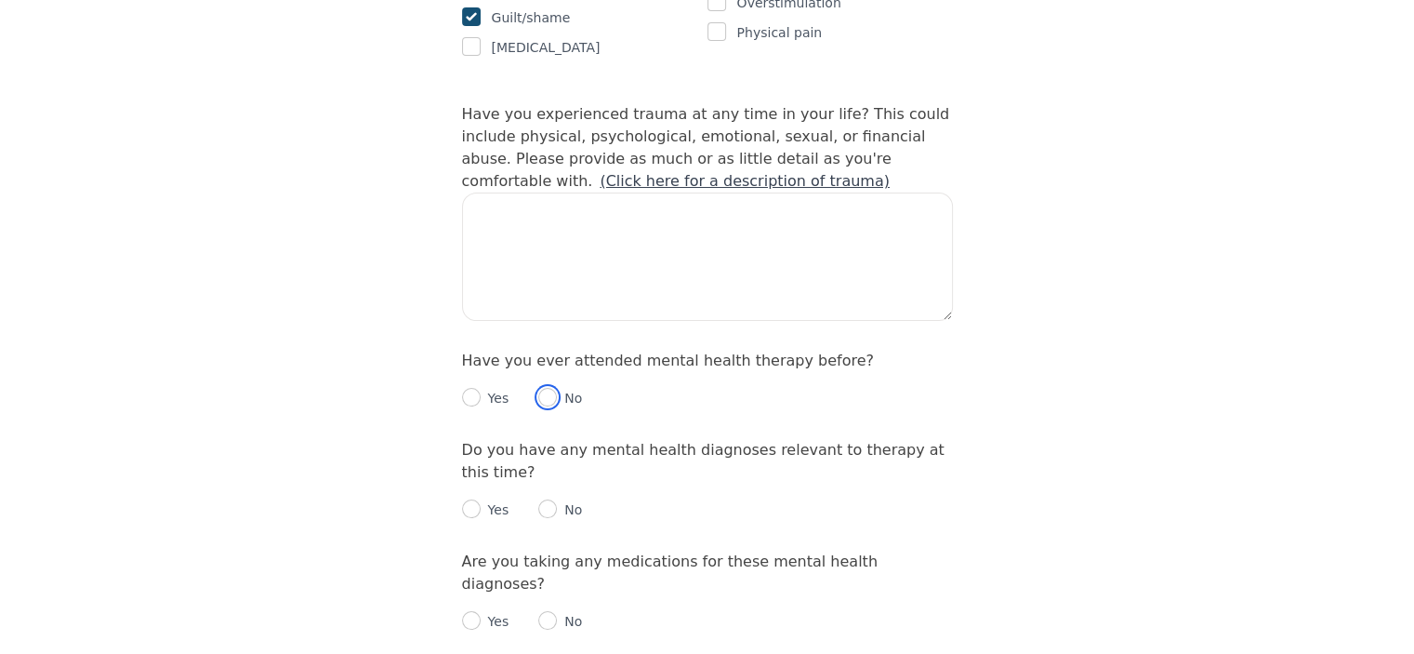
click at [545, 388] on input "radio" at bounding box center [547, 397] width 19 height 19
radio input "true"
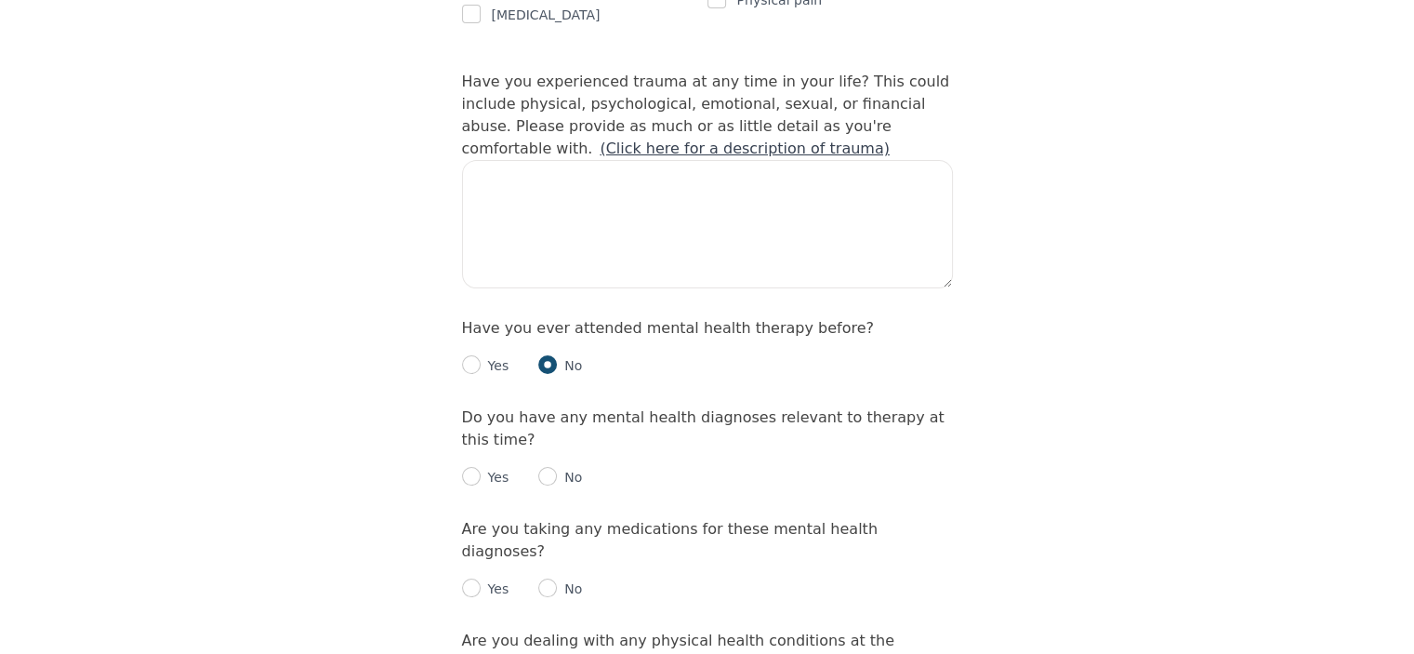
scroll to position [1890, 0]
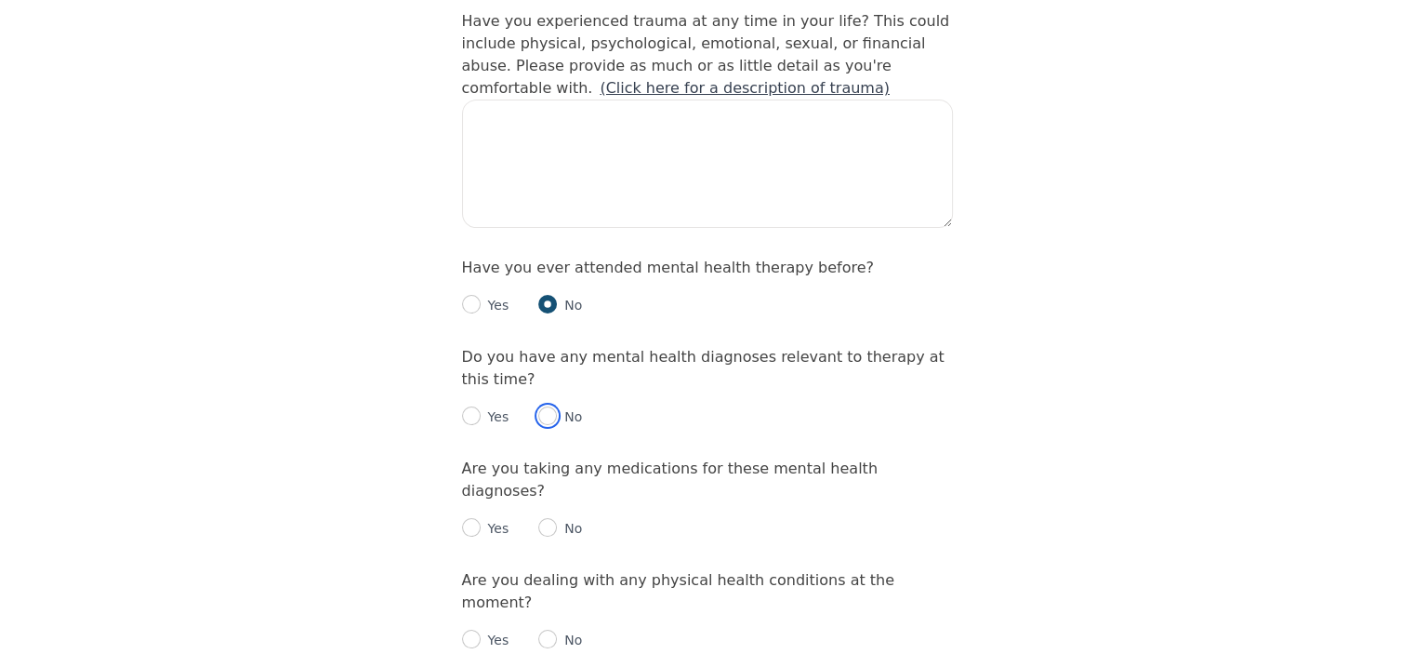
click at [546, 406] on input "radio" at bounding box center [547, 415] width 19 height 19
radio input "true"
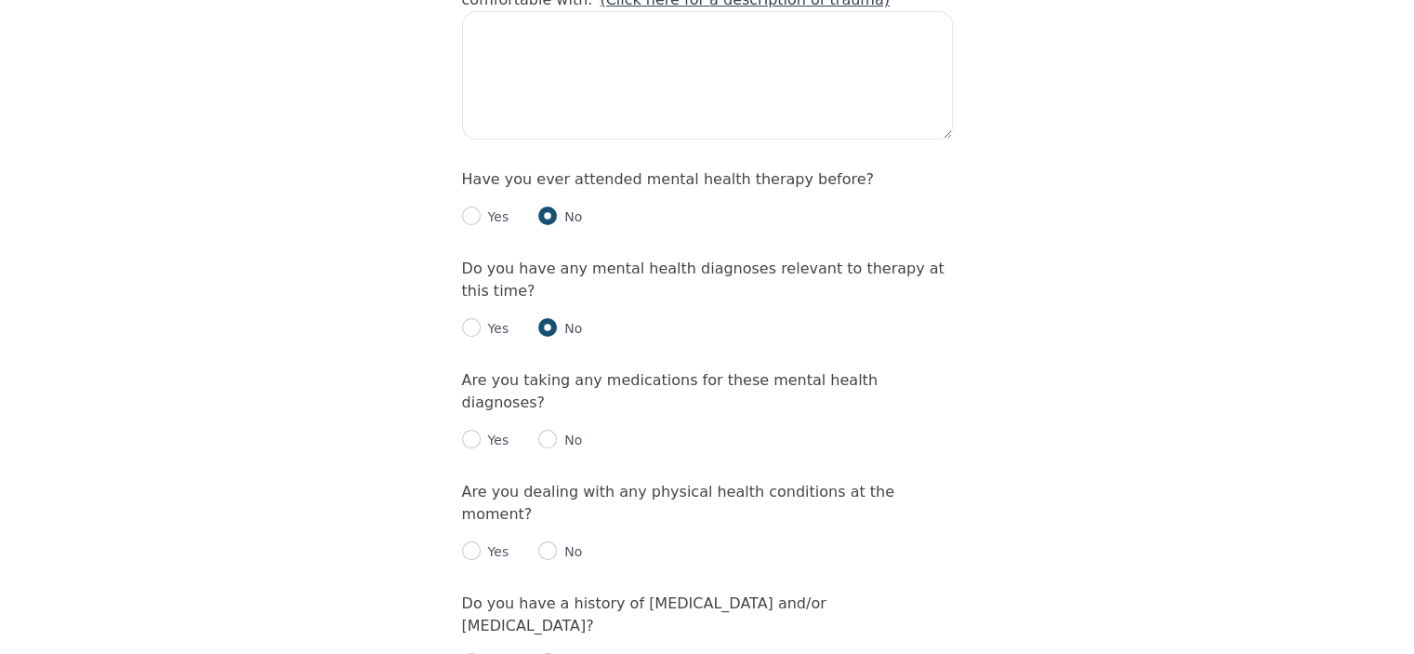
scroll to position [1983, 0]
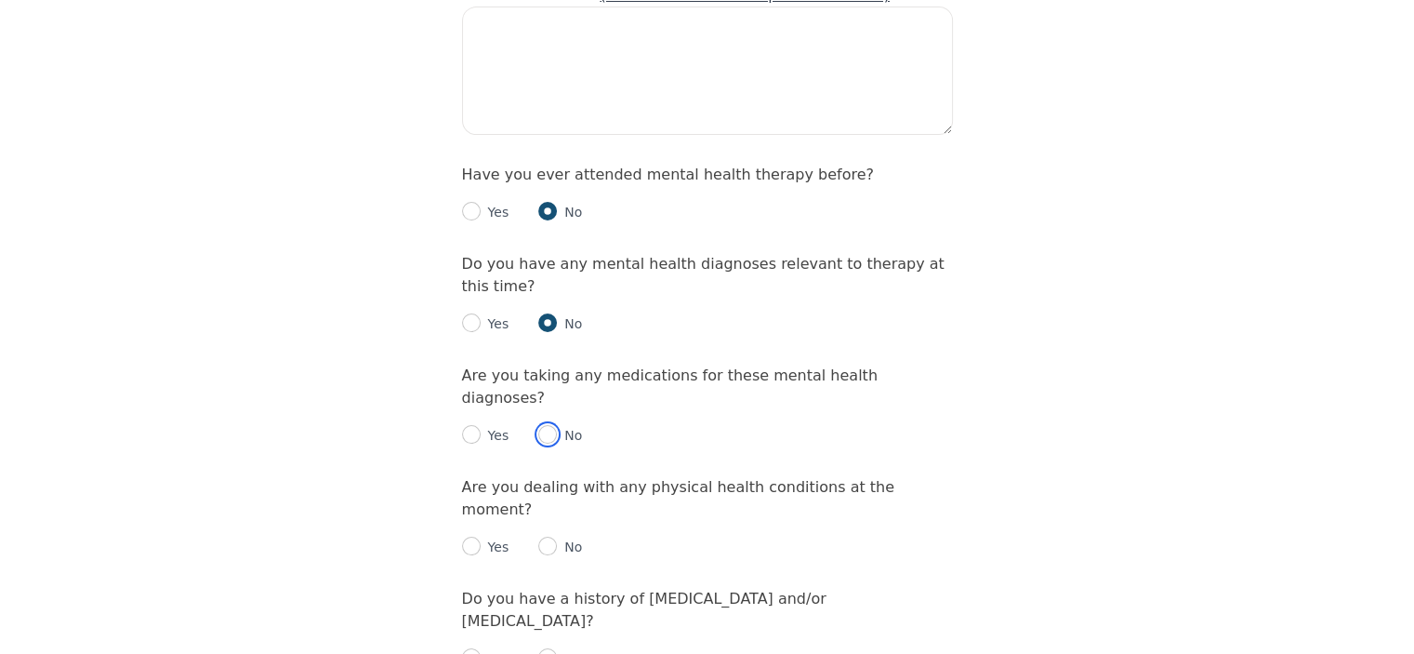
click at [548, 425] on input "radio" at bounding box center [547, 434] width 19 height 19
radio input "true"
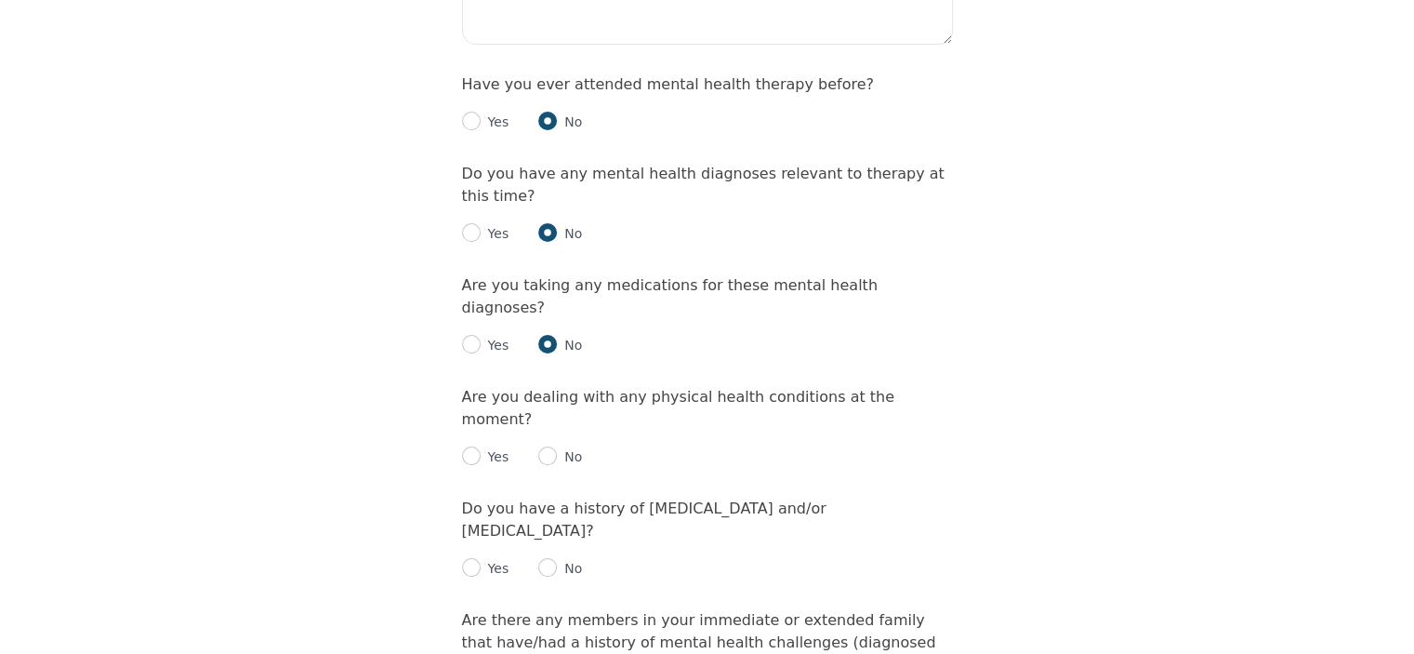
scroll to position [2076, 0]
click at [550, 444] on input "radio" at bounding box center [547, 453] width 19 height 19
radio input "true"
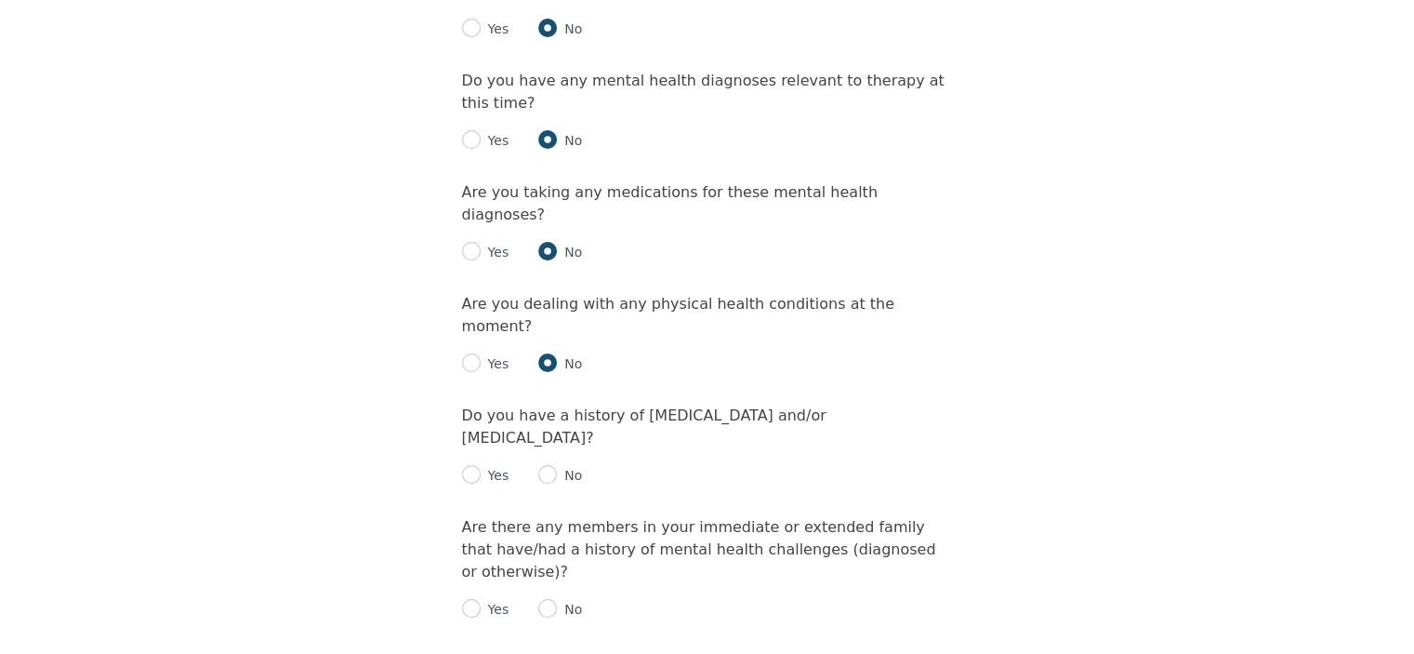
scroll to position [2169, 0]
click at [550, 462] on input "radio" at bounding box center [547, 471] width 19 height 19
radio input "true"
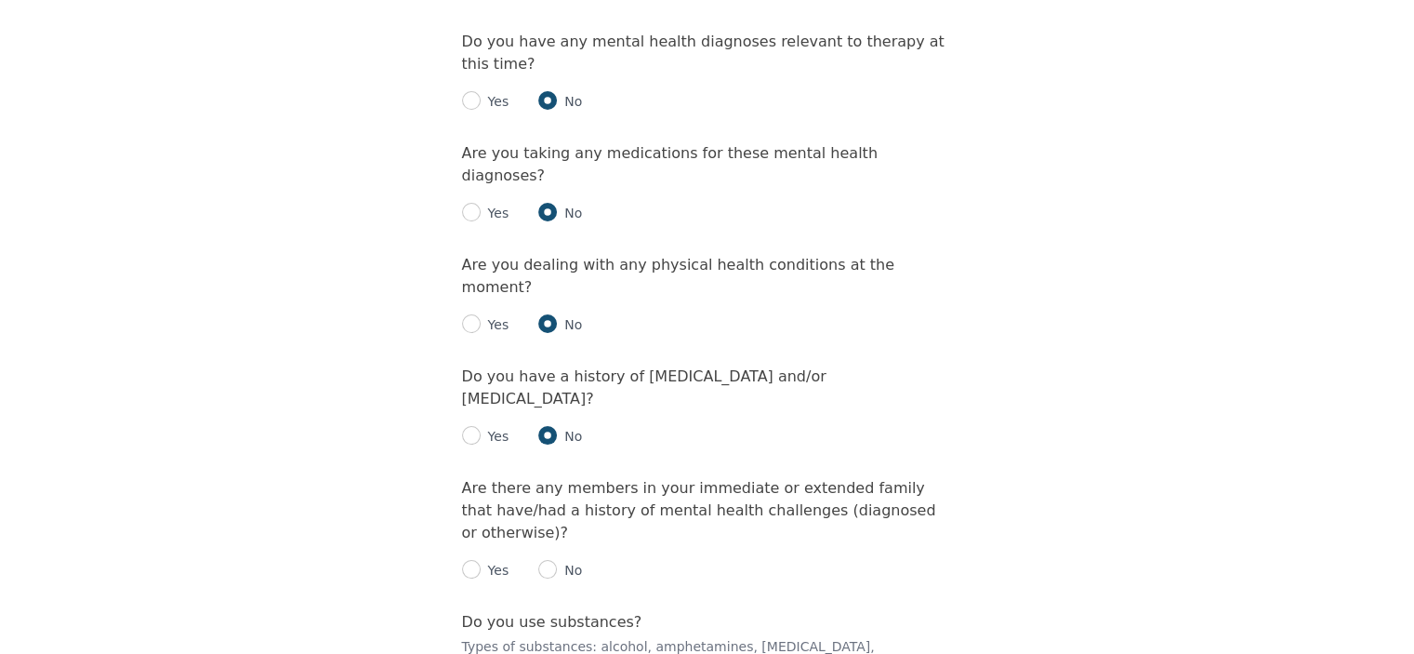
scroll to position [2293, 0]
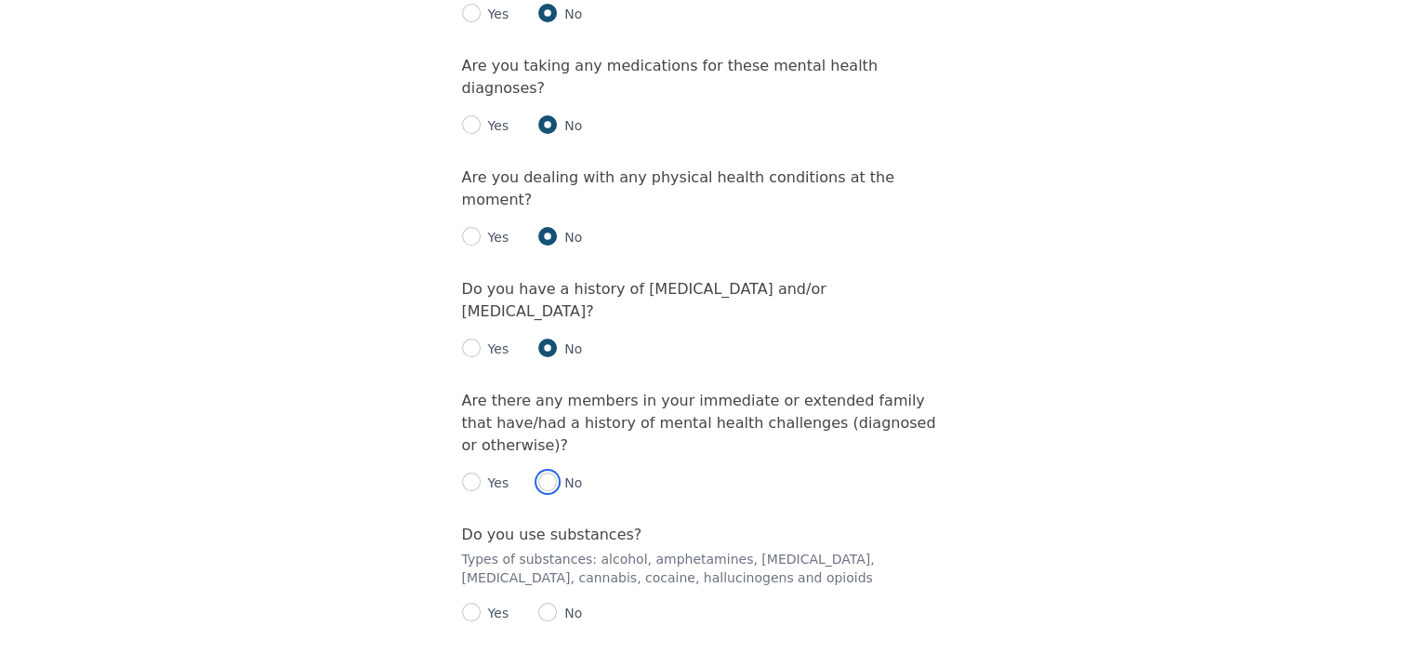
click at [542, 472] on input "radio" at bounding box center [547, 481] width 19 height 19
radio input "true"
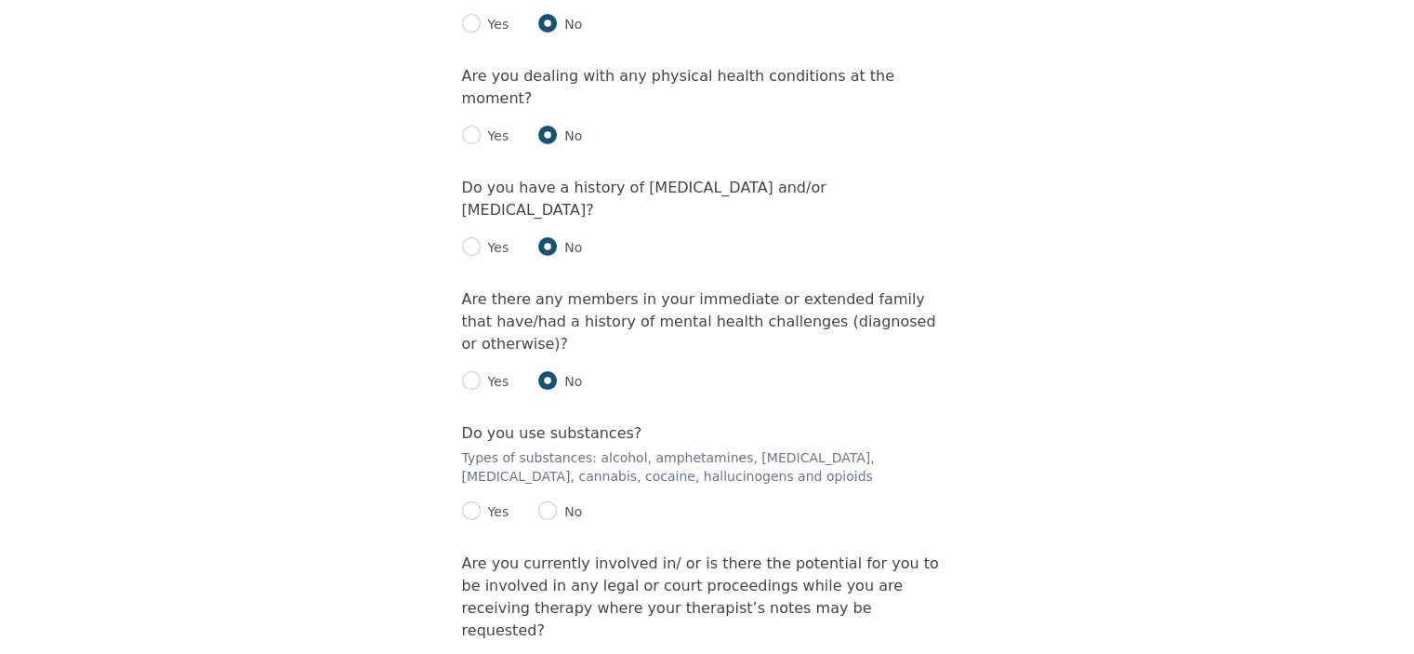
scroll to position [2417, 0]
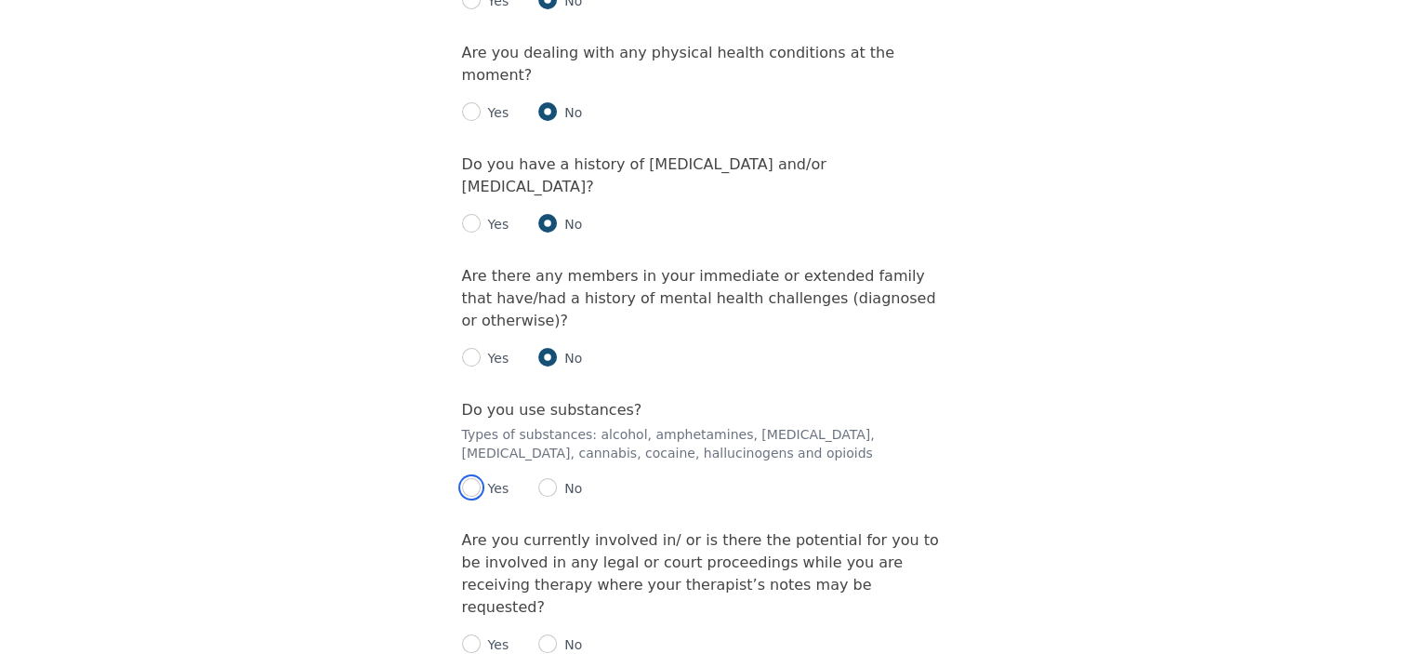
click at [476, 478] on input "radio" at bounding box center [471, 487] width 19 height 19
radio input "true"
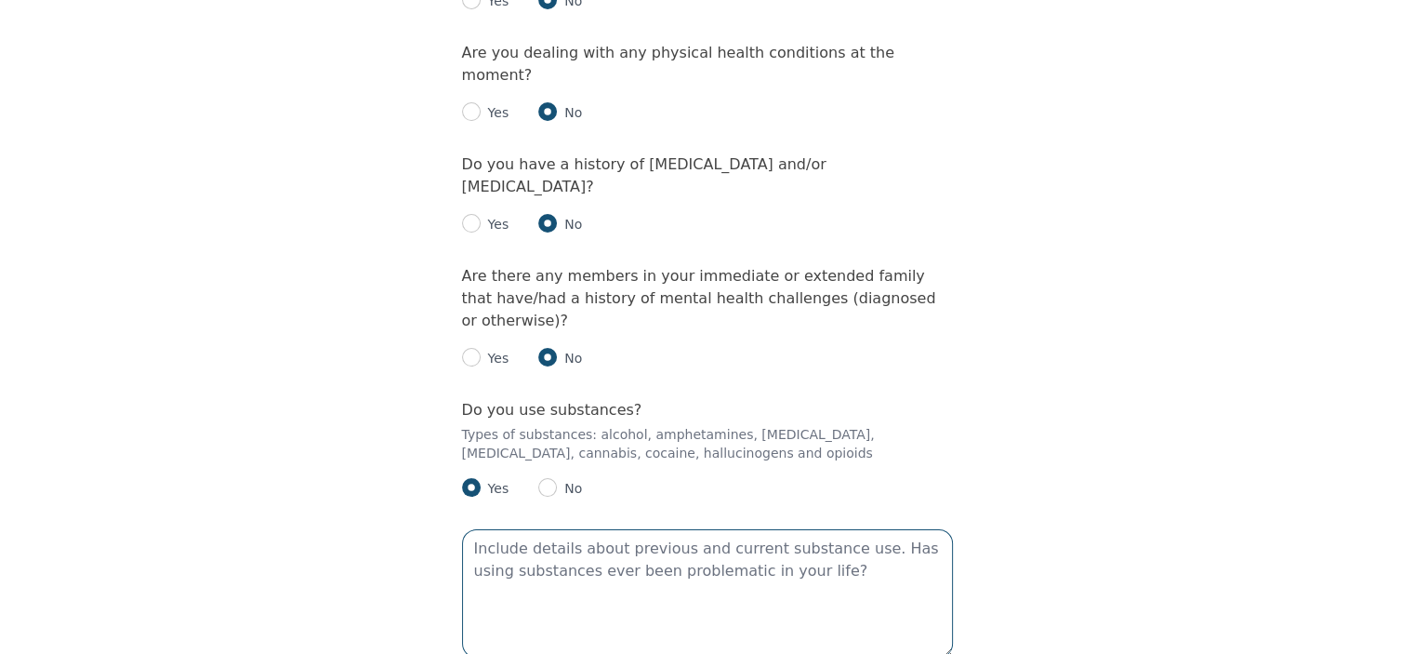
click at [502, 529] on textarea at bounding box center [707, 593] width 491 height 128
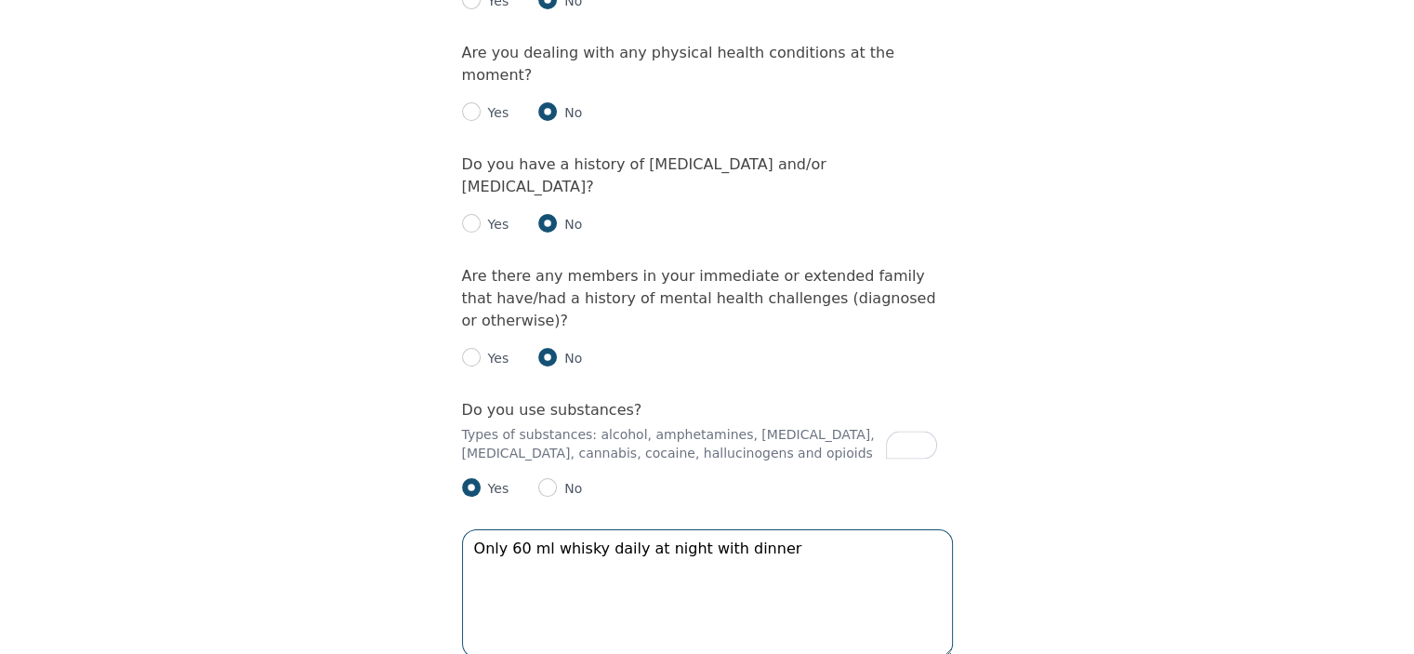
type textarea "Only 60 ml whisky daily at night with dinner"
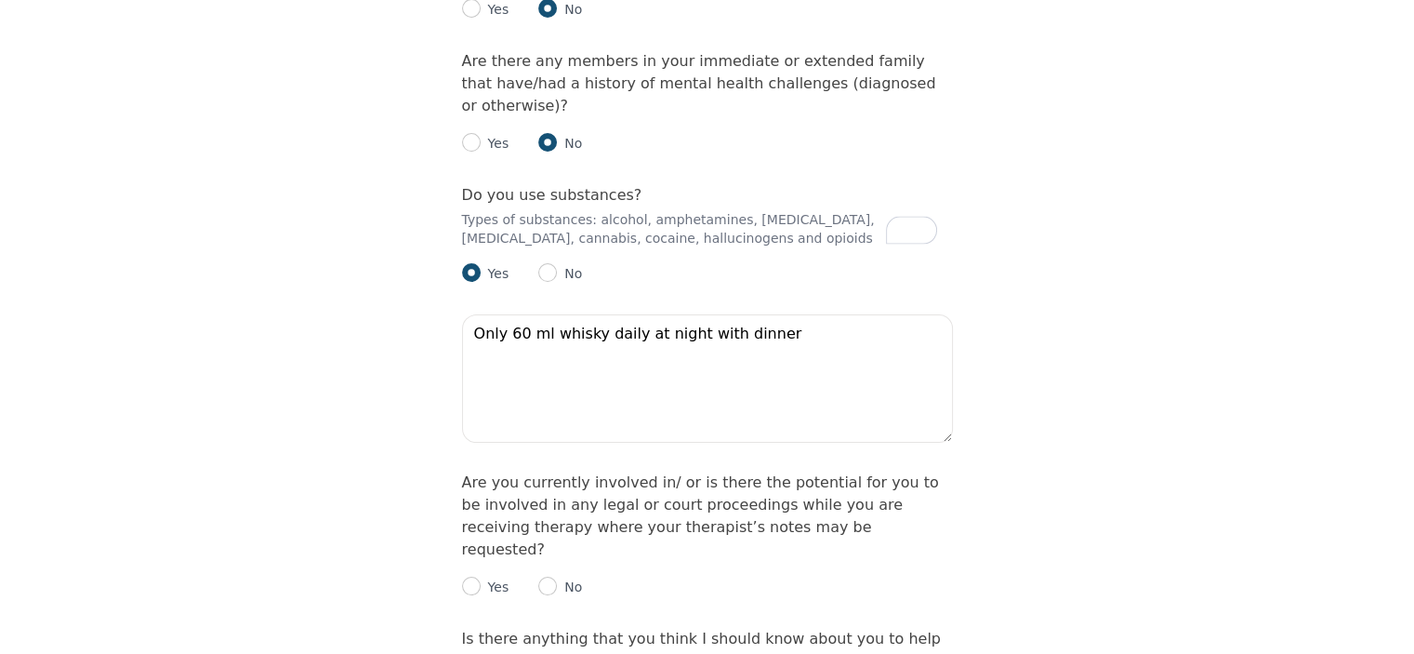
scroll to position [2634, 0]
click at [547, 575] on input "radio" at bounding box center [547, 584] width 19 height 19
radio input "true"
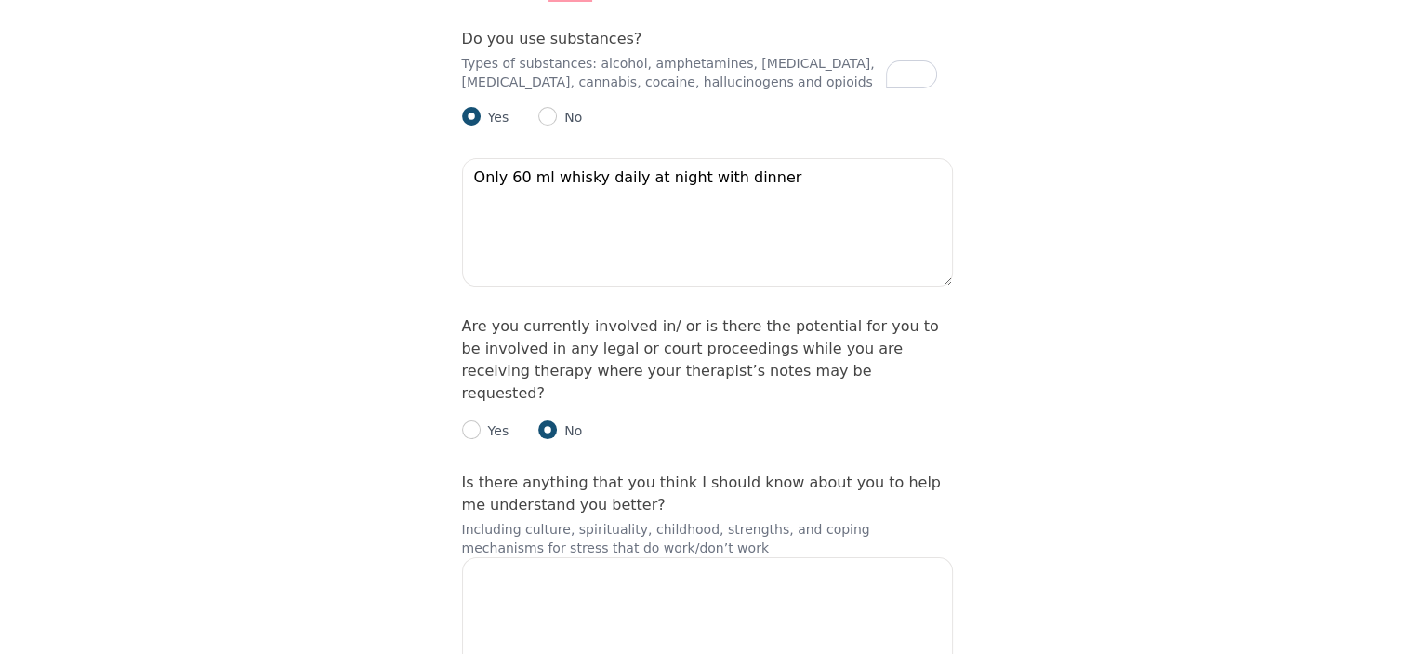
scroll to position [2789, 0]
click at [491, 556] on textarea at bounding box center [707, 620] width 491 height 128
